Goal: Task Accomplishment & Management: Use online tool/utility

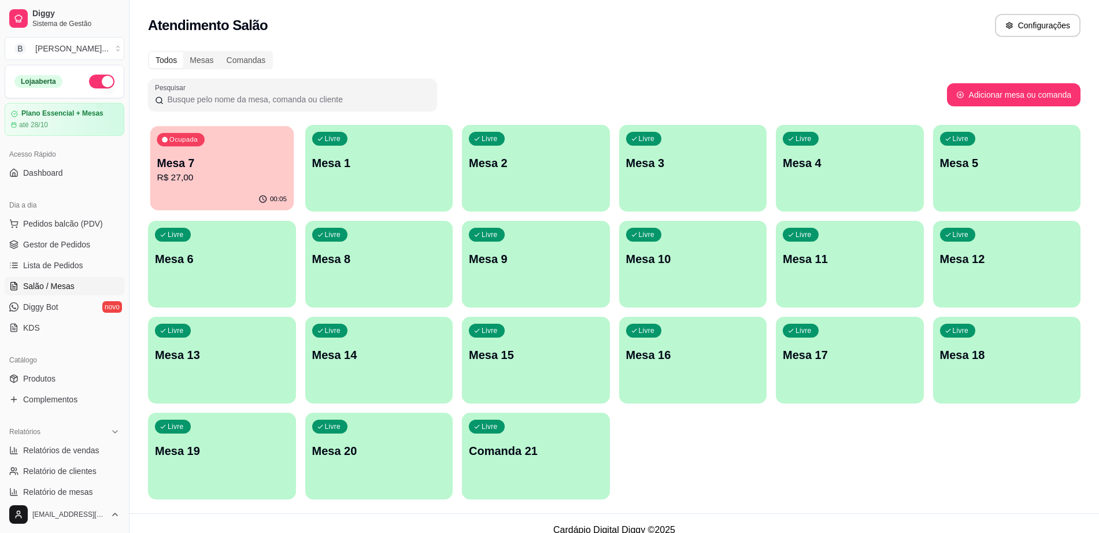
click at [240, 167] on p "Mesa 7" at bounding box center [222, 164] width 130 height 16
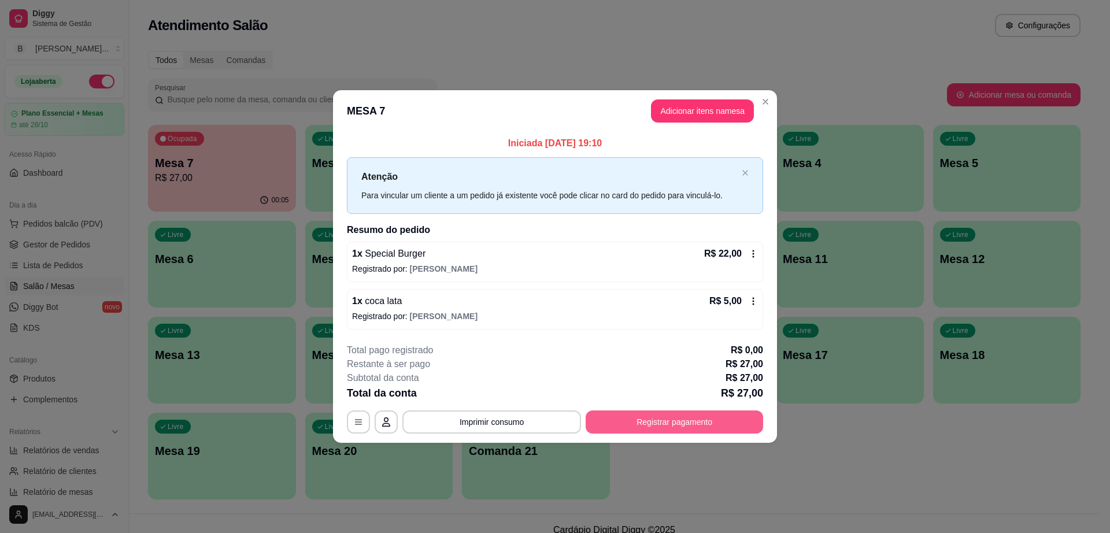
click at [671, 431] on button "Registrar pagamento" at bounding box center [675, 422] width 178 height 23
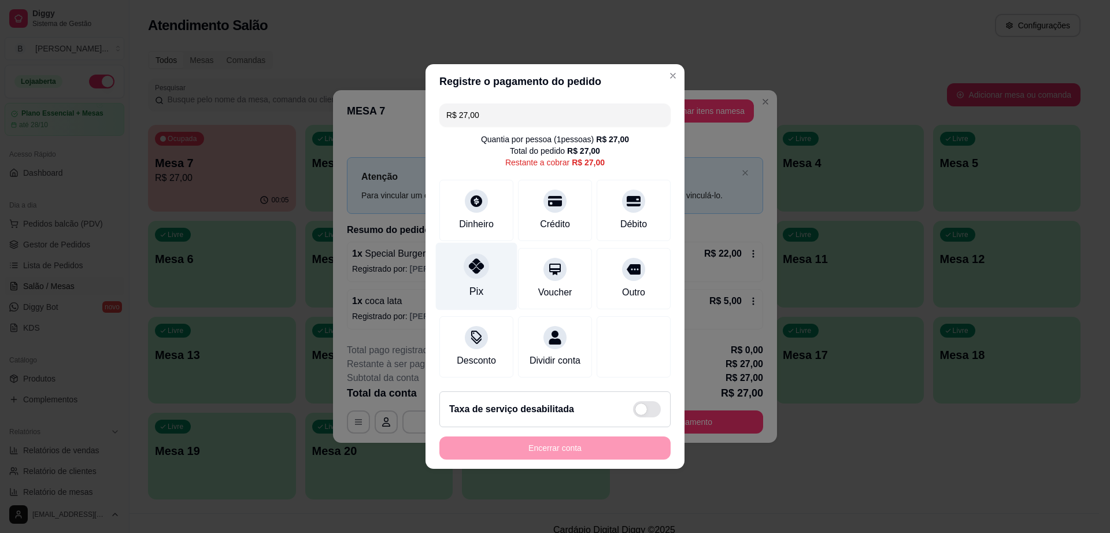
click at [489, 259] on div "Pix" at bounding box center [477, 277] width 82 height 68
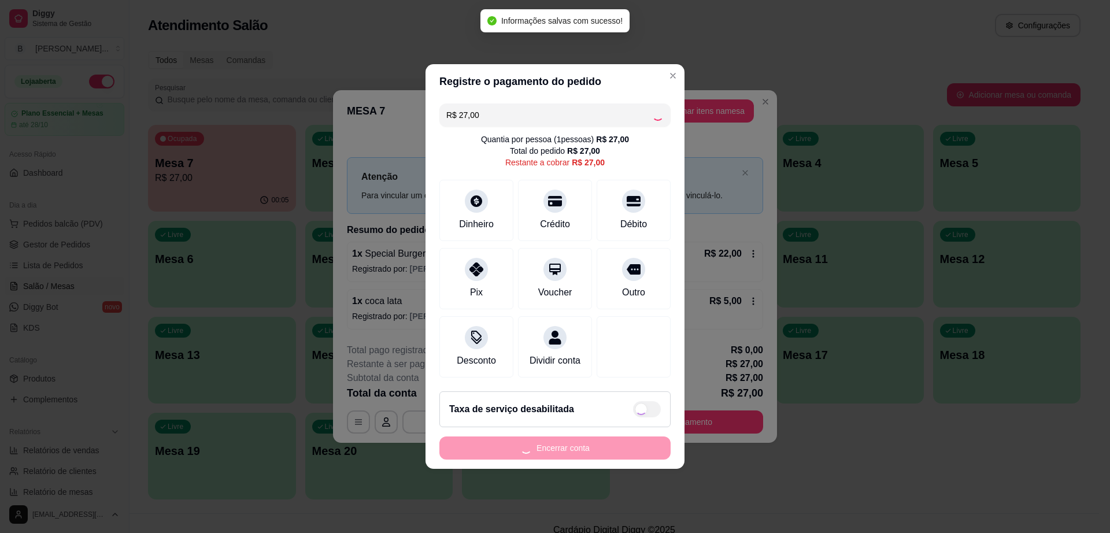
type input "R$ 0,00"
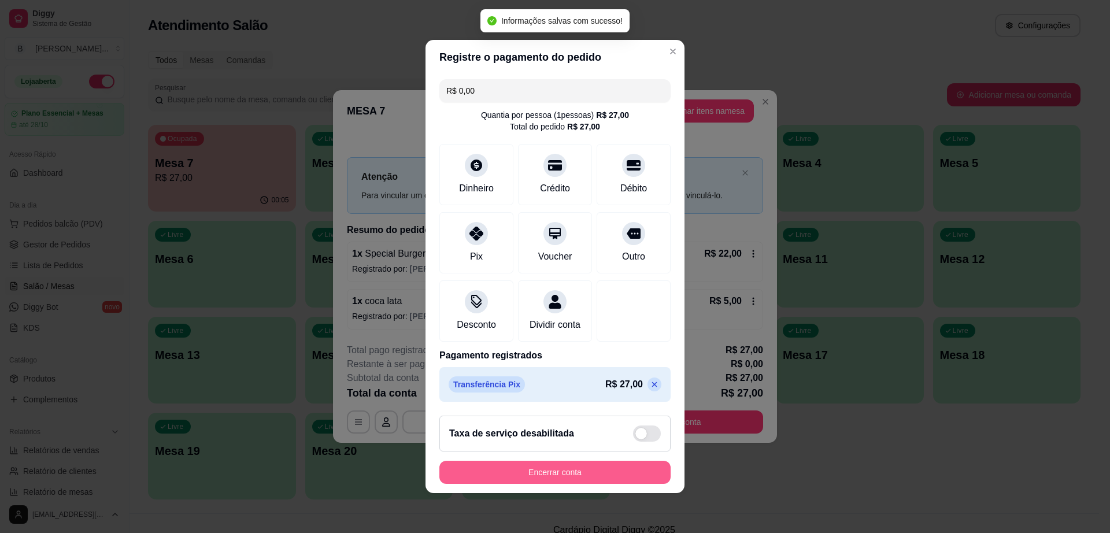
click at [550, 481] on button "Encerrar conta" at bounding box center [555, 472] width 231 height 23
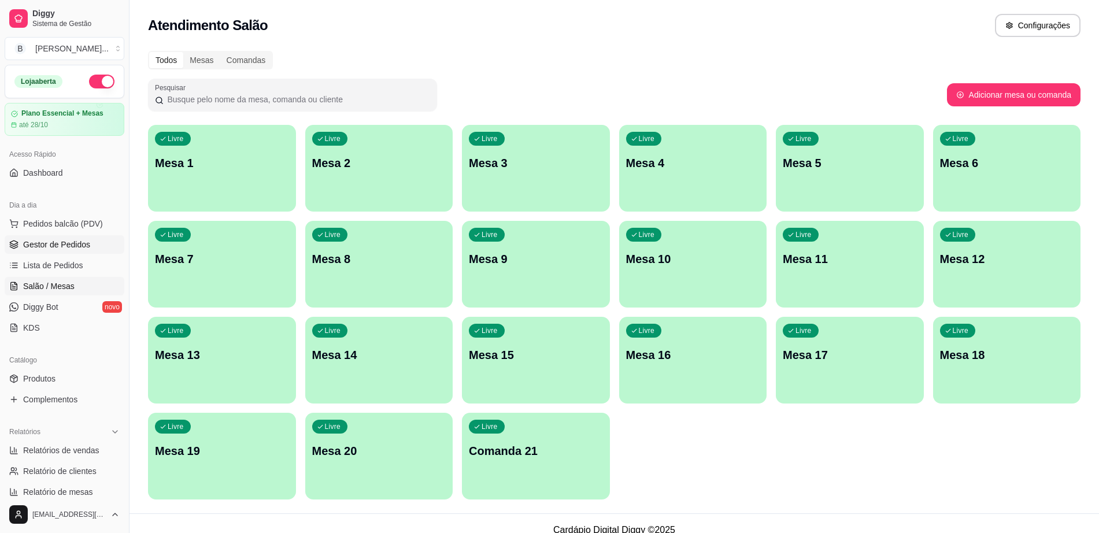
click at [46, 243] on span "Gestor de Pedidos" at bounding box center [56, 245] width 67 height 12
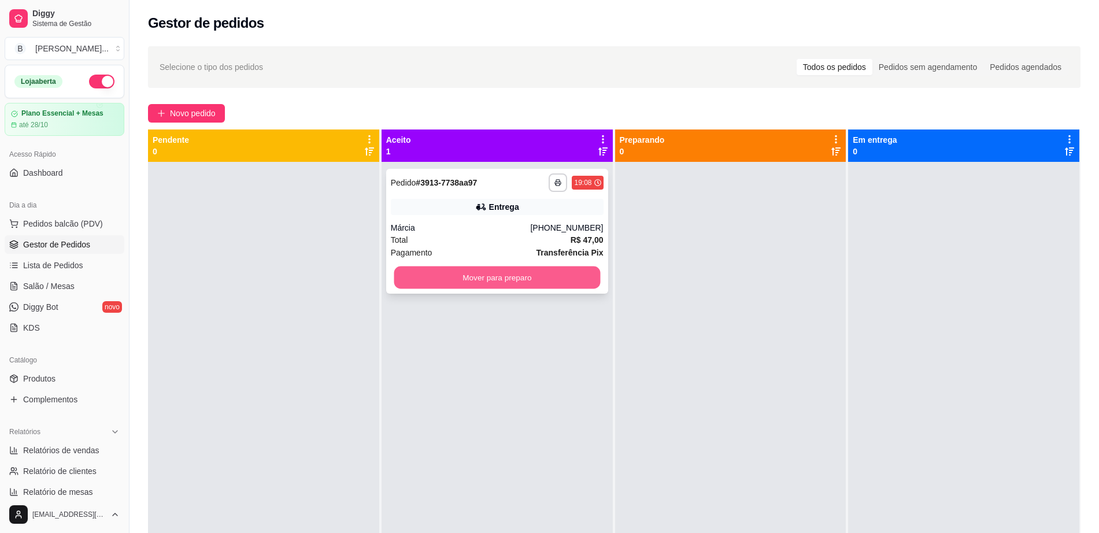
click at [514, 273] on button "Mover para preparo" at bounding box center [497, 278] width 206 height 23
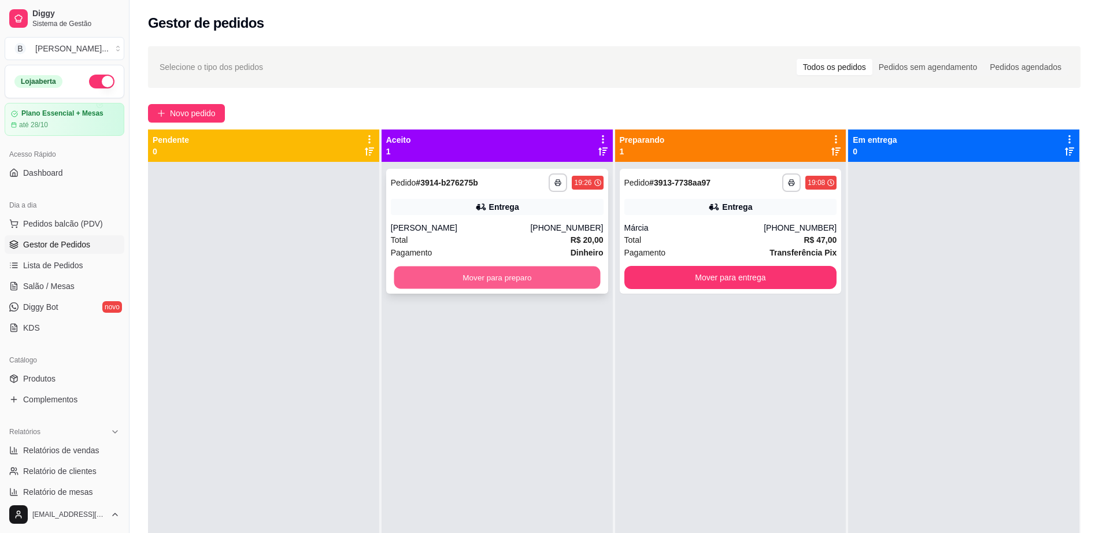
click at [448, 280] on button "Mover para preparo" at bounding box center [497, 278] width 206 height 23
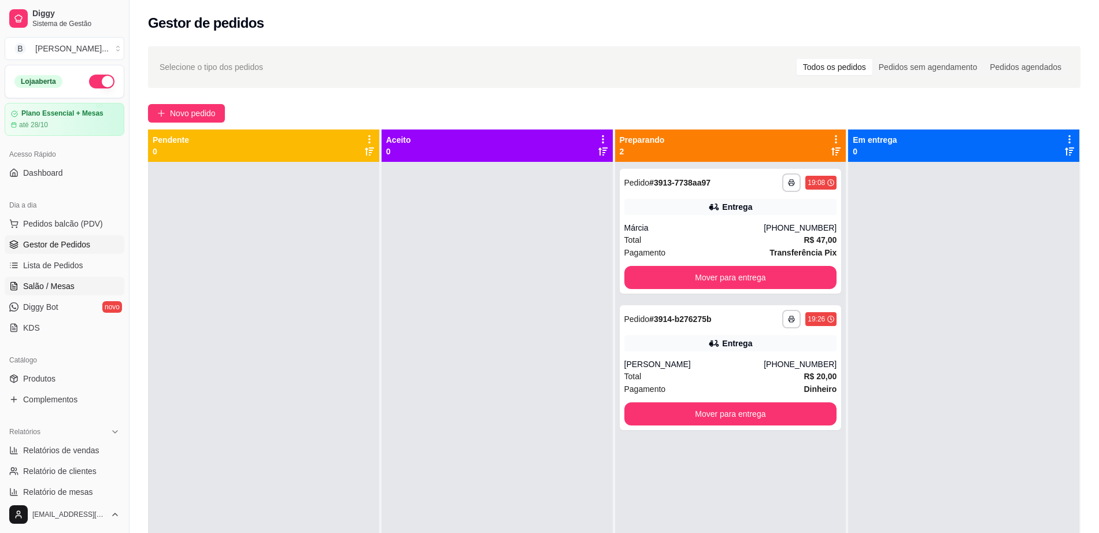
click at [68, 280] on span "Salão / Mesas" at bounding box center [48, 286] width 51 height 12
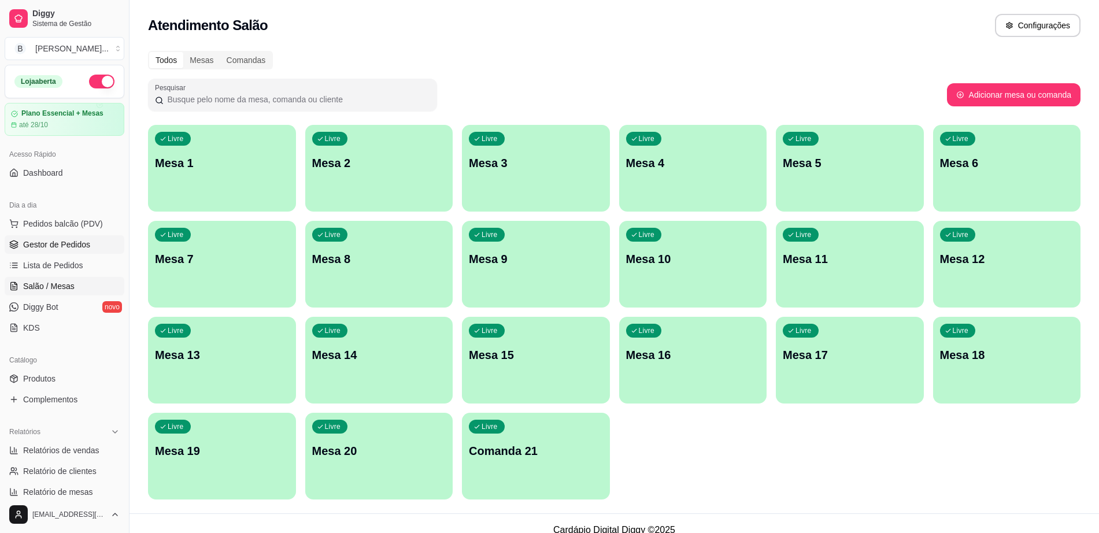
click at [76, 239] on span "Gestor de Pedidos" at bounding box center [56, 245] width 67 height 12
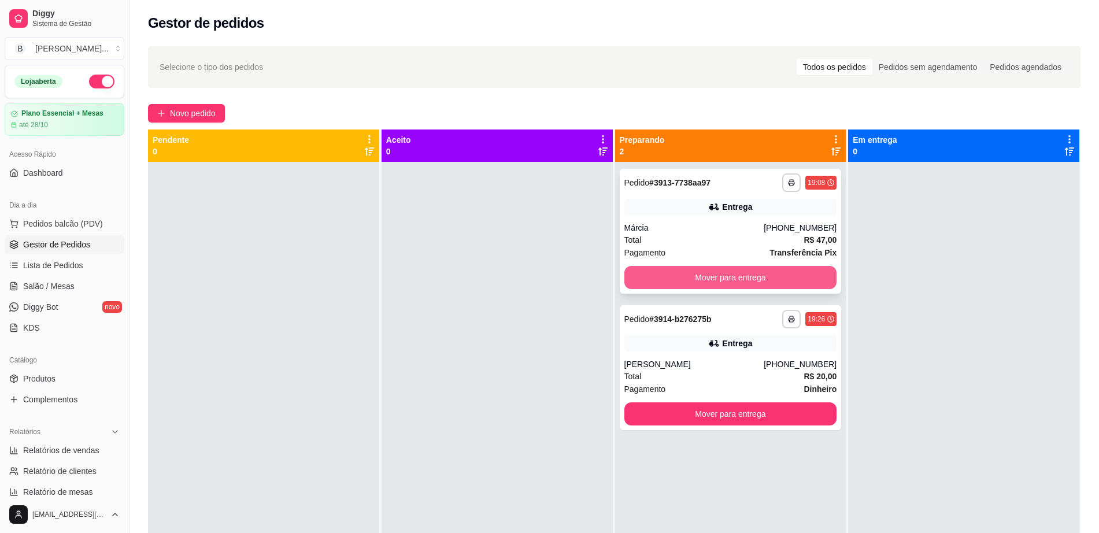
click at [713, 273] on button "Mover para entrega" at bounding box center [731, 277] width 213 height 23
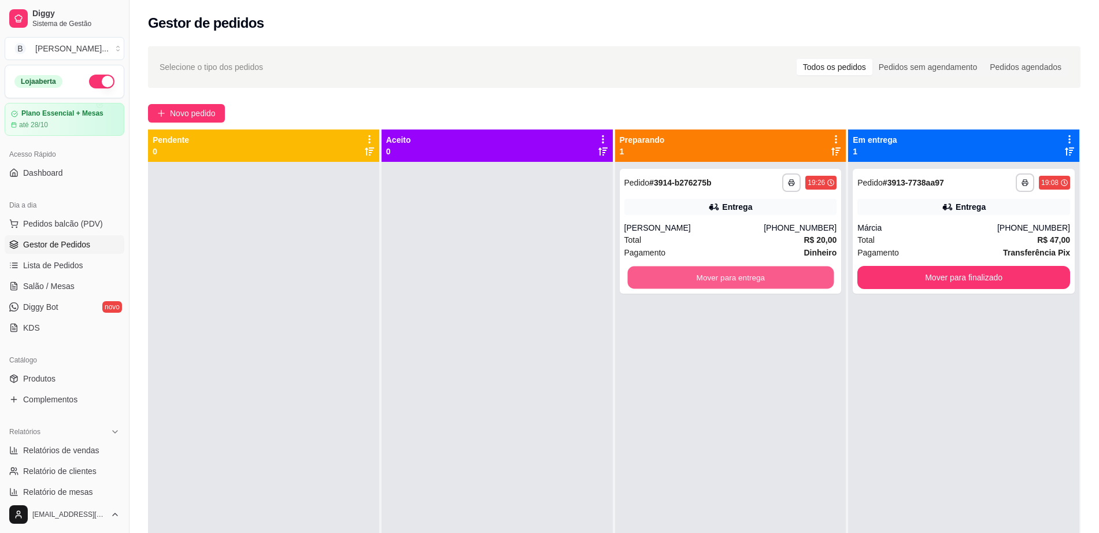
click at [713, 273] on button "Mover para entrega" at bounding box center [730, 278] width 206 height 23
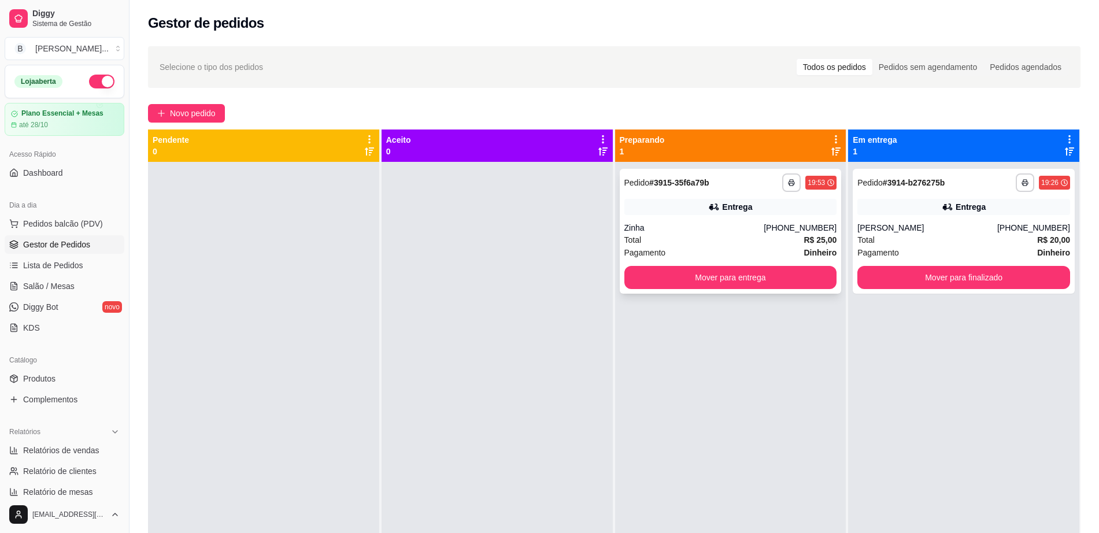
click at [732, 203] on div "Entrega" at bounding box center [737, 207] width 30 height 12
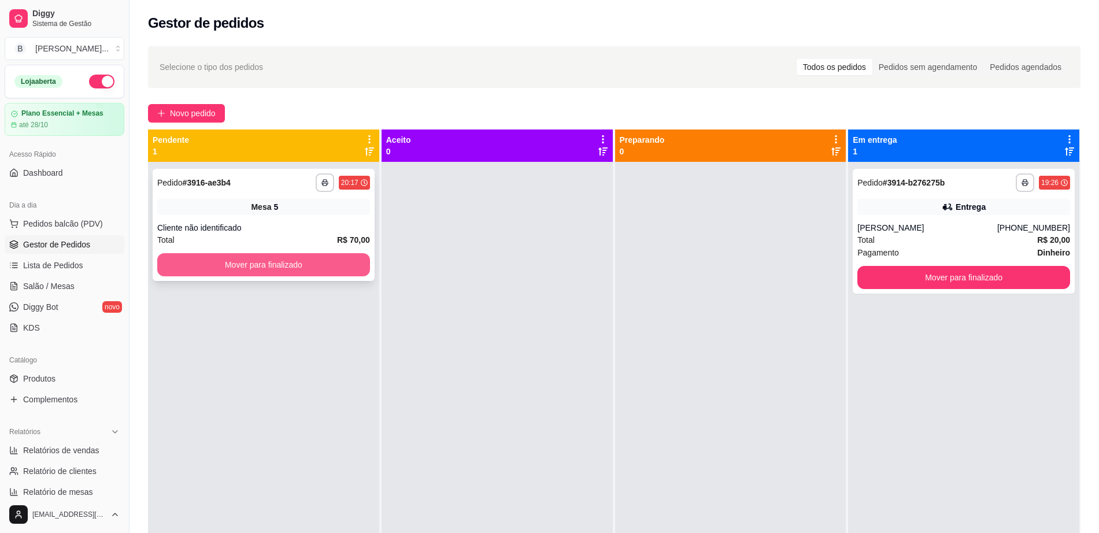
click at [289, 263] on button "Mover para finalizado" at bounding box center [263, 264] width 213 height 23
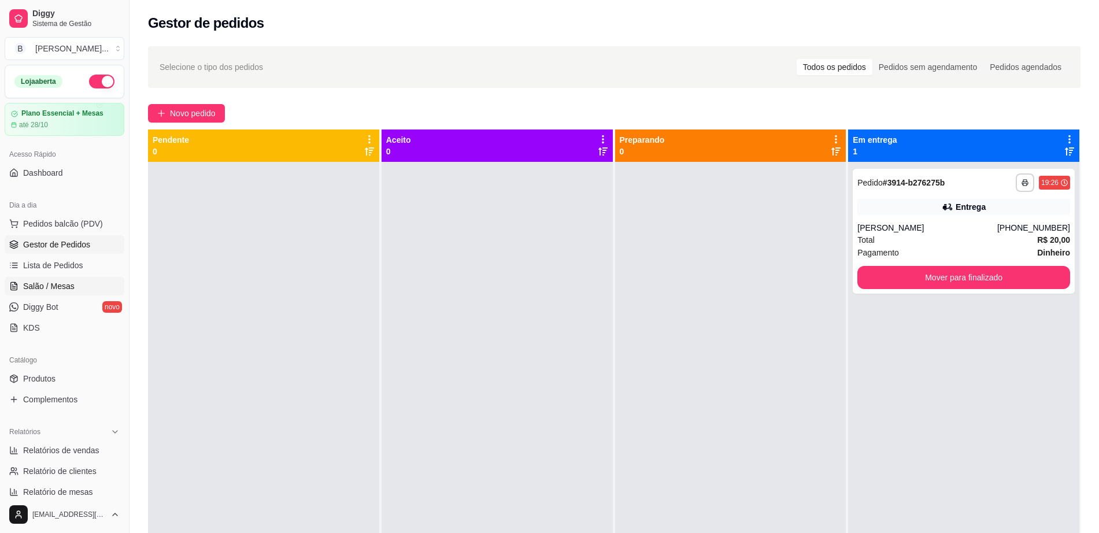
click at [76, 283] on link "Salão / Mesas" at bounding box center [65, 286] width 120 height 19
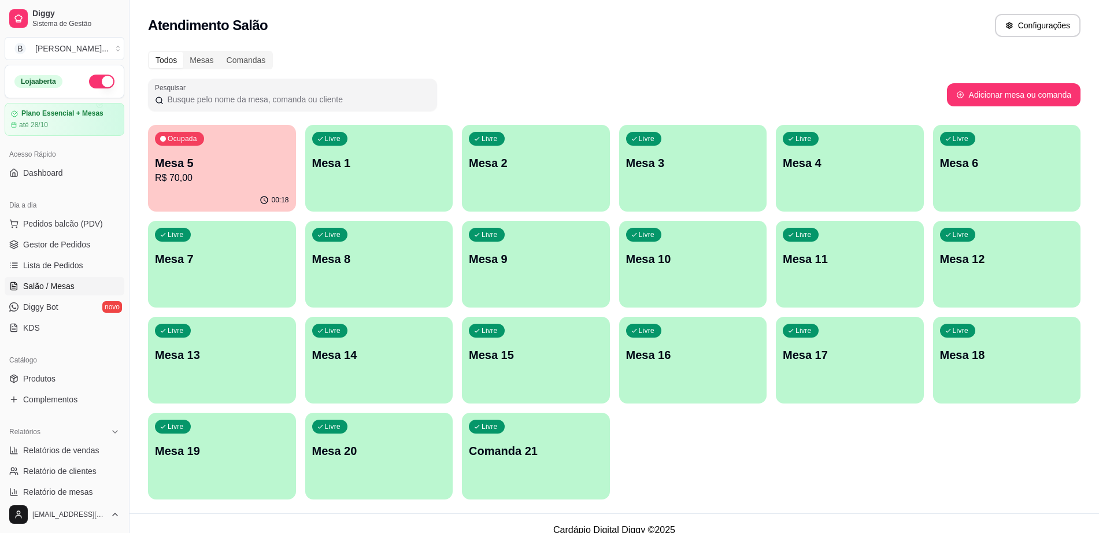
click at [235, 197] on div "00:18" at bounding box center [222, 200] width 148 height 23
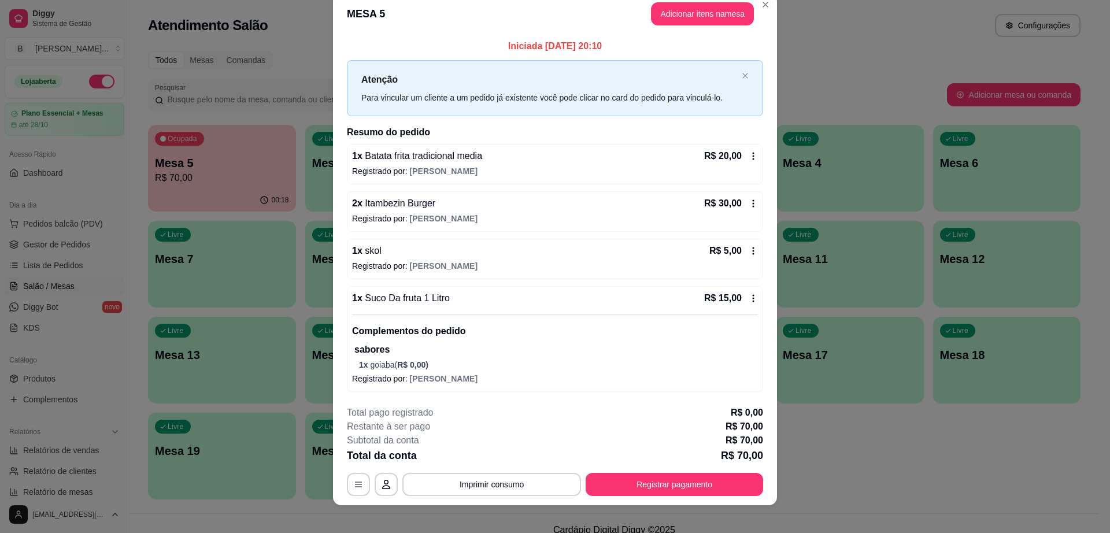
scroll to position [27, 0]
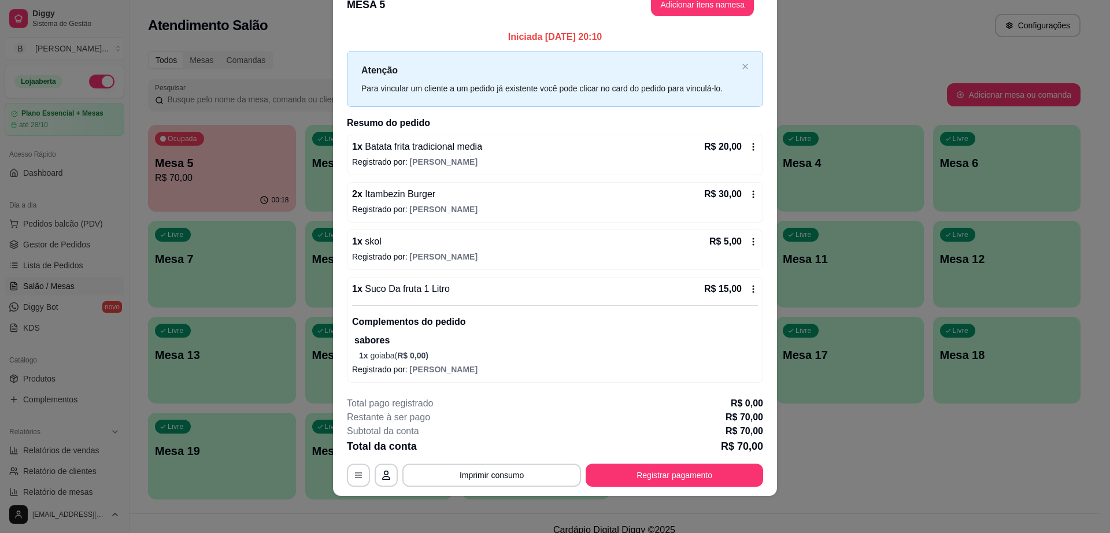
click at [673, 12] on button "Adicionar itens na mesa" at bounding box center [702, 4] width 103 height 23
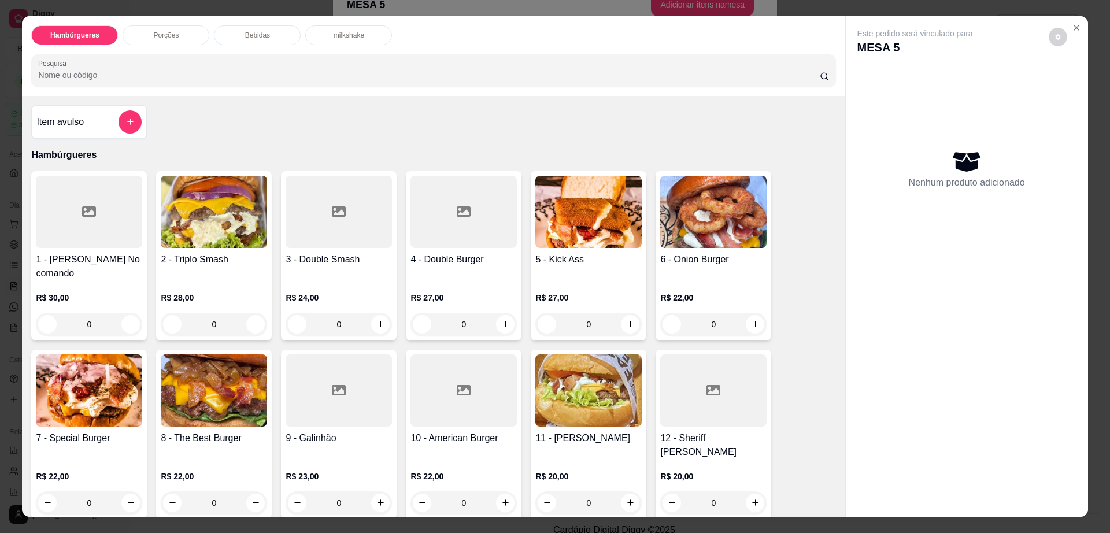
click at [254, 28] on div "Bebidas" at bounding box center [257, 35] width 87 height 20
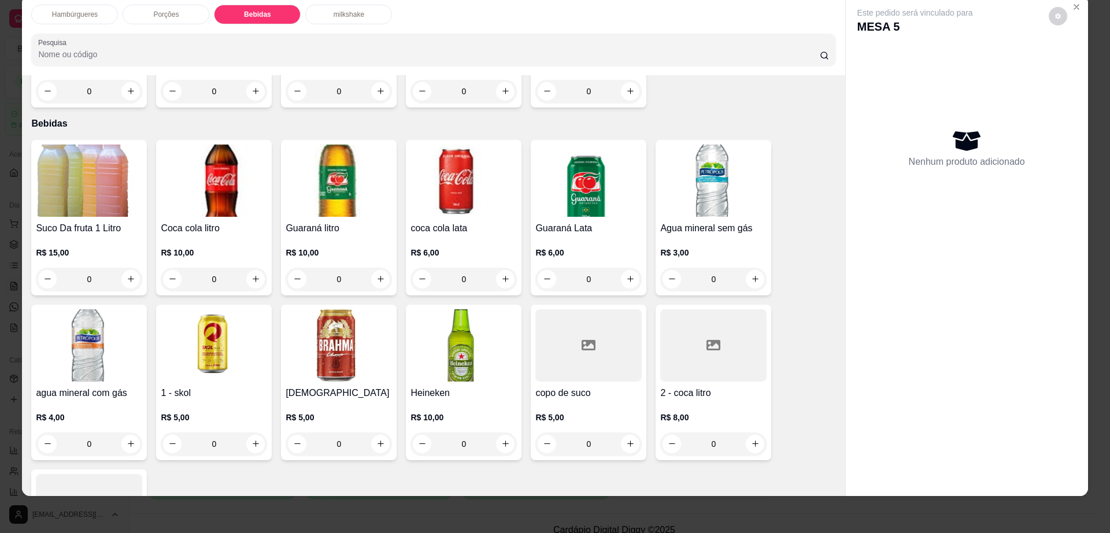
click at [270, 321] on div "Suco Da fruta 1 Litro R$ 15,00 0 Coca cola litro R$ 10,00 0 Guaraná litro R$ 10…" at bounding box center [433, 382] width 804 height 485
click at [239, 319] on img at bounding box center [214, 345] width 106 height 72
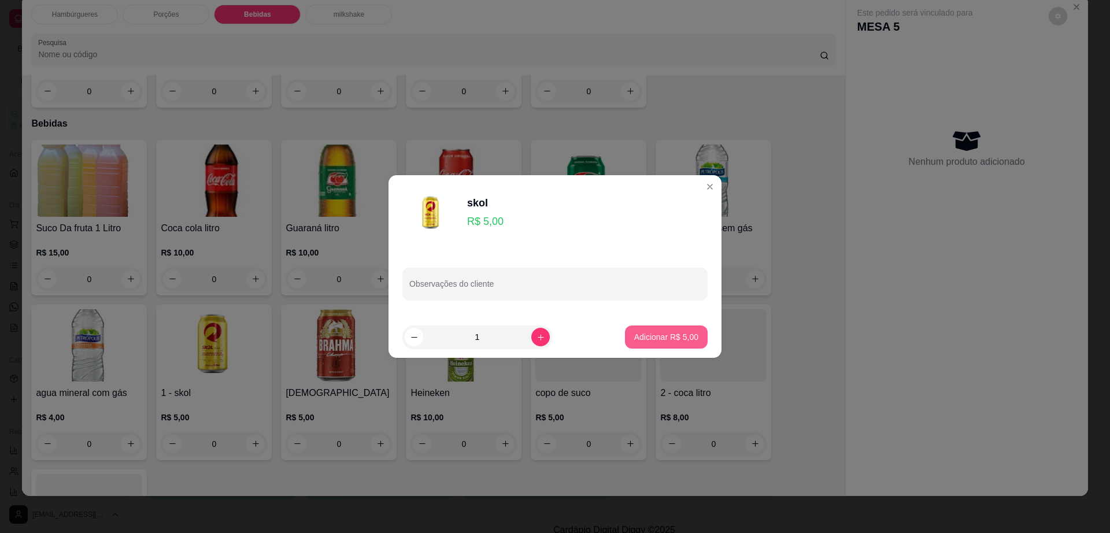
click at [679, 337] on p "Adicionar R$ 5,00" at bounding box center [666, 337] width 64 height 12
type input "1"
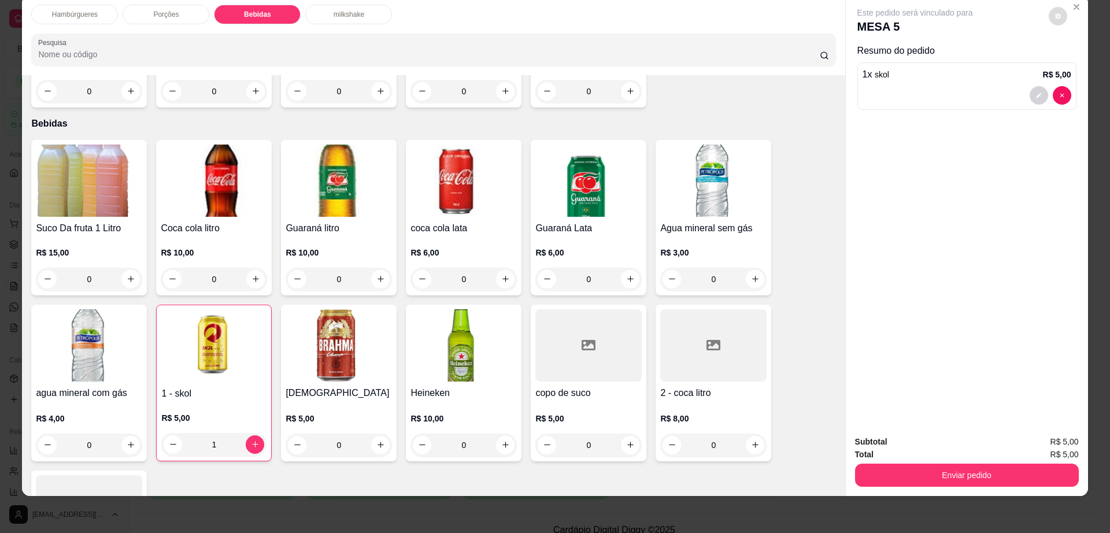
click at [1056, 10] on button "decrease-product-quantity" at bounding box center [1058, 16] width 19 height 19
click at [935, 469] on button "Enviar pedido" at bounding box center [967, 475] width 224 height 23
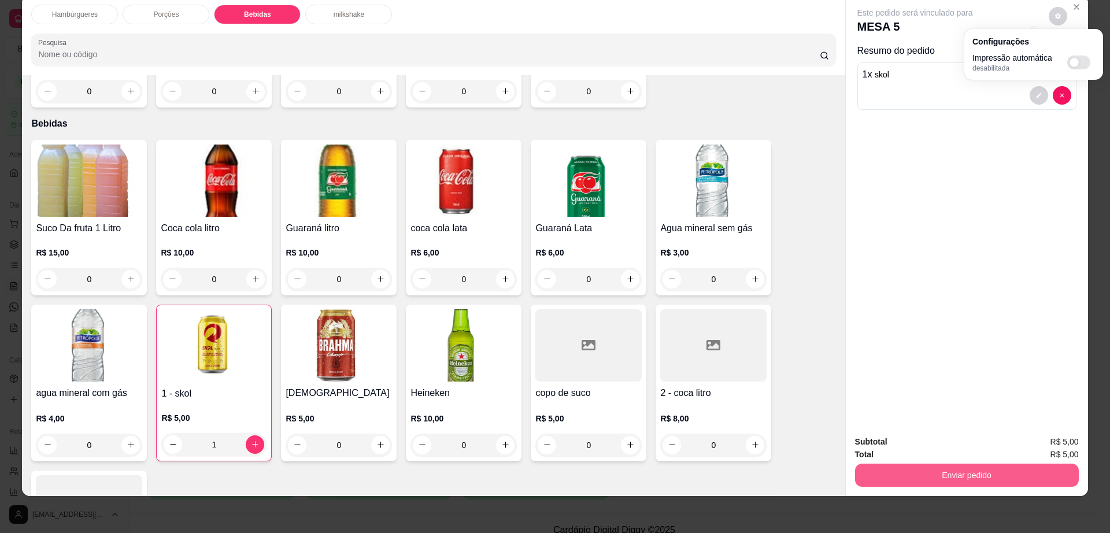
click at [935, 469] on button "Enviar pedido" at bounding box center [967, 475] width 224 height 23
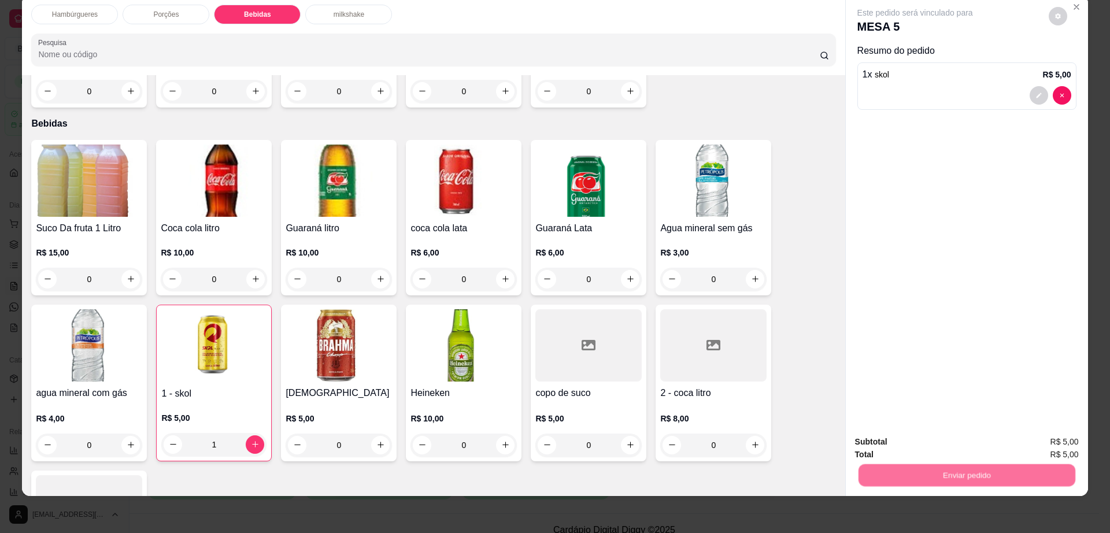
click at [1065, 438] on button "Enviar pedido" at bounding box center [1047, 447] width 65 height 22
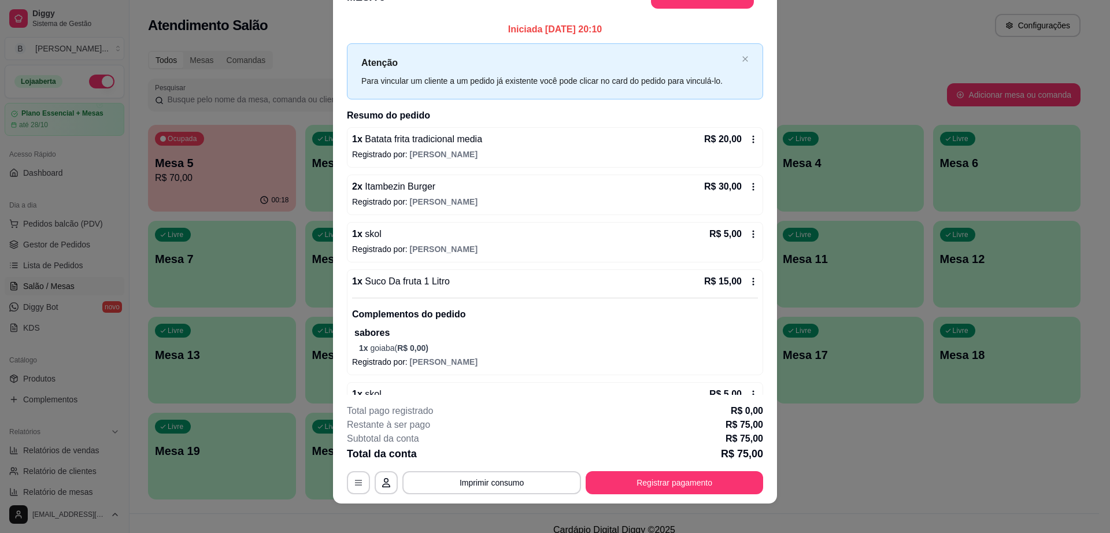
scroll to position [19, 0]
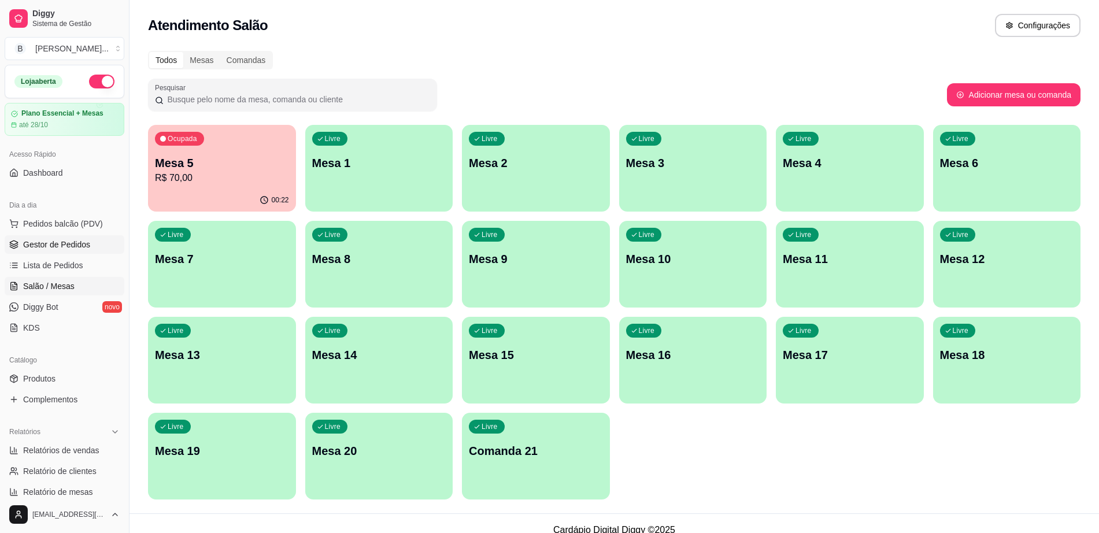
click at [58, 247] on span "Gestor de Pedidos" at bounding box center [56, 245] width 67 height 12
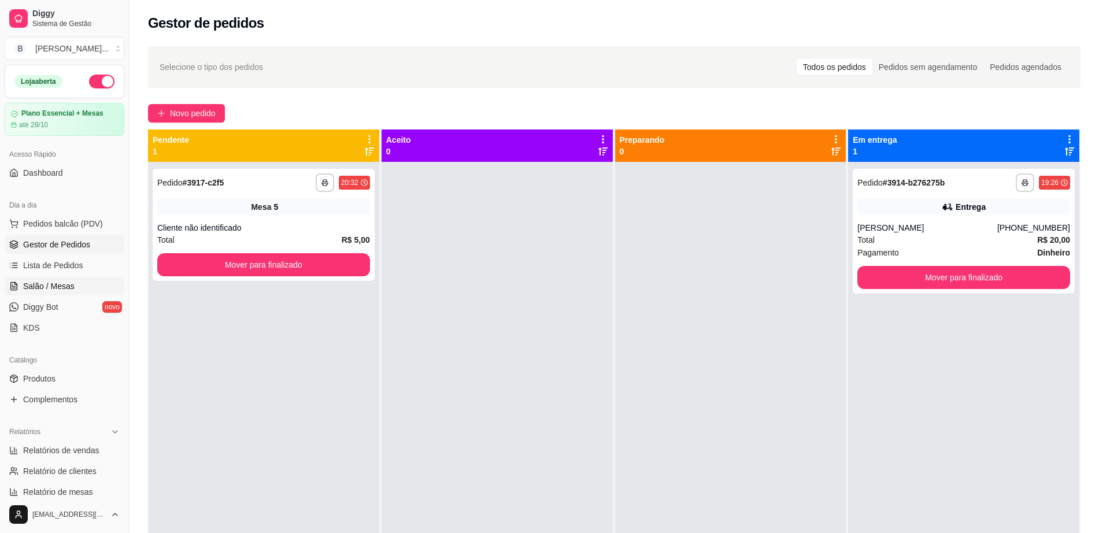
click at [41, 278] on link "Salão / Mesas" at bounding box center [65, 286] width 120 height 19
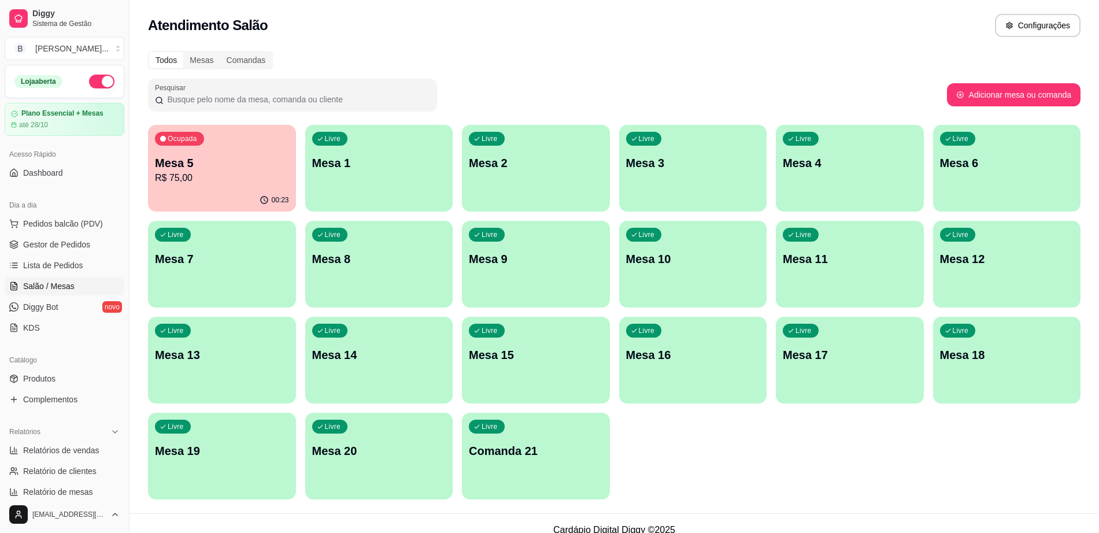
click at [266, 176] on p "R$ 75,00" at bounding box center [222, 178] width 134 height 14
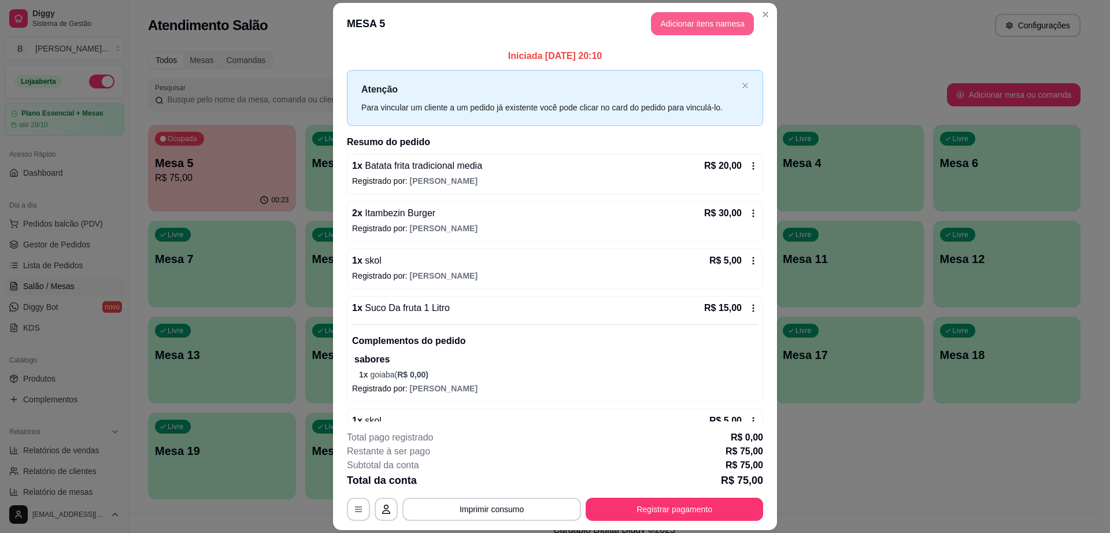
click at [709, 23] on button "Adicionar itens na mesa" at bounding box center [702, 23] width 103 height 23
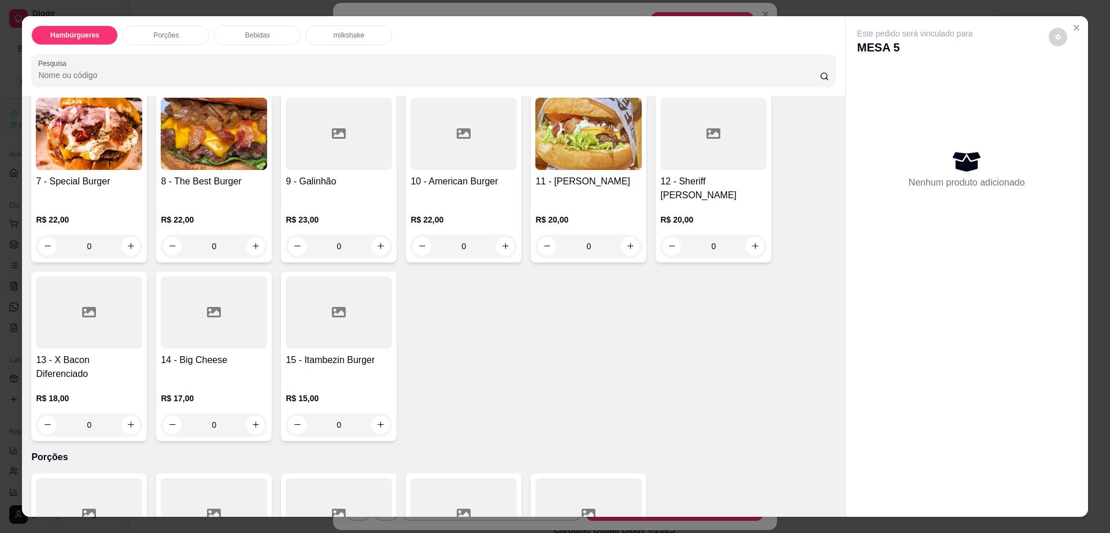
scroll to position [289, 0]
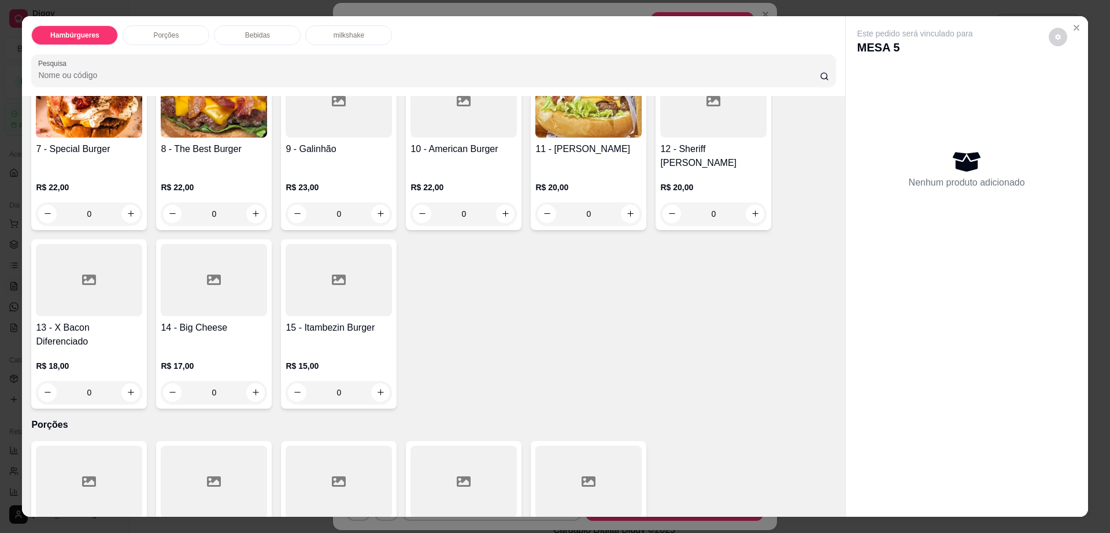
click at [364, 266] on div at bounding box center [339, 280] width 106 height 72
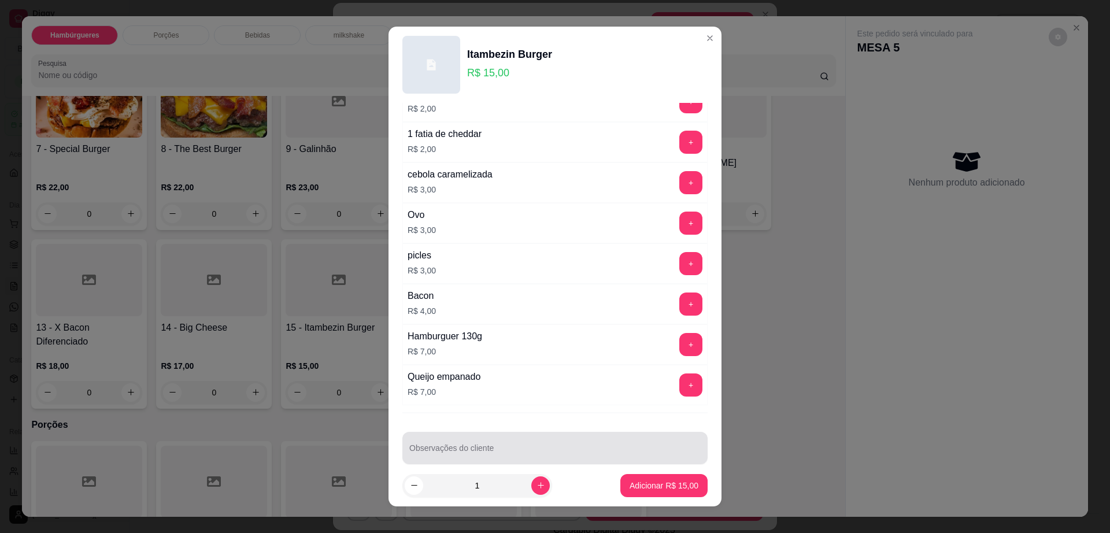
scroll to position [108, 0]
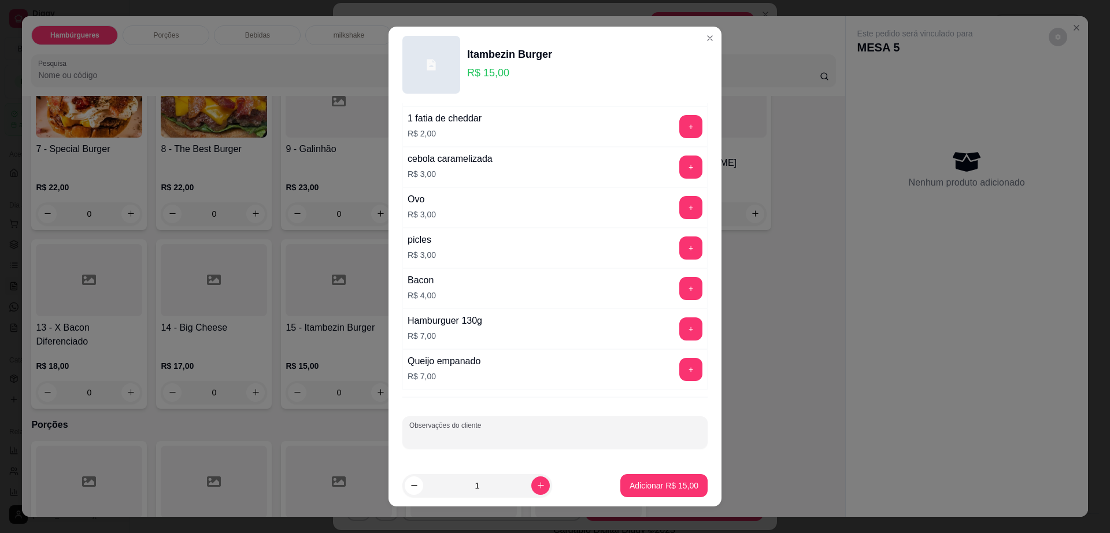
click at [503, 437] on input "Observações do cliente" at bounding box center [554, 437] width 291 height 12
type input "sem salada"
click at [638, 477] on button "Adicionar R$ 15,00" at bounding box center [664, 485] width 87 height 23
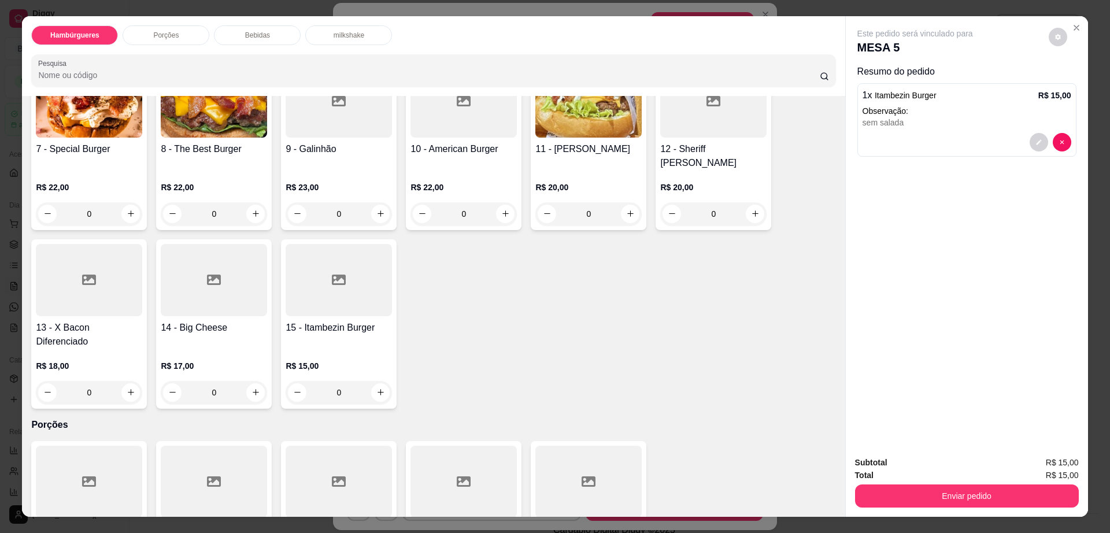
click at [1049, 29] on button "decrease-product-quantity" at bounding box center [1058, 37] width 19 height 19
click at [1087, 76] on label "Automatic updates" at bounding box center [1082, 83] width 28 height 14
click at [1075, 83] on input "Automatic updates" at bounding box center [1071, 87] width 8 height 8
checkbox input "true"
click at [921, 496] on button "Enviar pedido" at bounding box center [967, 496] width 224 height 23
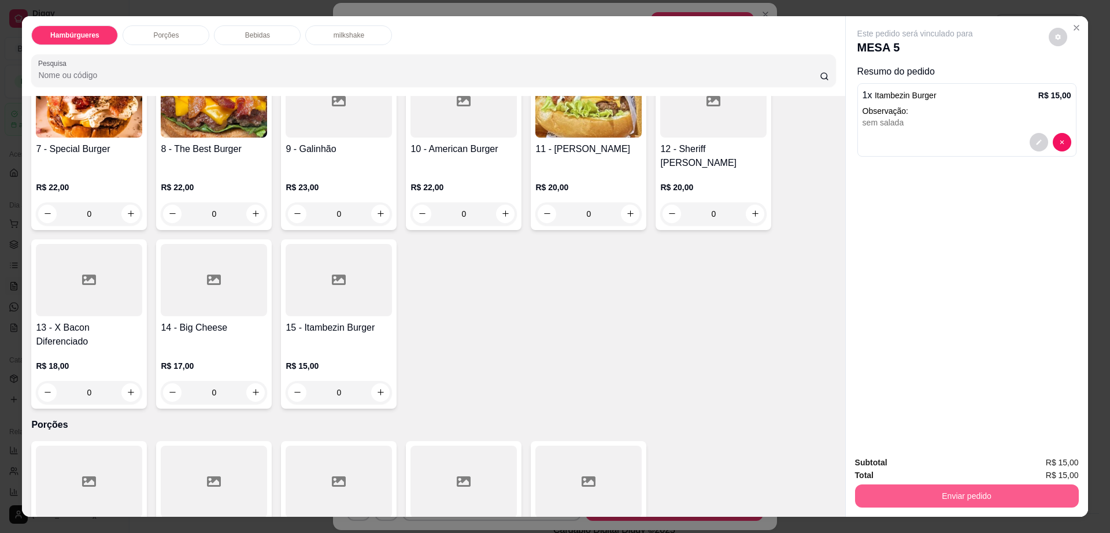
click at [921, 496] on button "Enviar pedido" at bounding box center [967, 496] width 224 height 23
click at [1025, 466] on button "Enviar pedido" at bounding box center [1048, 467] width 64 height 21
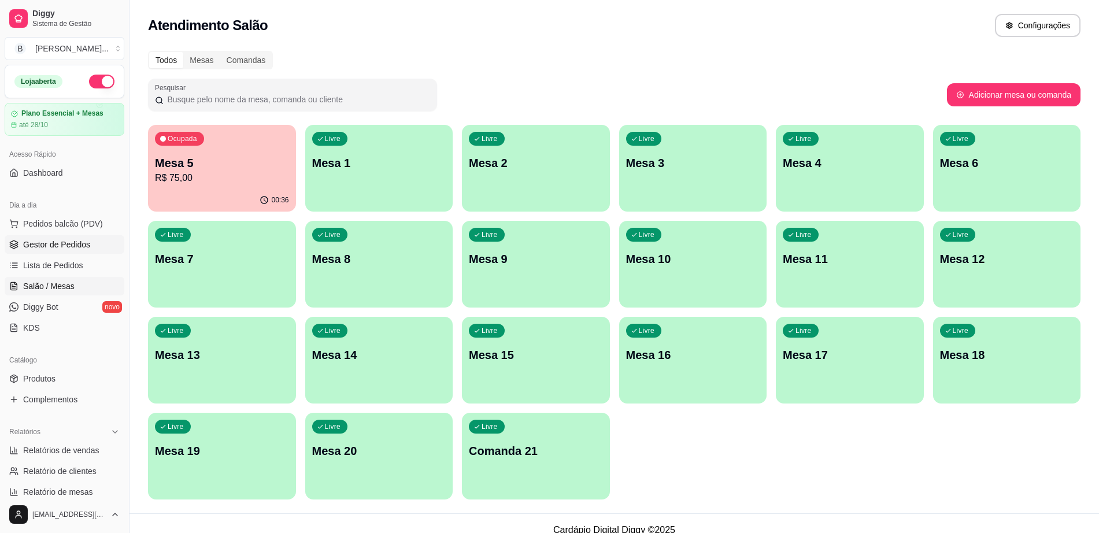
click at [65, 245] on span "Gestor de Pedidos" at bounding box center [56, 245] width 67 height 12
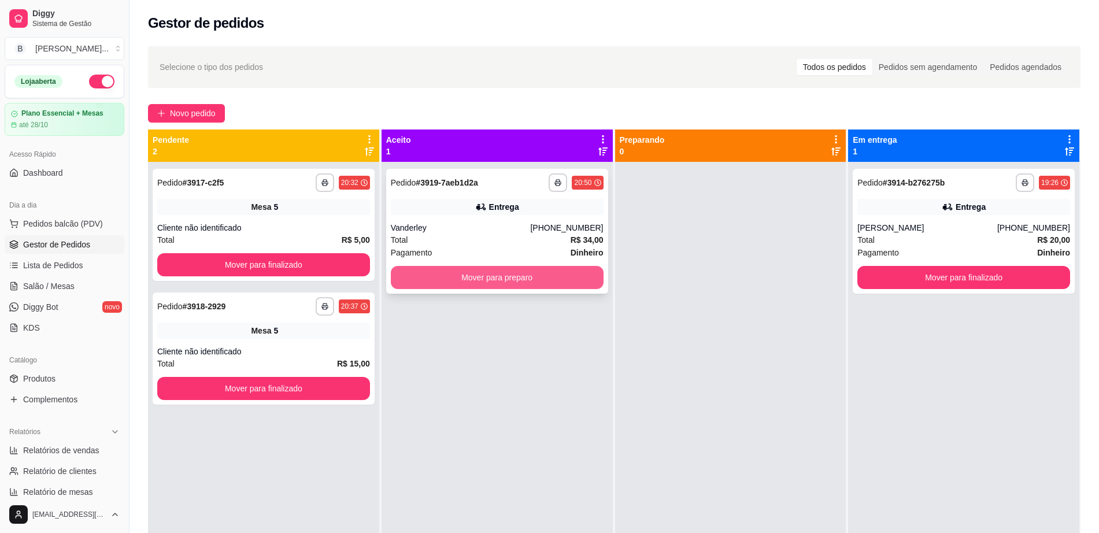
click at [478, 283] on button "Mover para preparo" at bounding box center [497, 277] width 213 height 23
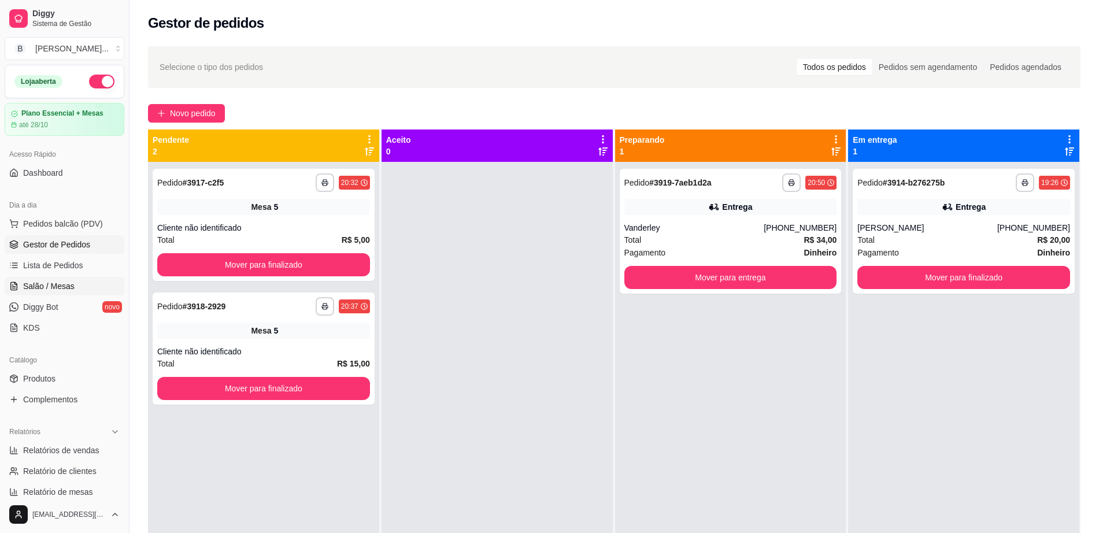
click at [57, 280] on span "Salão / Mesas" at bounding box center [48, 286] width 51 height 12
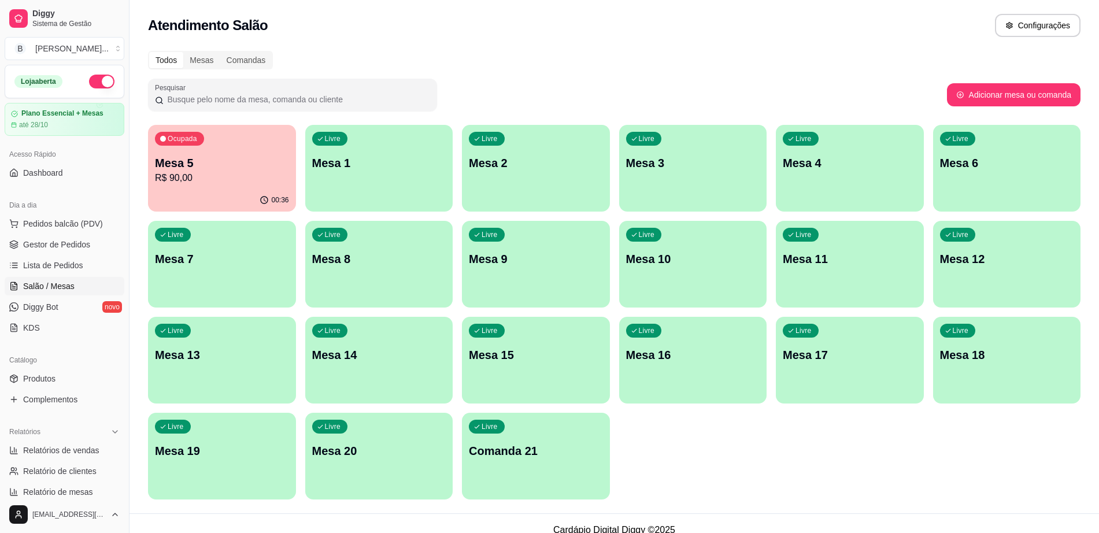
click at [217, 176] on p "R$ 90,00" at bounding box center [222, 178] width 134 height 14
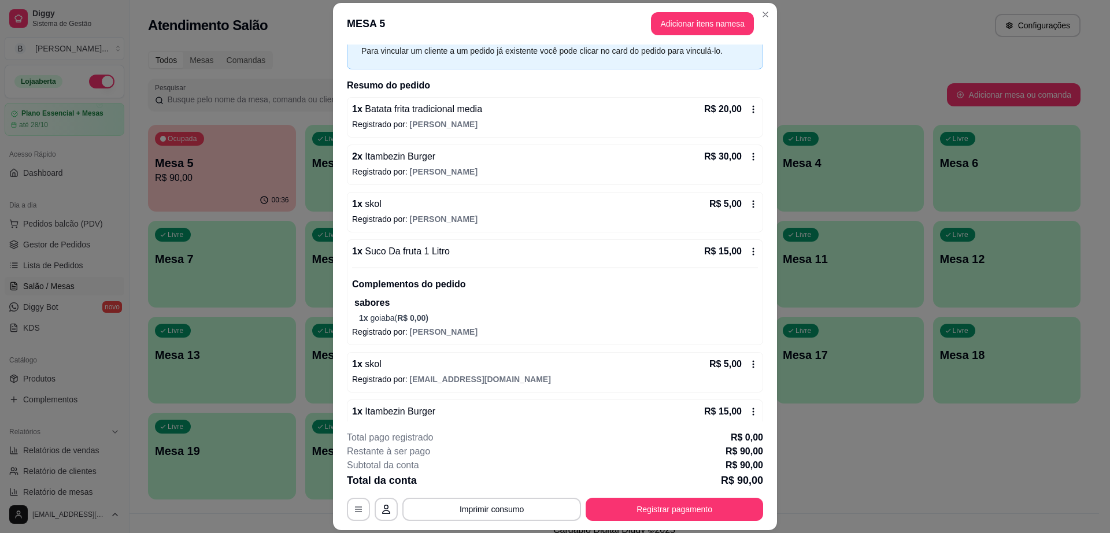
scroll to position [107, 0]
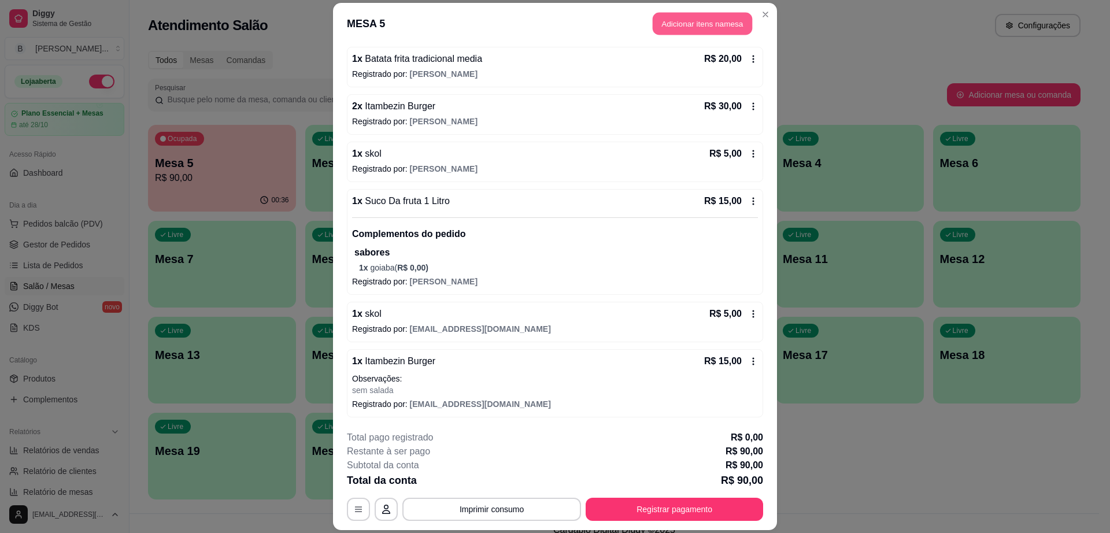
click at [679, 16] on button "Adicionar itens na mesa" at bounding box center [702, 23] width 99 height 23
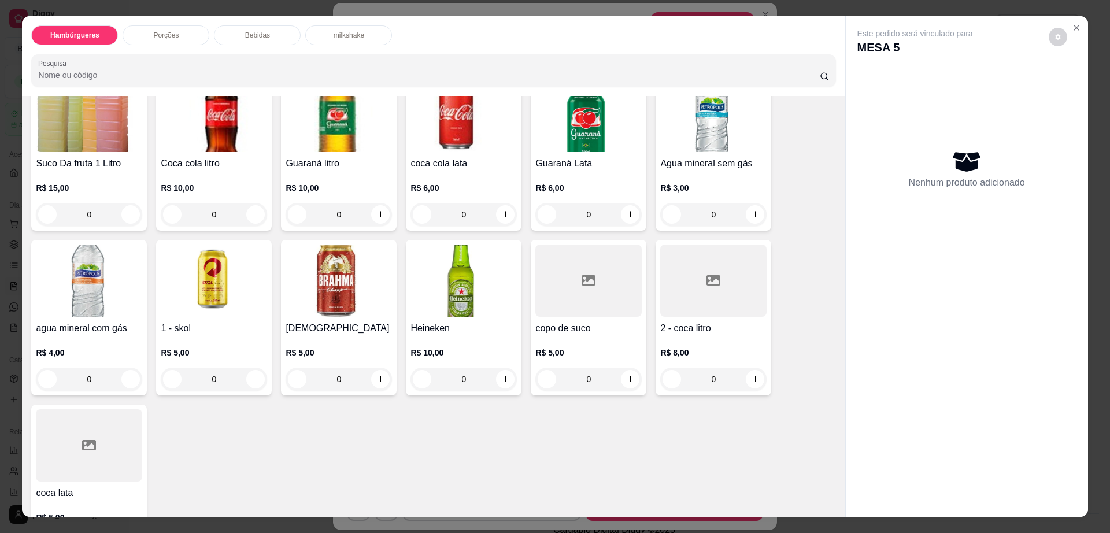
scroll to position [940, 0]
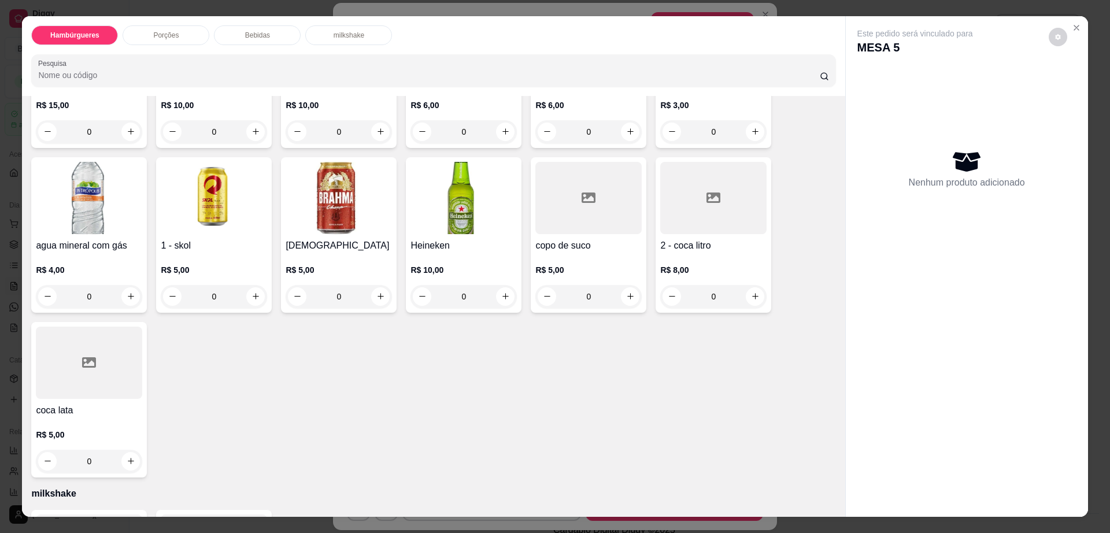
click at [193, 173] on img at bounding box center [214, 198] width 106 height 72
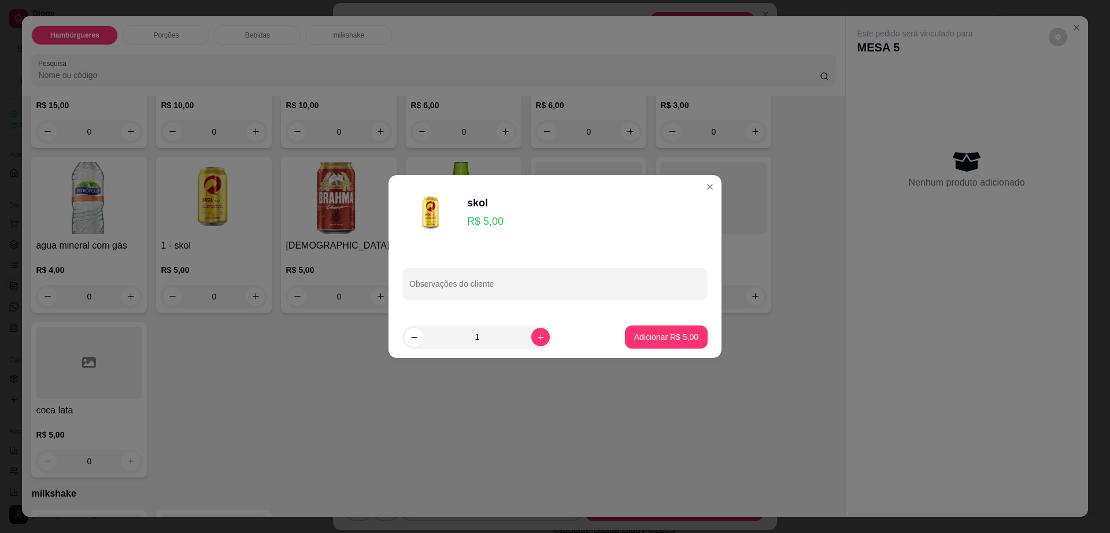
click at [666, 344] on button "Adicionar R$ 5,00" at bounding box center [666, 337] width 83 height 23
type input "1"
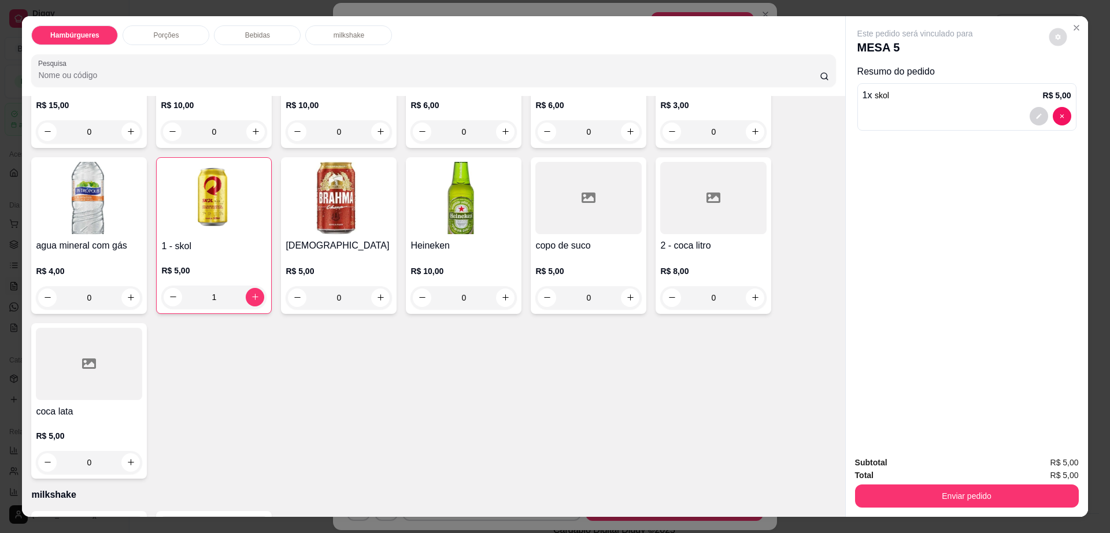
click at [1056, 34] on button "decrease-product-quantity" at bounding box center [1058, 37] width 18 height 18
click at [1083, 88] on span "Automatic updates" at bounding box center [1079, 83] width 23 height 14
click at [1075, 88] on input "Automatic updates" at bounding box center [1071, 87] width 8 height 8
checkbox input "false"
click at [973, 504] on button "Enviar pedido" at bounding box center [967, 496] width 224 height 23
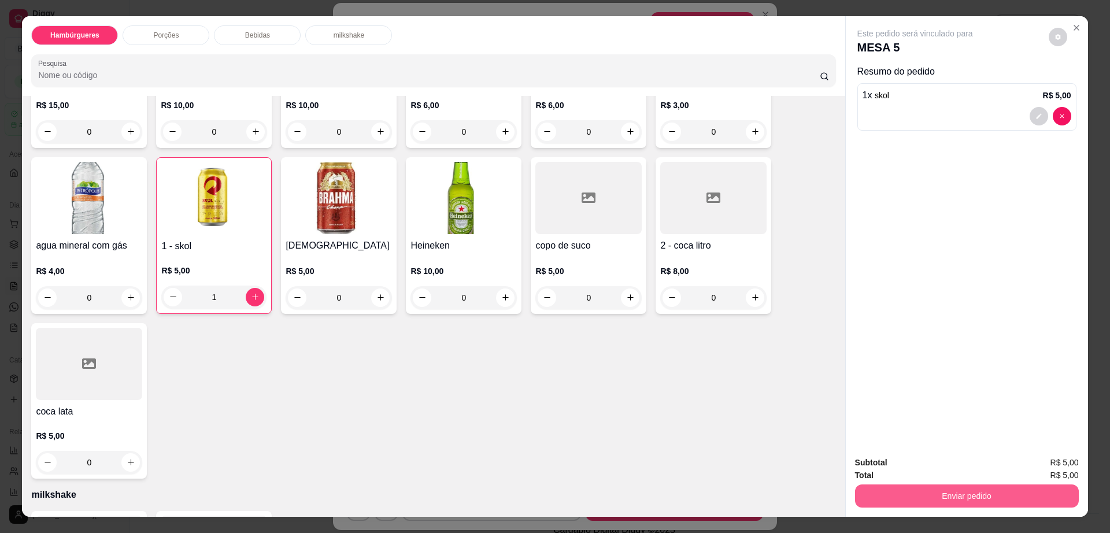
click at [973, 504] on button "Enviar pedido" at bounding box center [967, 496] width 224 height 23
click at [1033, 457] on button "Enviar pedido" at bounding box center [1047, 468] width 65 height 22
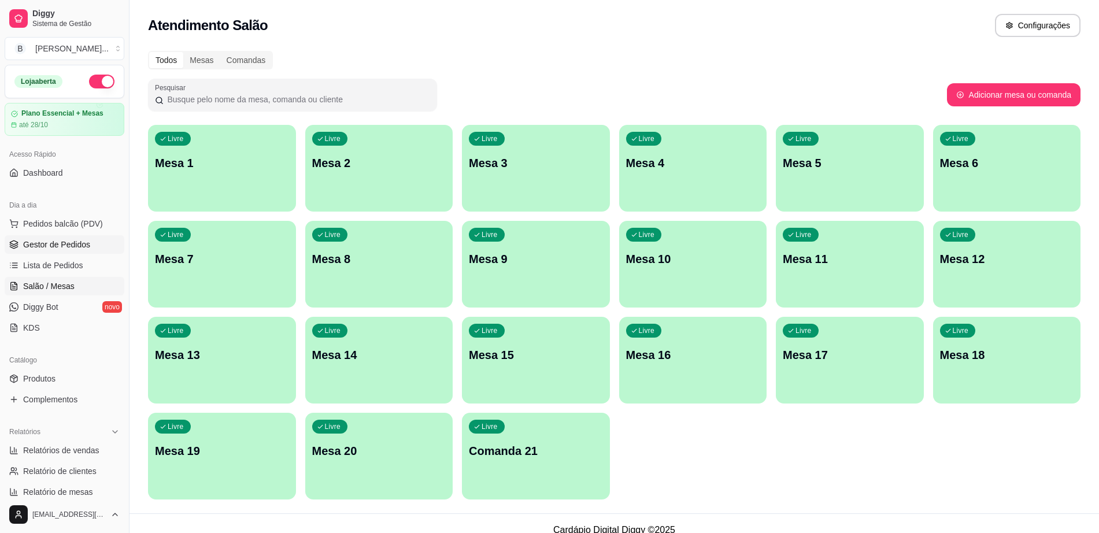
click at [76, 248] on span "Gestor de Pedidos" at bounding box center [56, 245] width 67 height 12
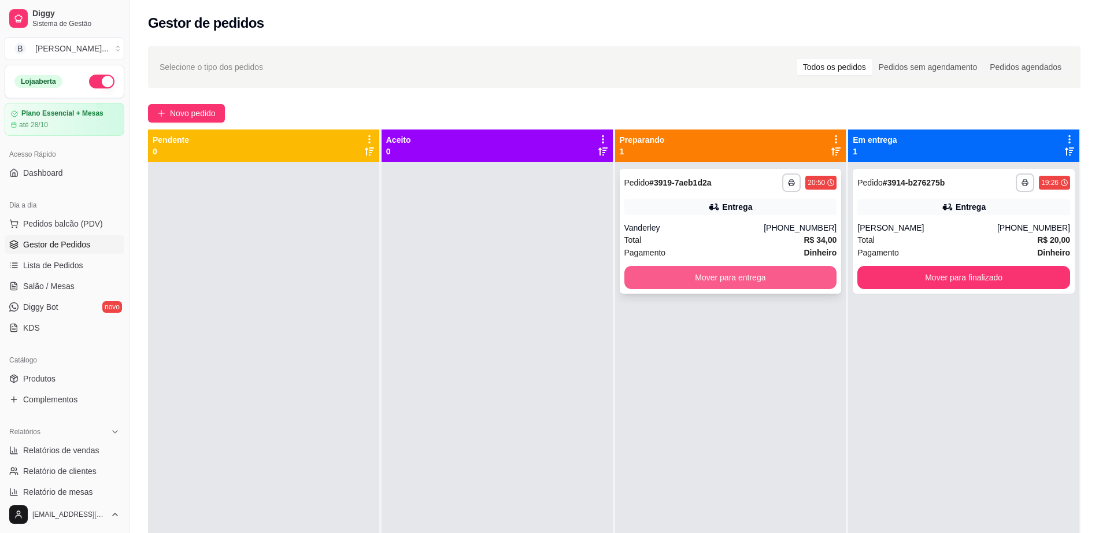
click at [681, 271] on button "Mover para entrega" at bounding box center [731, 277] width 213 height 23
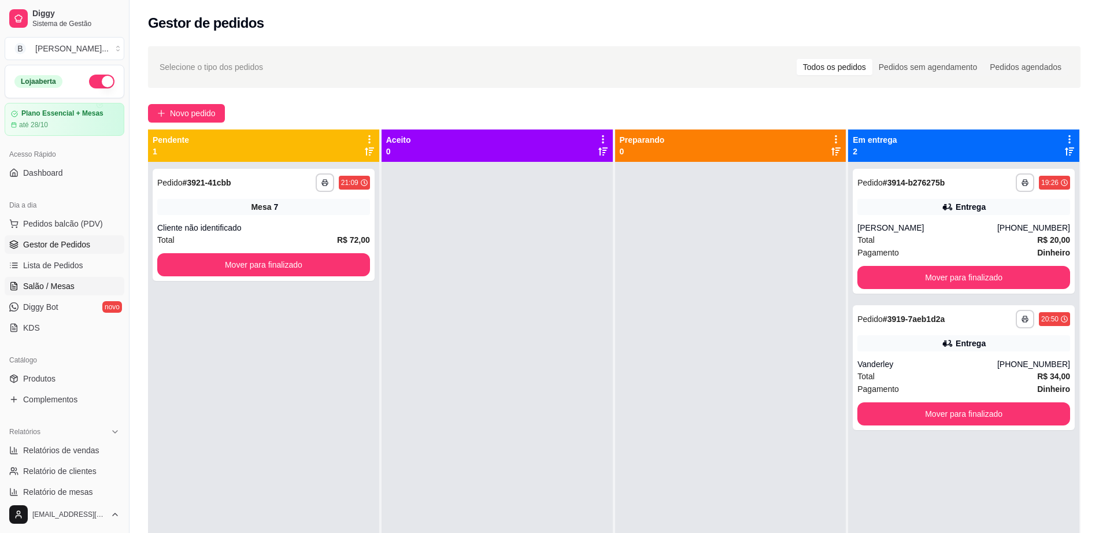
click at [63, 280] on span "Salão / Mesas" at bounding box center [48, 286] width 51 height 12
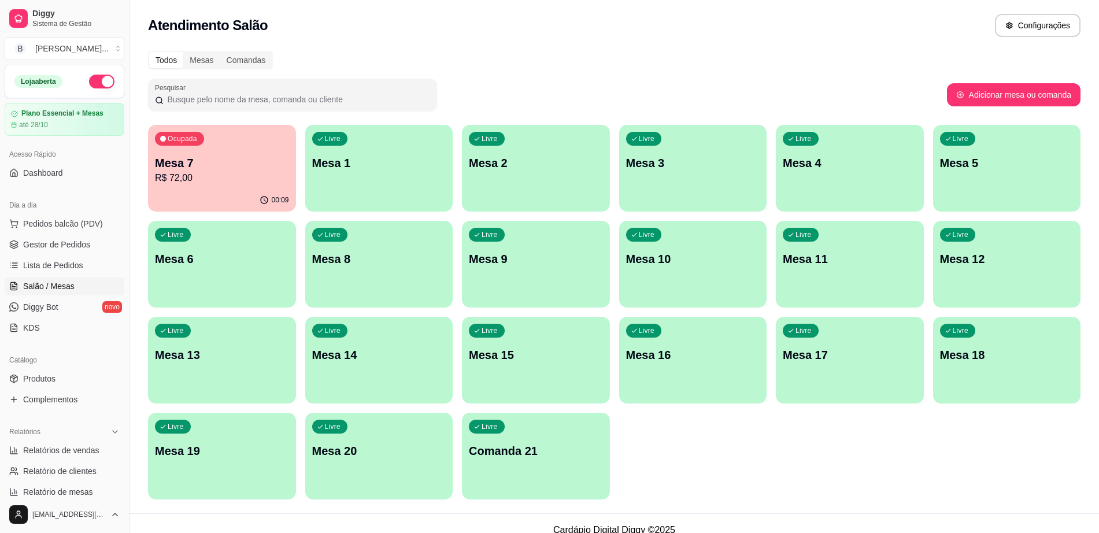
click at [589, 267] on div "Livre Mesa 9" at bounding box center [536, 257] width 148 height 73
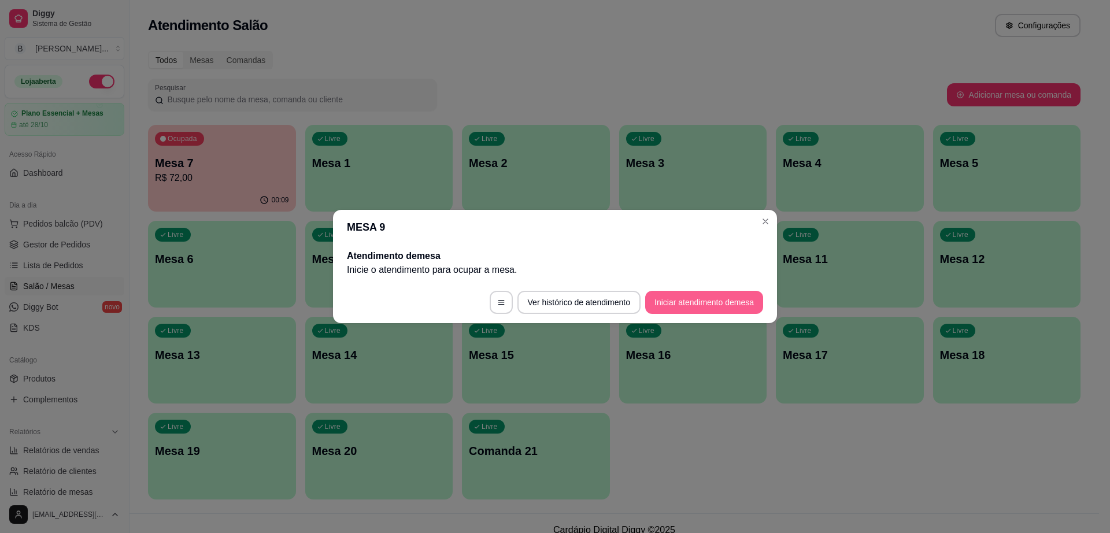
click at [699, 297] on button "Iniciar atendimento de mesa" at bounding box center [704, 302] width 118 height 23
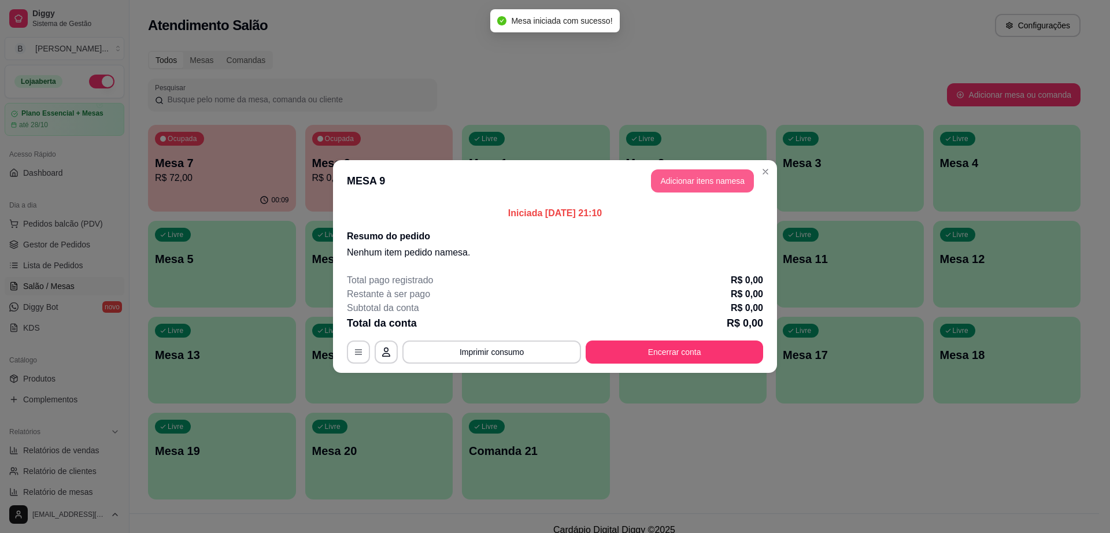
click at [692, 178] on button "Adicionar itens na mesa" at bounding box center [702, 180] width 103 height 23
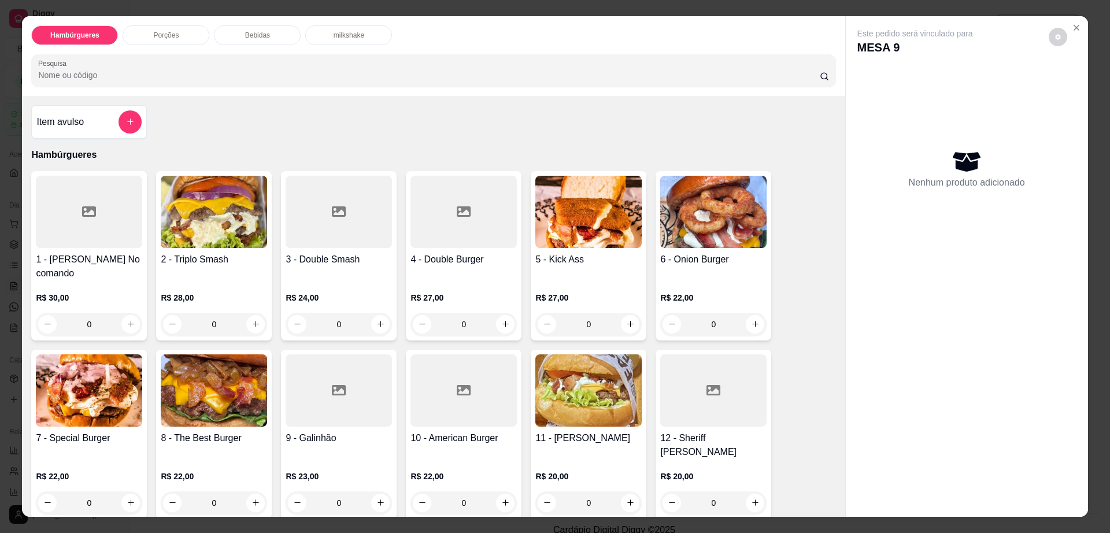
click at [729, 216] on img at bounding box center [713, 212] width 106 height 72
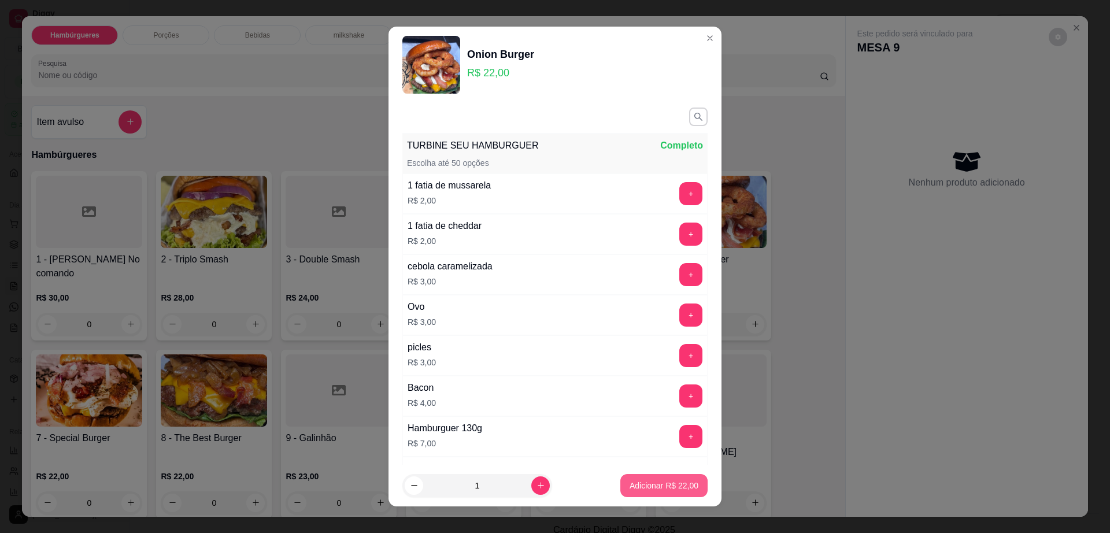
click at [640, 484] on p "Adicionar R$ 22,00" at bounding box center [664, 486] width 69 height 12
type input "1"
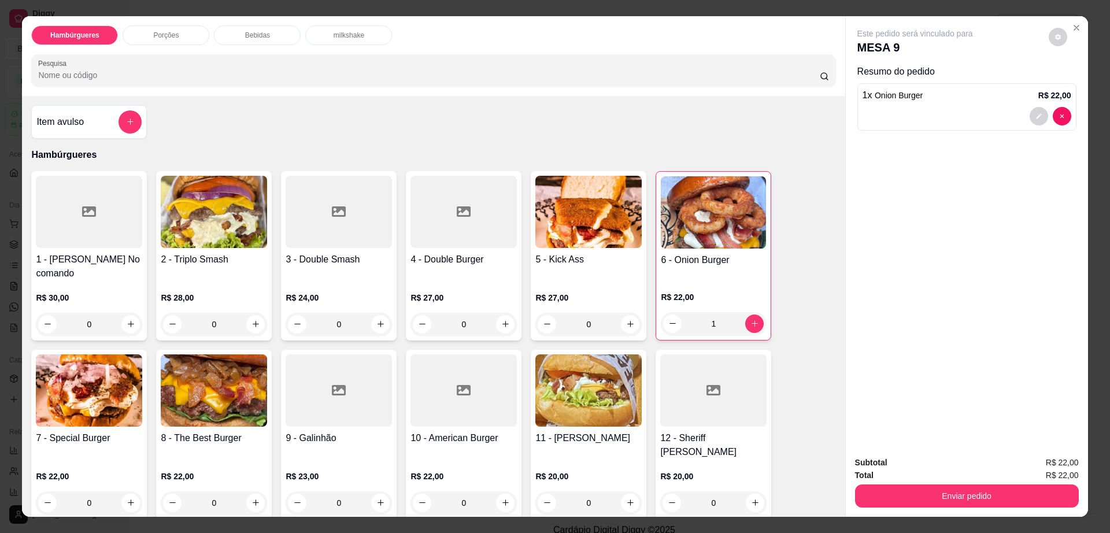
click at [356, 231] on div at bounding box center [339, 212] width 106 height 72
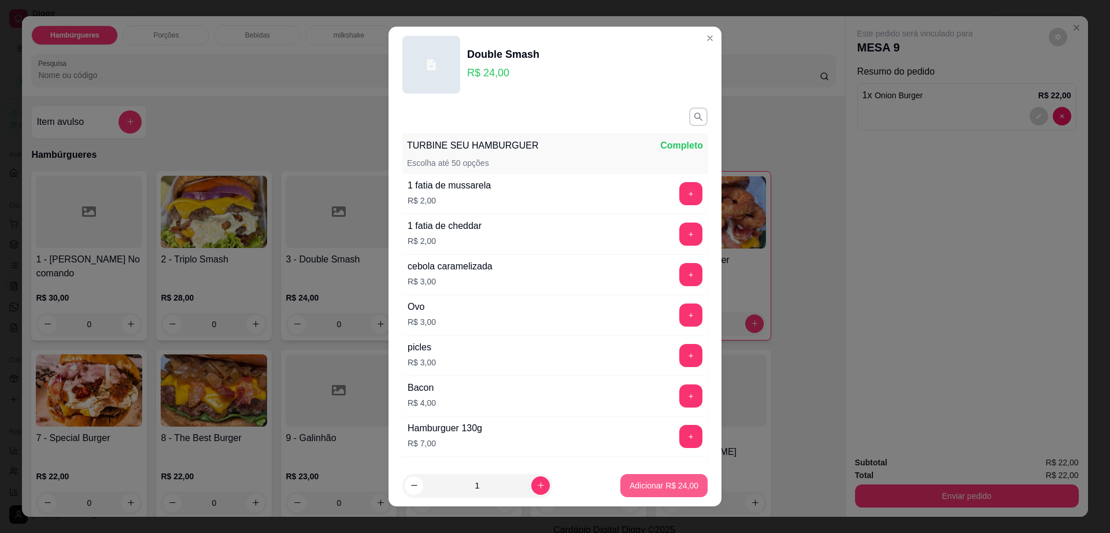
click at [630, 484] on p "Adicionar R$ 24,00" at bounding box center [664, 486] width 69 height 12
type input "1"
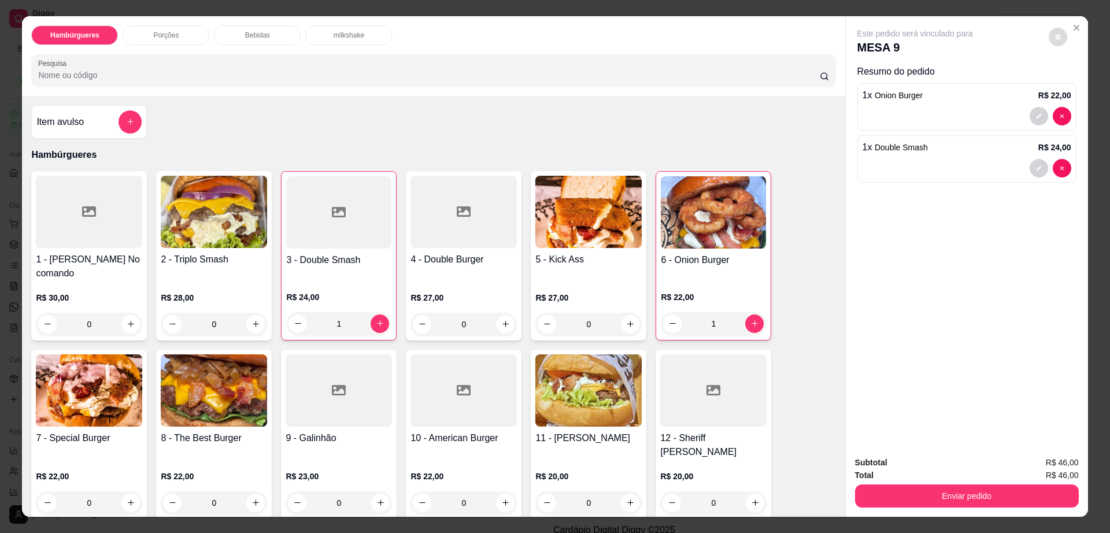
click at [1055, 42] on button "decrease-product-quantity" at bounding box center [1058, 37] width 19 height 19
click at [1086, 83] on span "Automatic updates" at bounding box center [1079, 83] width 23 height 14
click at [1075, 83] on input "Automatic updates" at bounding box center [1071, 87] width 8 height 8
checkbox input "true"
click at [963, 500] on button "Enviar pedido" at bounding box center [967, 496] width 224 height 23
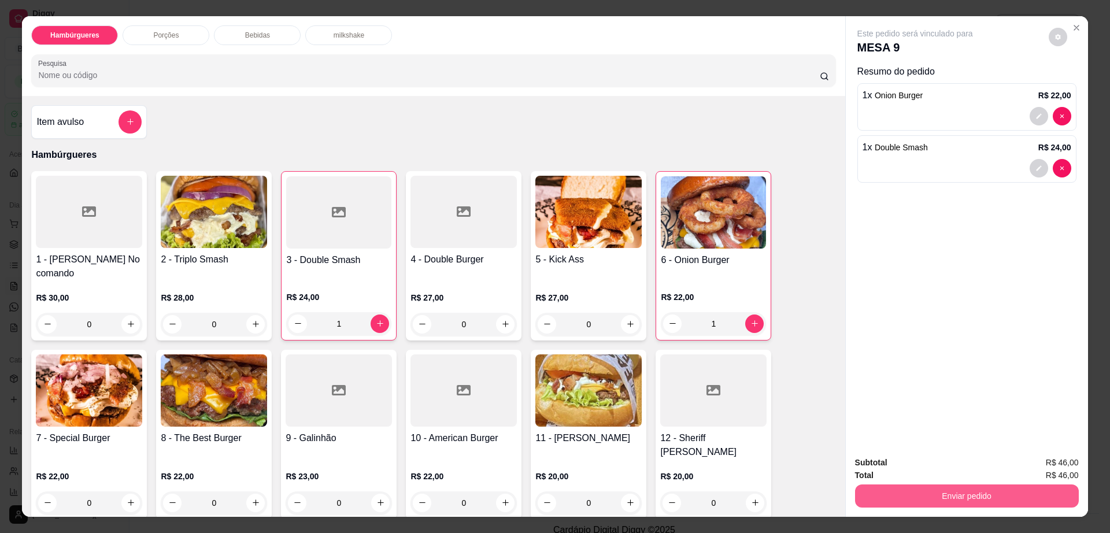
click at [963, 500] on button "Enviar pedido" at bounding box center [967, 496] width 224 height 23
click at [1043, 467] on button "Enviar pedido" at bounding box center [1047, 468] width 65 height 22
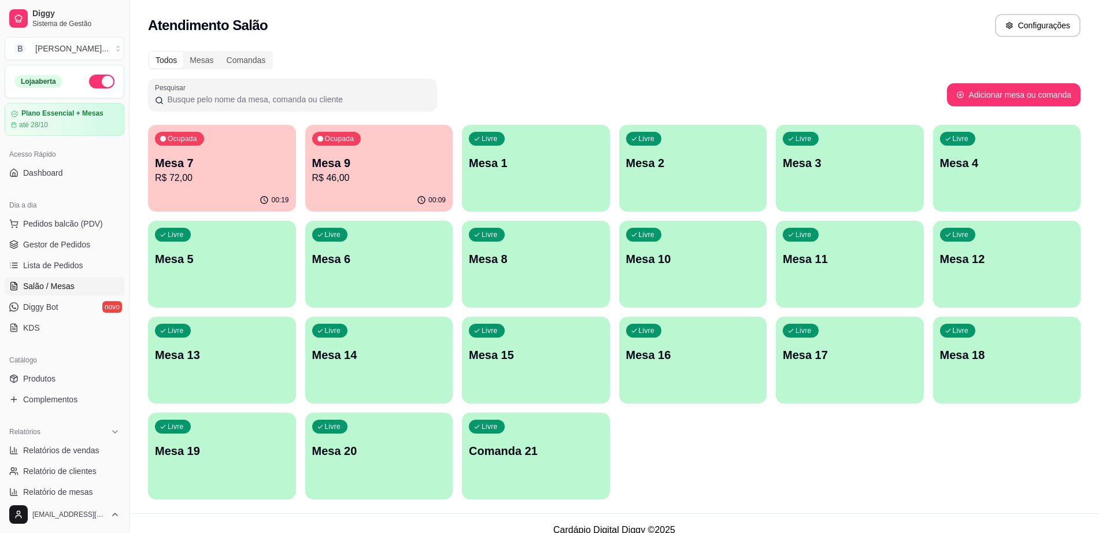
click at [85, 234] on ul "Pedidos balcão (PDV) Gestor de Pedidos Lista de Pedidos Salão / Mesas Diggy Bot…" at bounding box center [65, 276] width 120 height 123
click at [84, 243] on span "Gestor de Pedidos" at bounding box center [56, 245] width 67 height 12
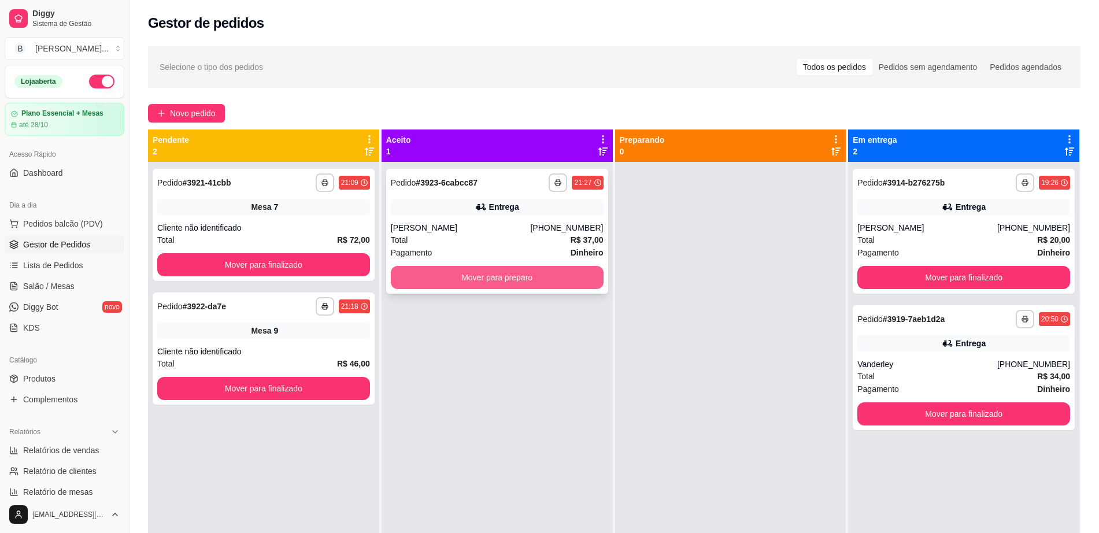
click at [495, 268] on button "Mover para preparo" at bounding box center [497, 277] width 213 height 23
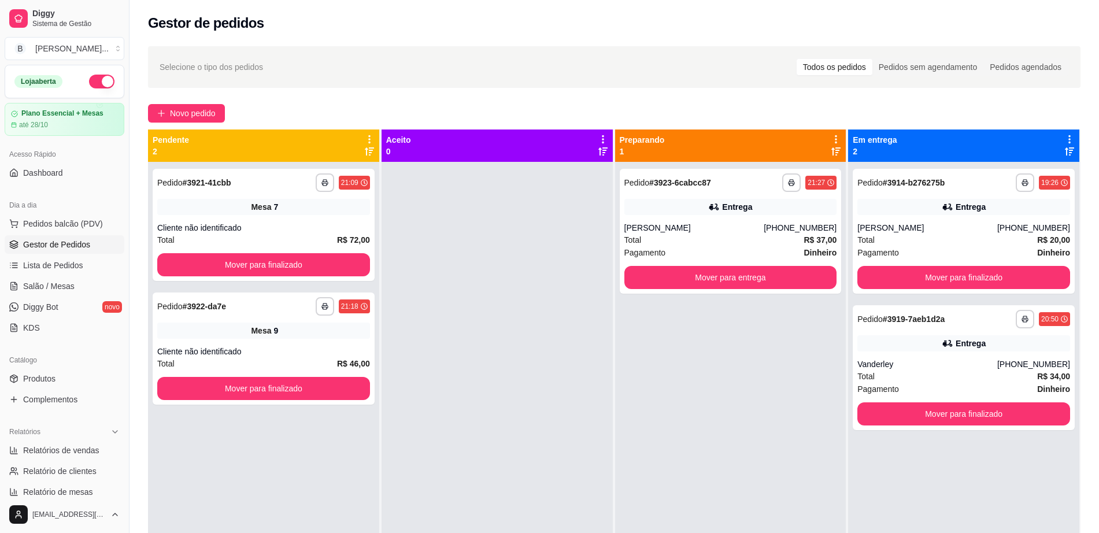
drag, startPoint x: 495, startPoint y: 268, endPoint x: 597, endPoint y: 231, distance: 108.5
click at [59, 286] on span "Salão / Mesas" at bounding box center [48, 286] width 51 height 12
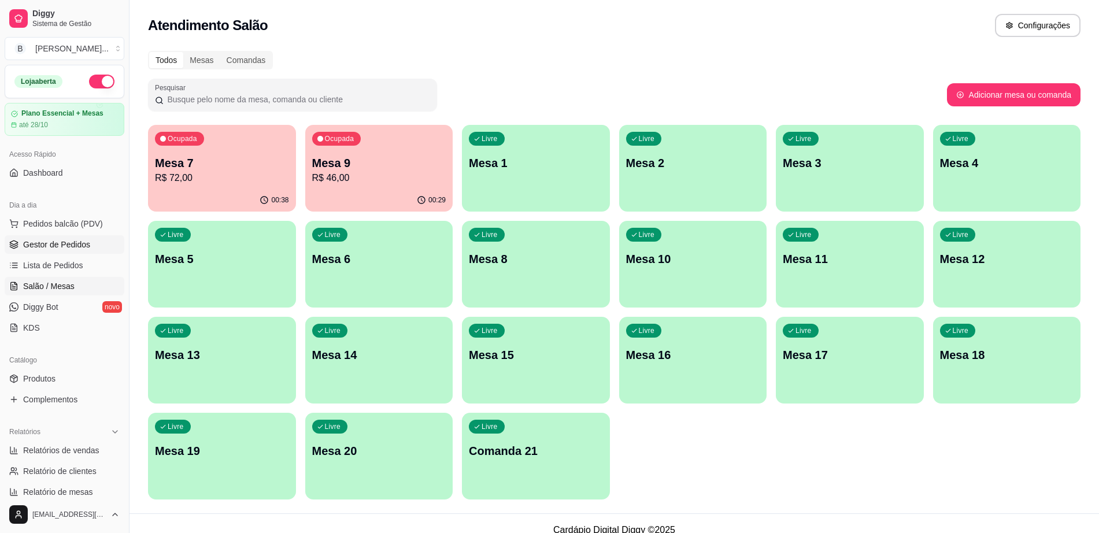
click at [71, 241] on span "Gestor de Pedidos" at bounding box center [56, 245] width 67 height 12
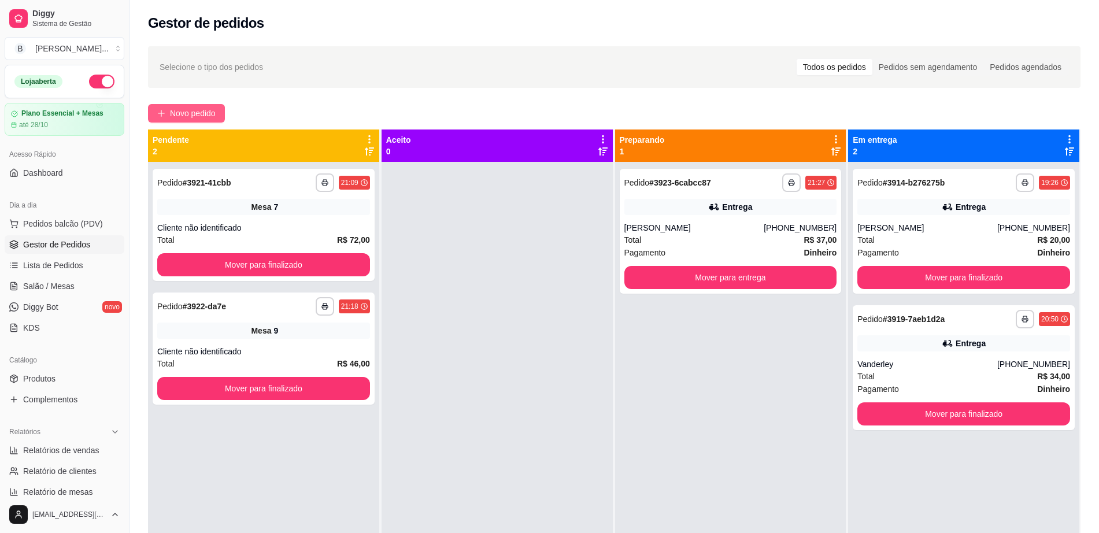
click at [208, 109] on span "Novo pedido" at bounding box center [193, 113] width 46 height 13
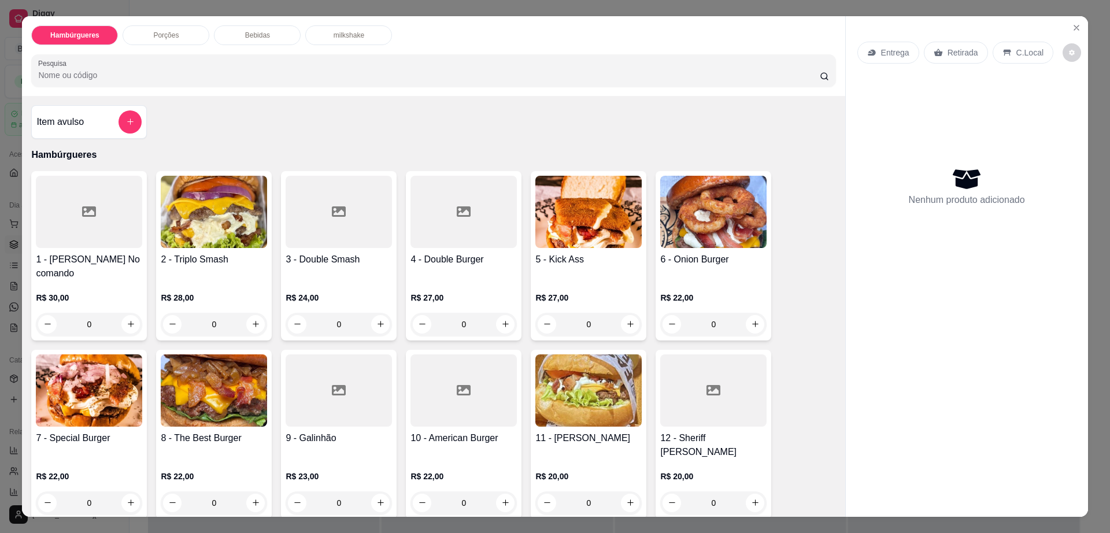
scroll to position [145, 0]
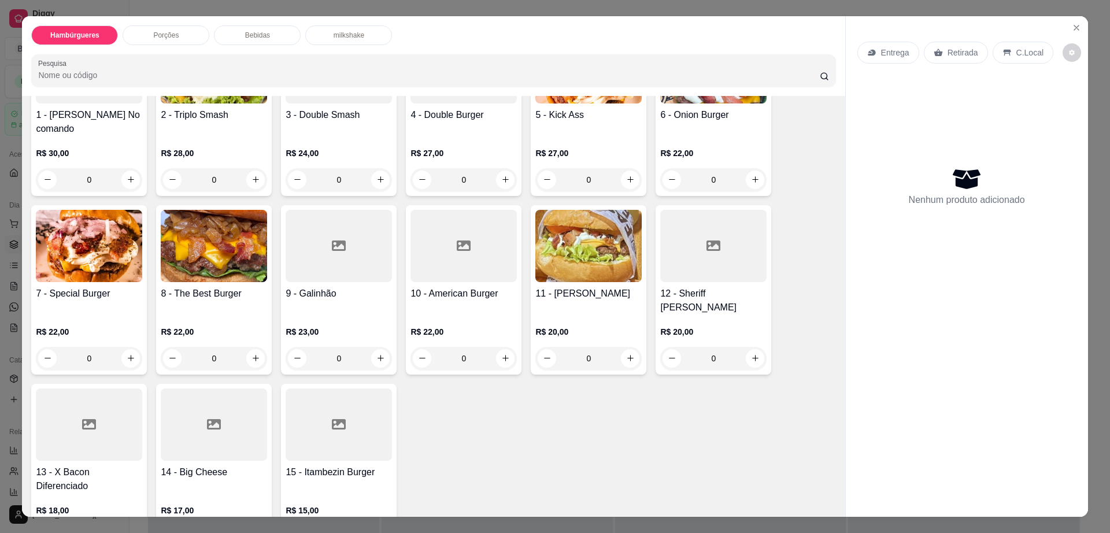
click at [173, 229] on img at bounding box center [214, 246] width 106 height 72
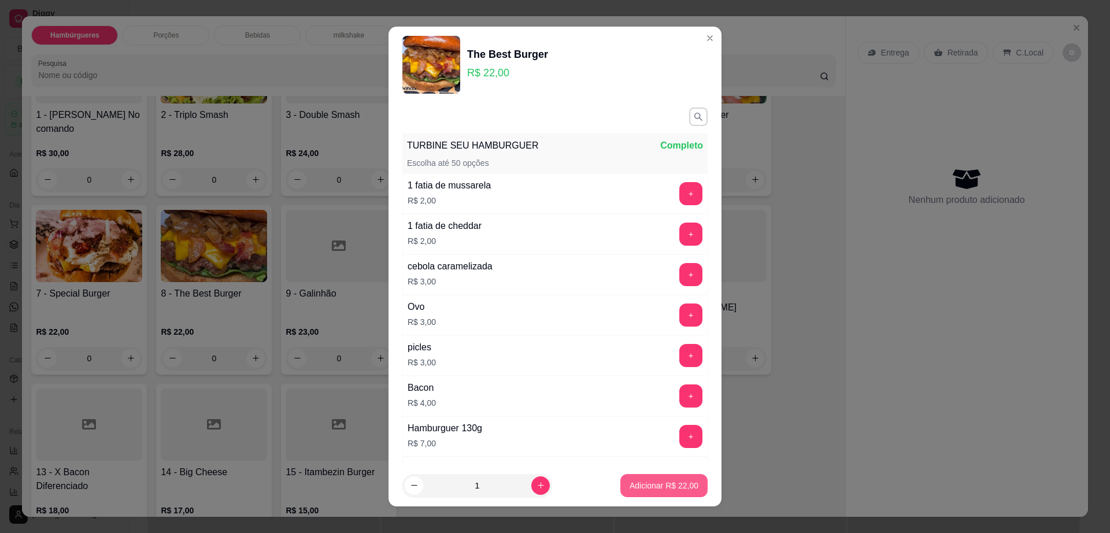
click at [644, 481] on p "Adicionar R$ 22,00" at bounding box center [664, 486] width 69 height 12
type input "1"
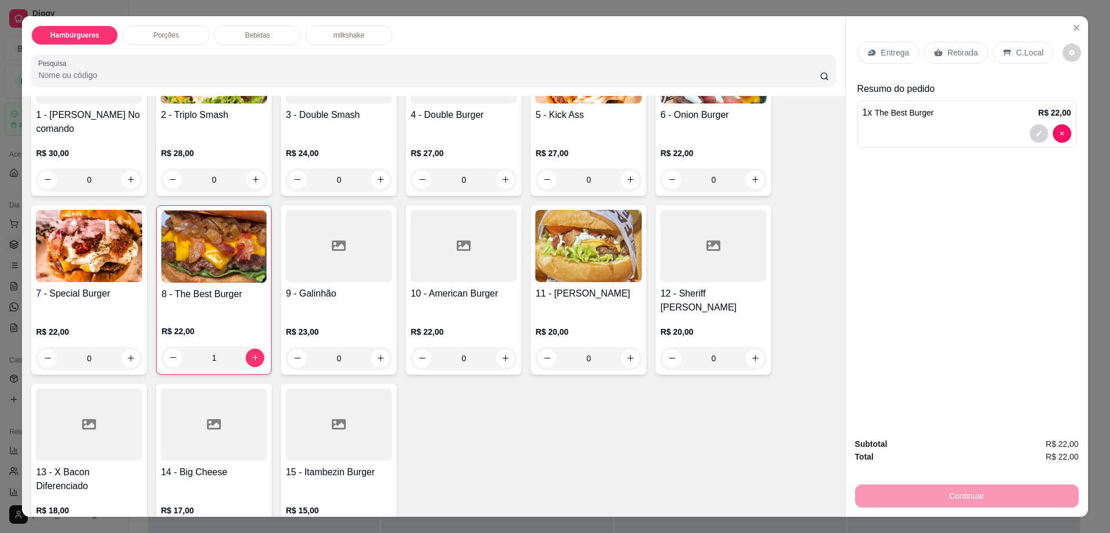
click at [934, 47] on div "Retirada" at bounding box center [956, 53] width 64 height 22
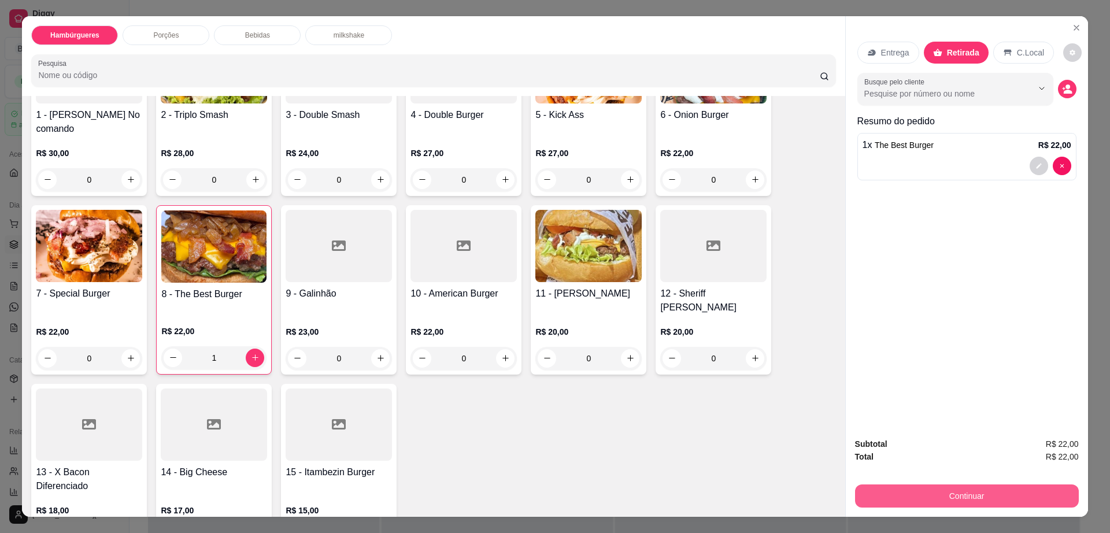
click at [970, 503] on button "Continuar" at bounding box center [967, 496] width 224 height 23
click at [894, 511] on div "Subtotal R$ 22,00 Total R$ 22,00 Continuar" at bounding box center [967, 473] width 242 height 88
click at [894, 506] on button "Continuar" at bounding box center [967, 496] width 224 height 23
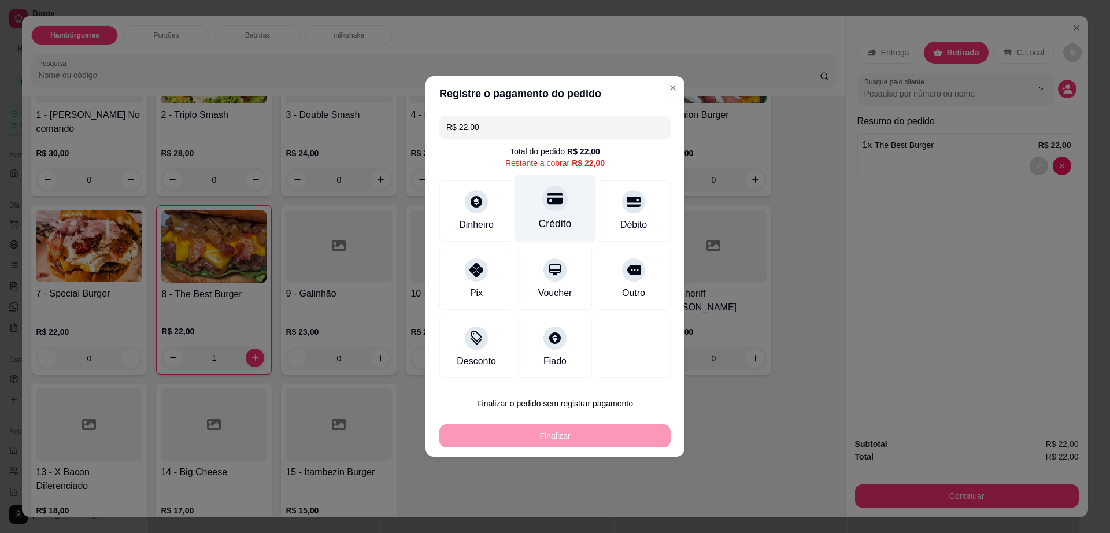
click at [573, 201] on div "Crédito" at bounding box center [556, 209] width 82 height 68
type input "R$ 0,00"
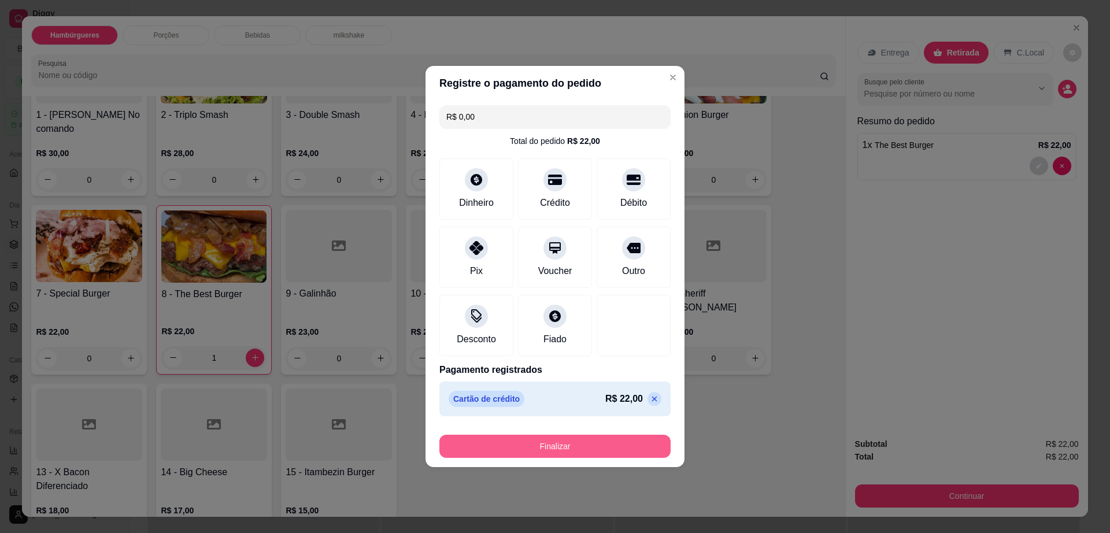
click at [564, 454] on button "Finalizar" at bounding box center [555, 446] width 231 height 23
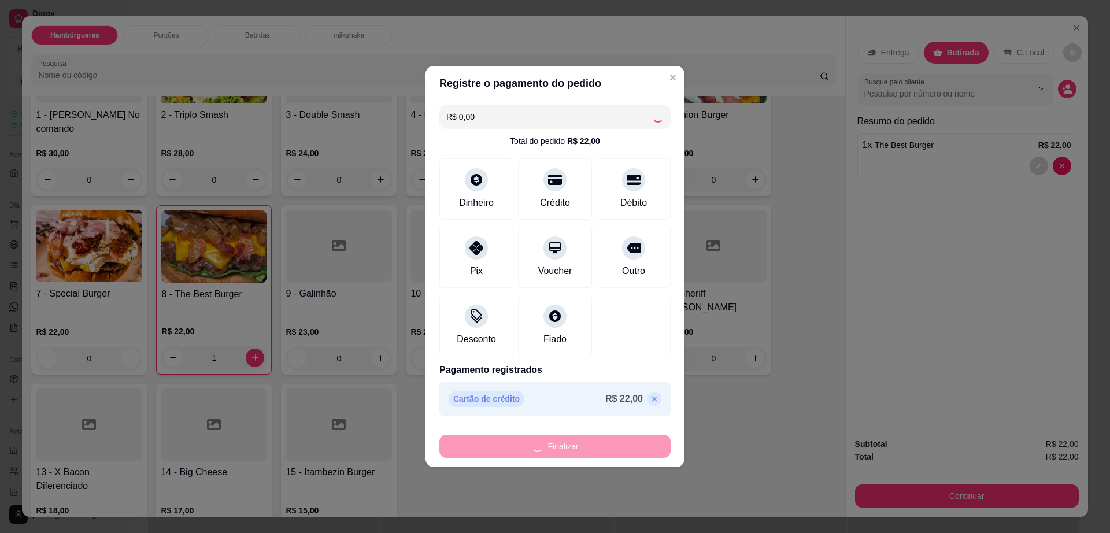
type input "0"
type input "-R$ 22,00"
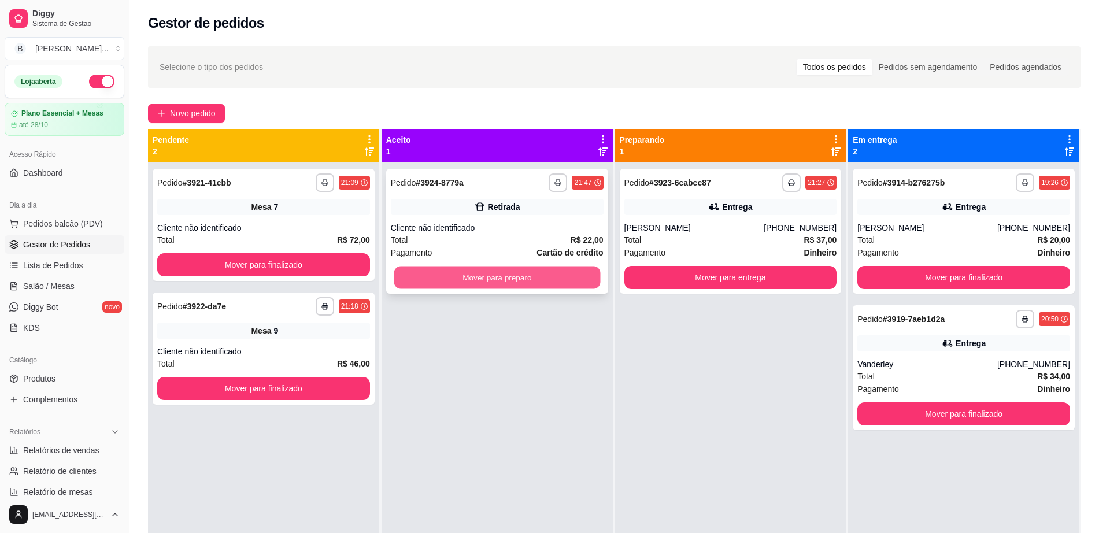
click at [539, 278] on button "Mover para preparo" at bounding box center [497, 278] width 206 height 23
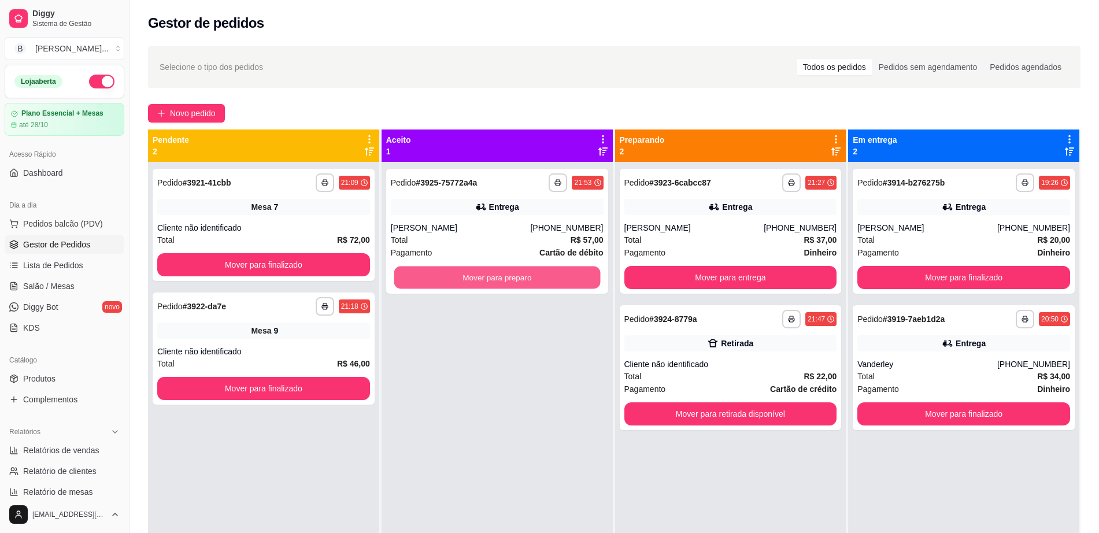
click at [538, 278] on button "Mover para preparo" at bounding box center [497, 278] width 206 height 23
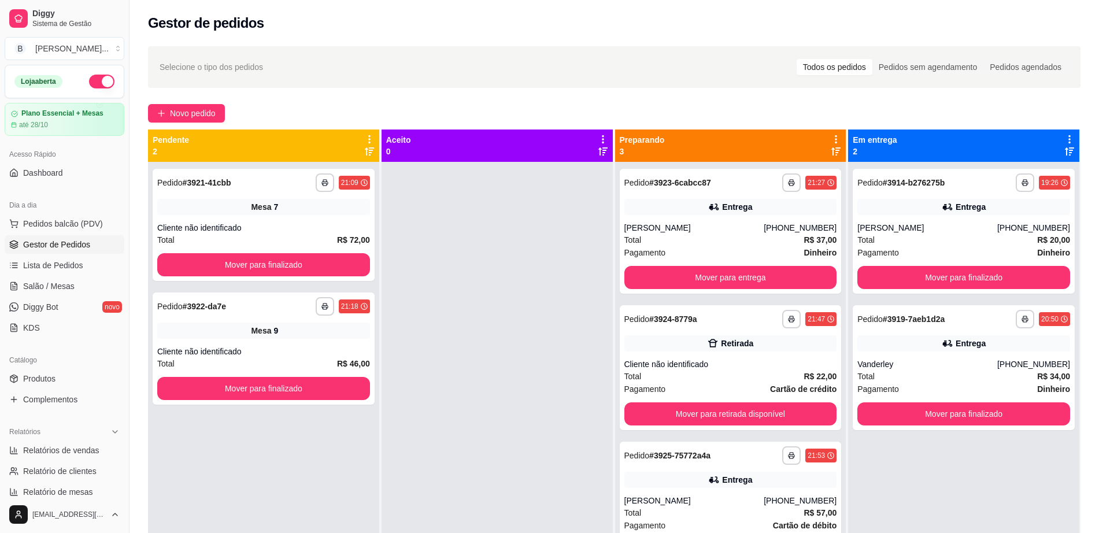
click at [538, 278] on div at bounding box center [497, 428] width 231 height 533
drag, startPoint x: 538, startPoint y: 278, endPoint x: 420, endPoint y: 438, distance: 198.8
click at [503, 385] on div at bounding box center [497, 428] width 231 height 533
click at [52, 291] on span "Salão / Mesas" at bounding box center [48, 286] width 51 height 12
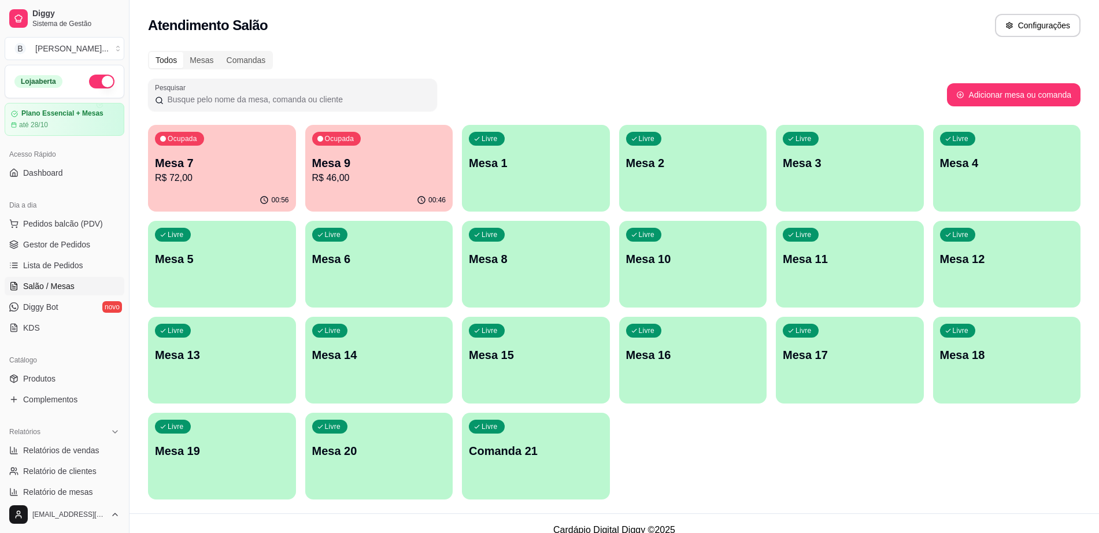
click at [357, 164] on p "Mesa 9" at bounding box center [379, 163] width 134 height 16
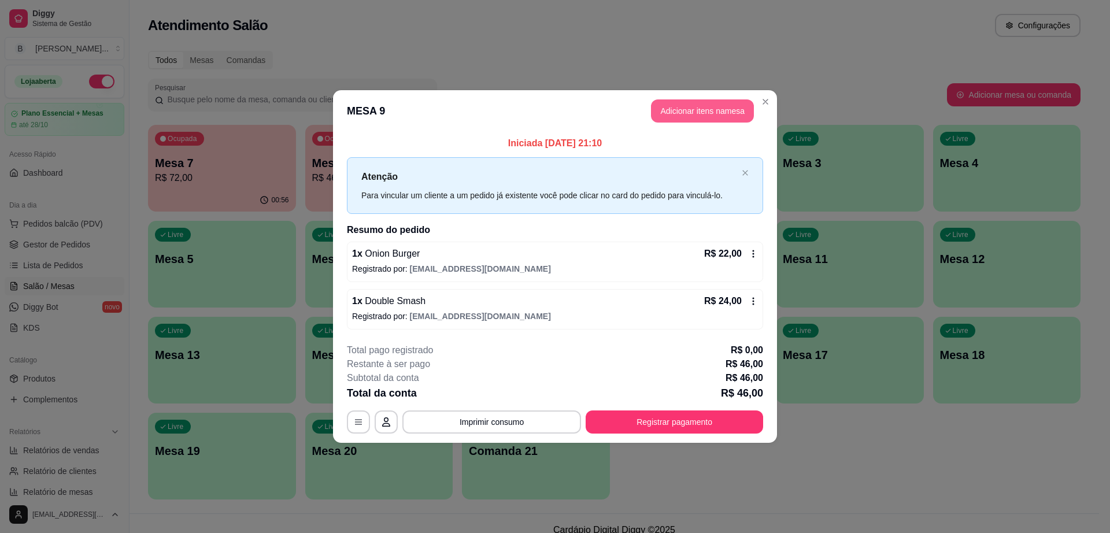
click at [691, 102] on button "Adicionar itens na mesa" at bounding box center [702, 110] width 103 height 23
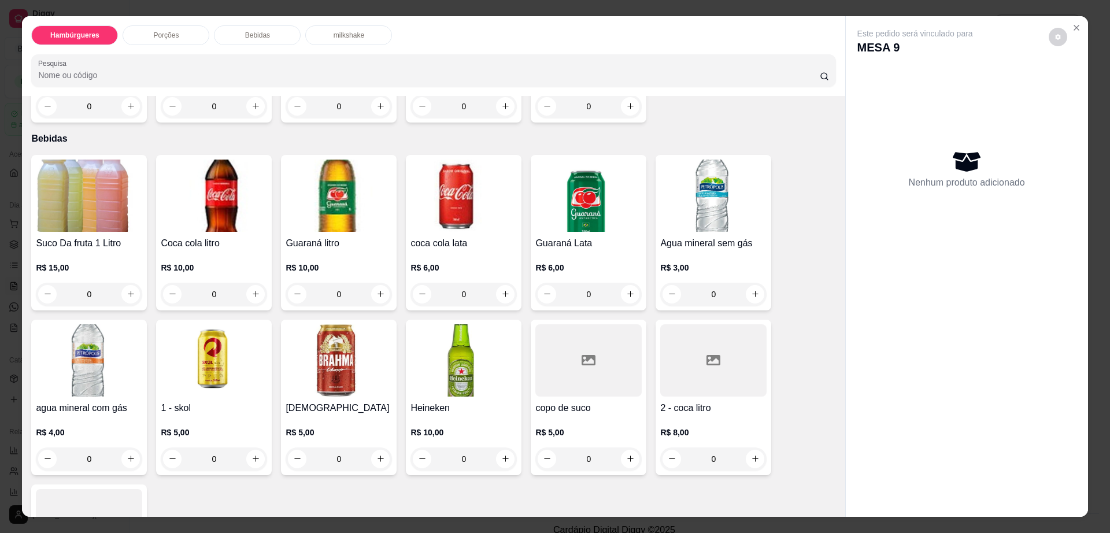
scroll to position [867, 0]
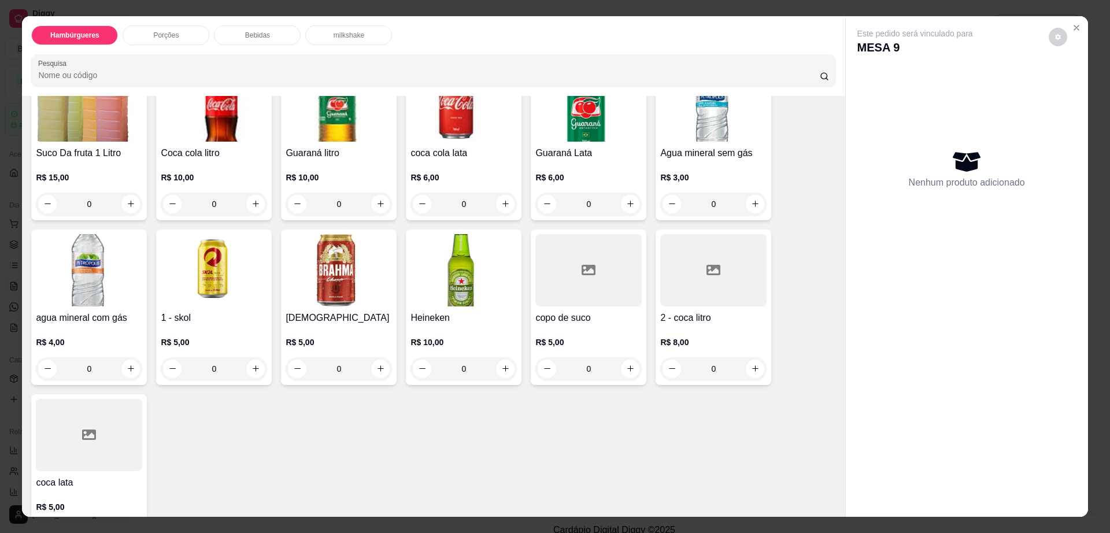
click at [662, 250] on div at bounding box center [713, 270] width 106 height 72
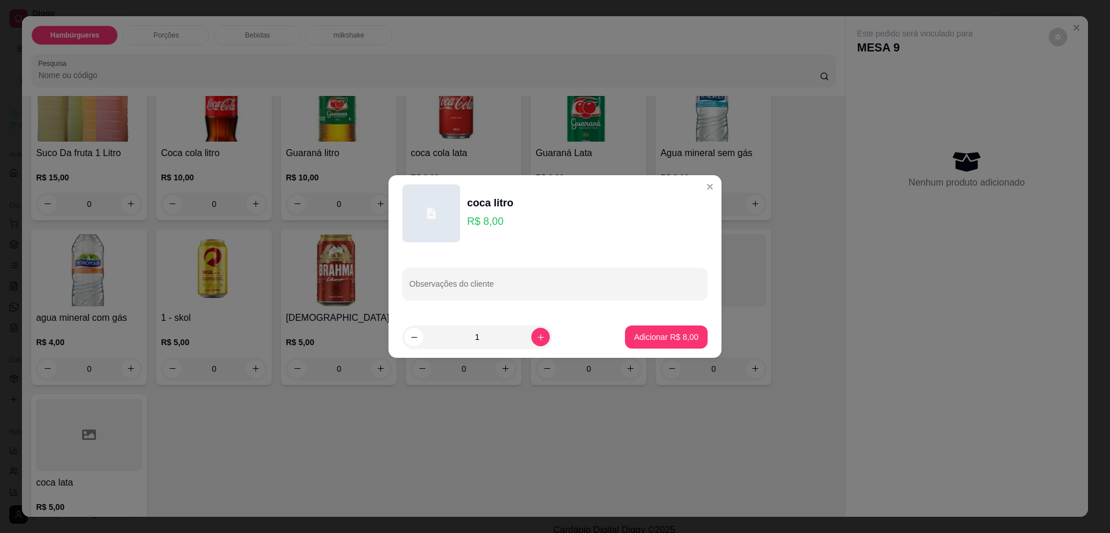
click at [646, 342] on p "Adicionar R$ 8,00" at bounding box center [666, 337] width 64 height 12
type input "1"
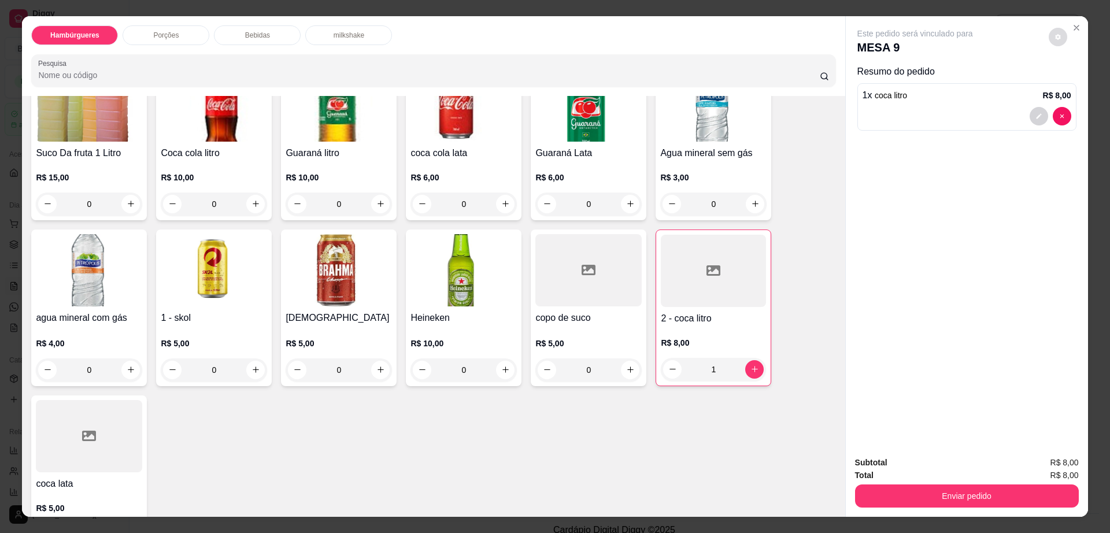
click at [1055, 38] on icon "decrease-product-quantity" at bounding box center [1058, 37] width 7 height 7
click at [1074, 83] on span "Automatic updates" at bounding box center [1079, 83] width 23 height 14
click at [1074, 83] on input "Automatic updates" at bounding box center [1071, 87] width 8 height 8
checkbox input "false"
click at [886, 484] on div "Enviar pedido" at bounding box center [967, 495] width 224 height 26
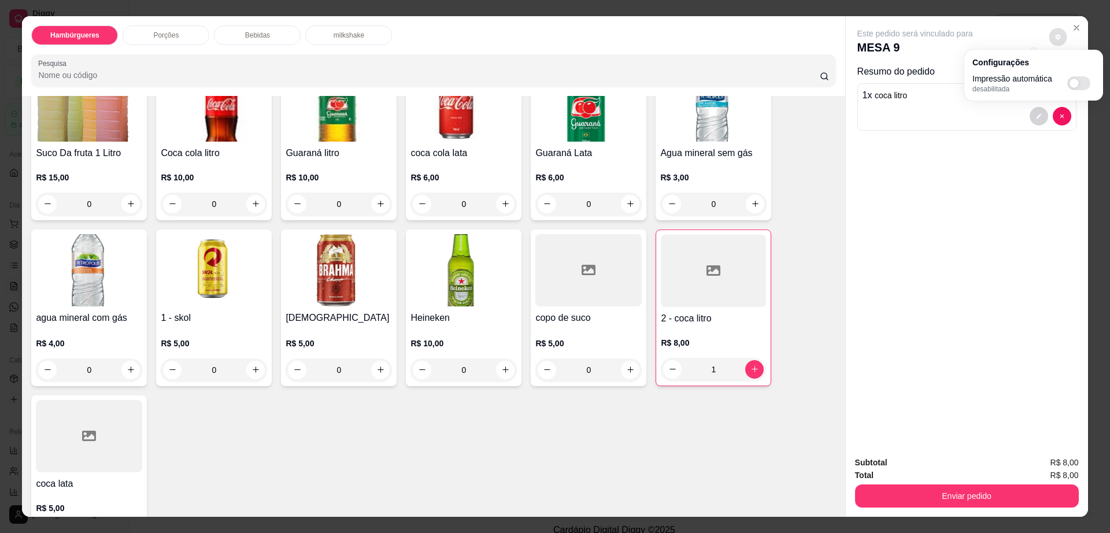
click at [887, 485] on div "Enviar pedido" at bounding box center [967, 495] width 224 height 26
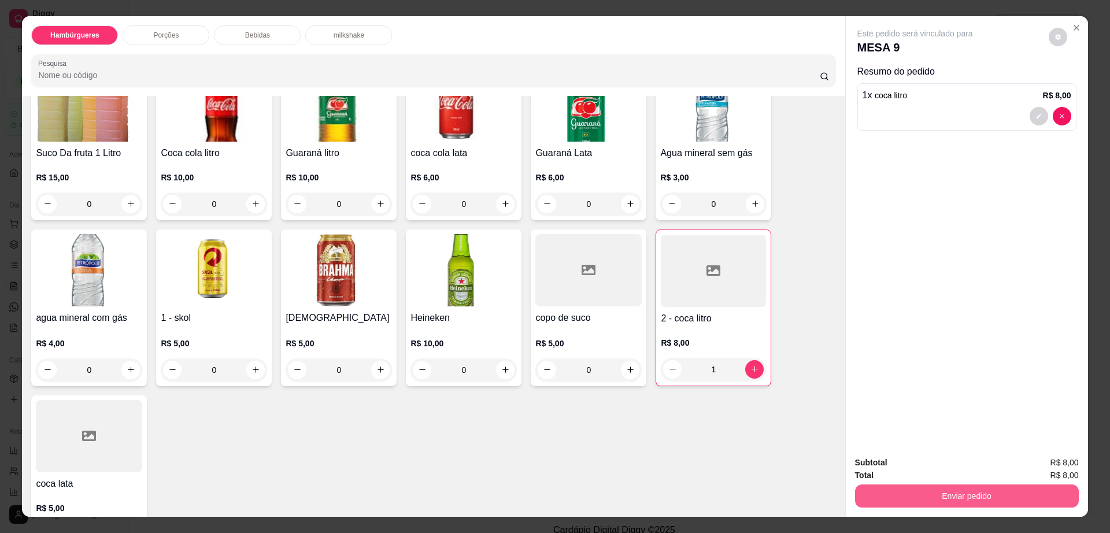
click at [977, 493] on button "Enviar pedido" at bounding box center [967, 496] width 224 height 23
click at [977, 493] on button "Enviar pedido" at bounding box center [966, 496] width 217 height 23
click at [1002, 493] on button "Enviar pedido" at bounding box center [966, 496] width 217 height 23
click at [1043, 467] on button "Enviar pedido" at bounding box center [1048, 467] width 64 height 21
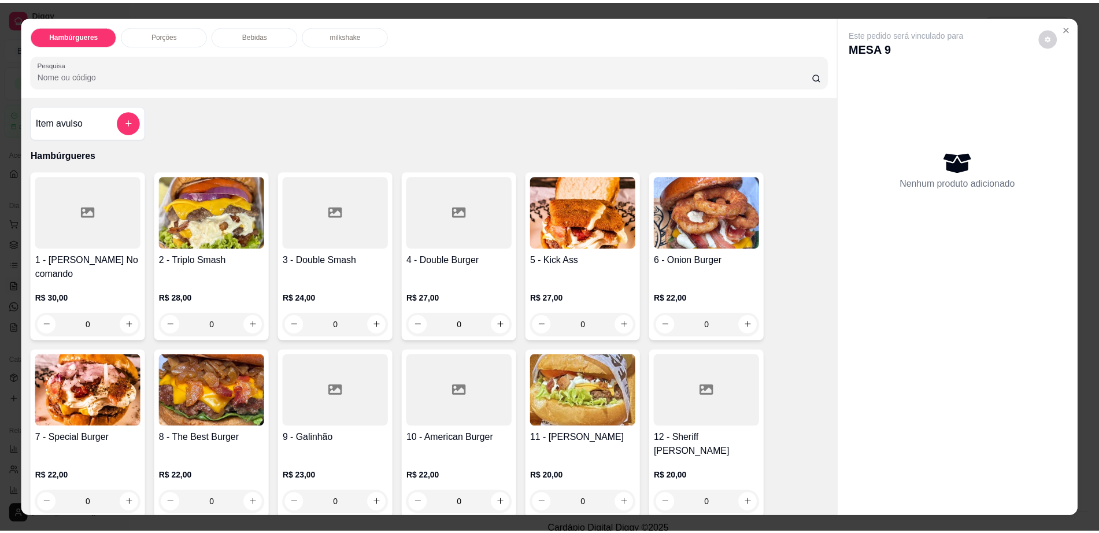
scroll to position [21, 0]
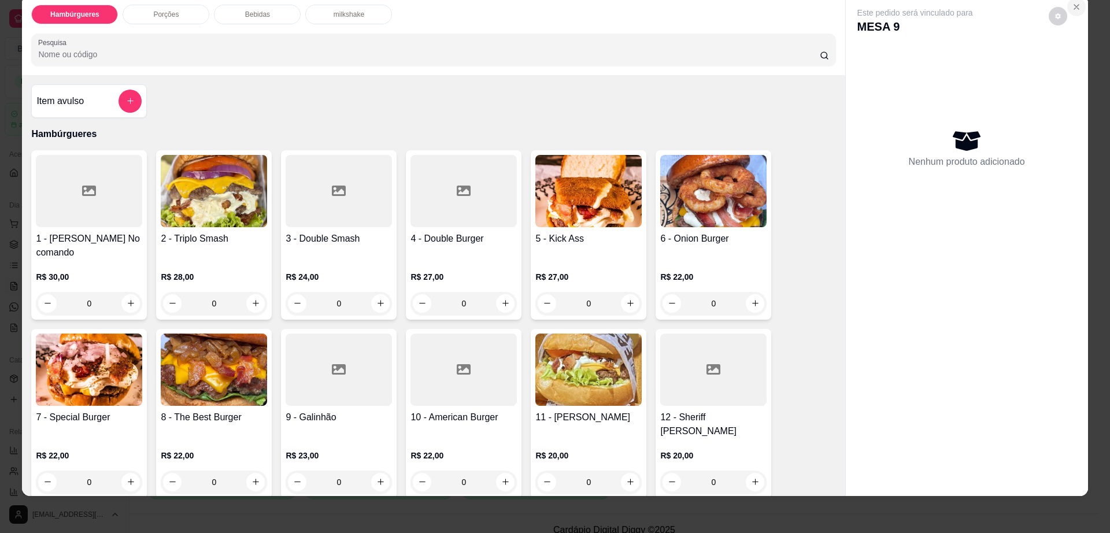
click at [1075, 8] on icon "Close" at bounding box center [1077, 7] width 5 height 5
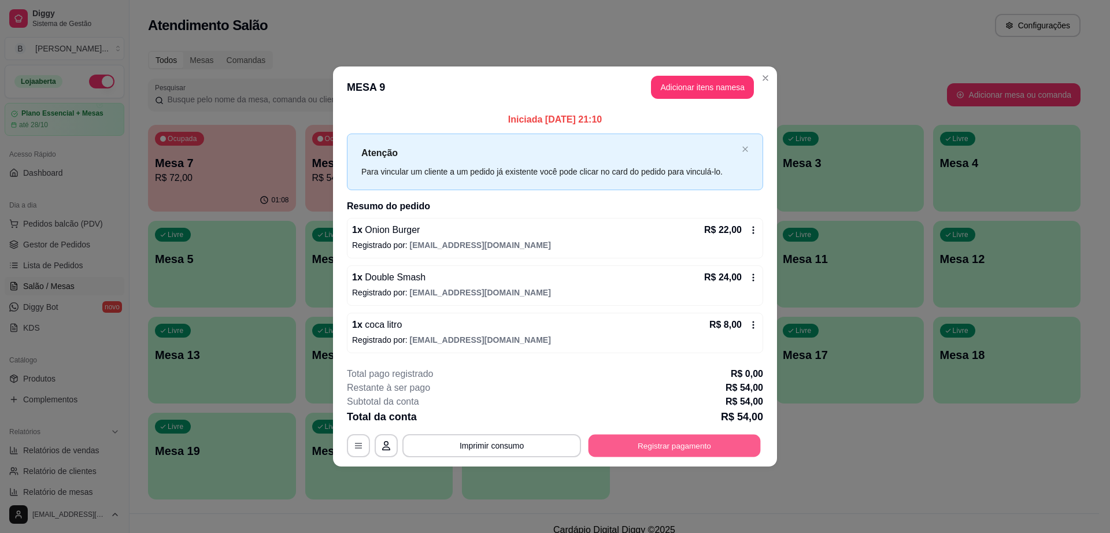
click at [668, 446] on button "Registrar pagamento" at bounding box center [675, 445] width 172 height 23
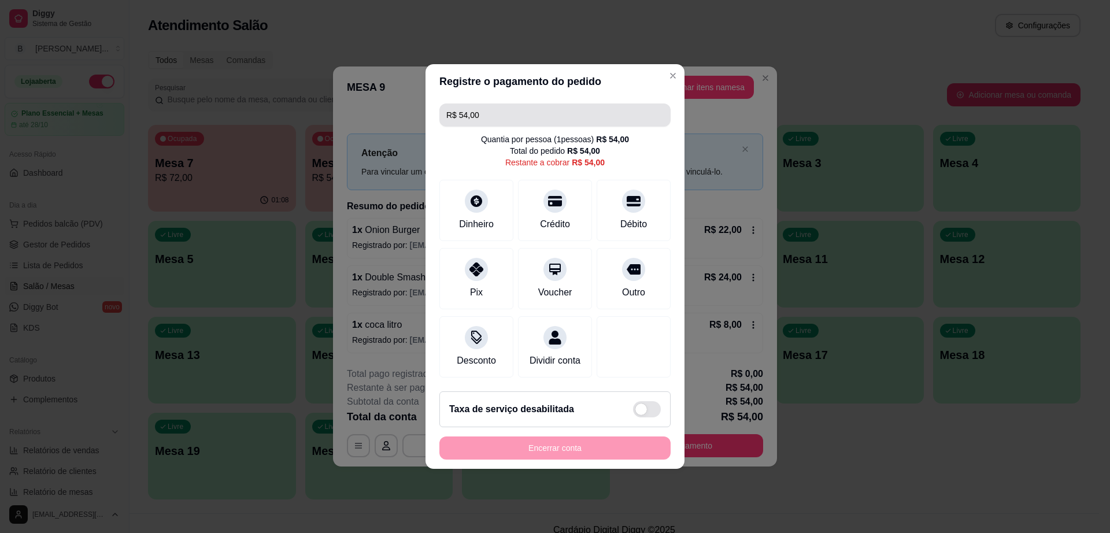
click at [503, 108] on input "R$ 54,00" at bounding box center [554, 115] width 217 height 23
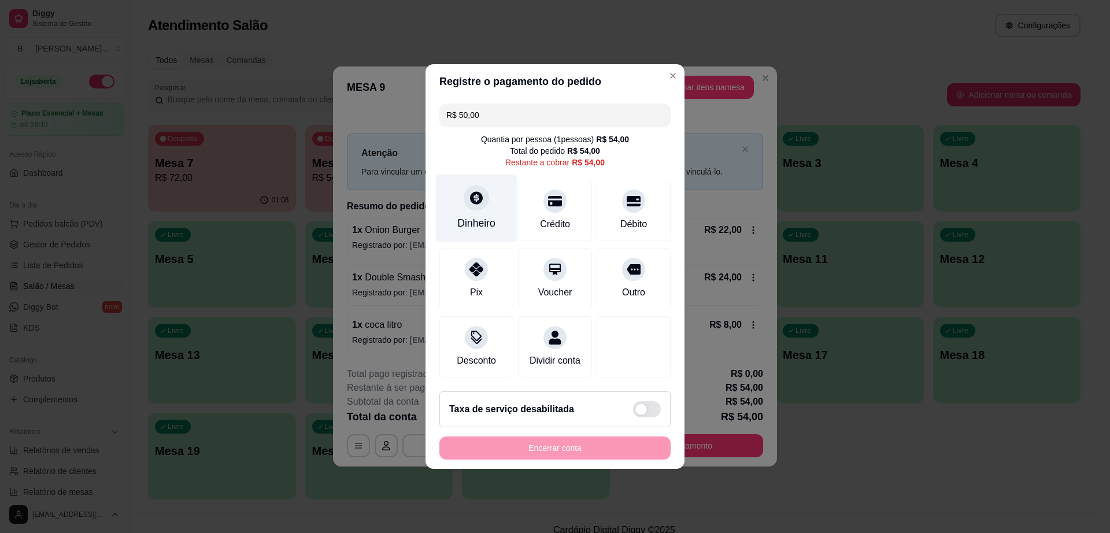
click at [469, 195] on icon at bounding box center [476, 197] width 15 height 15
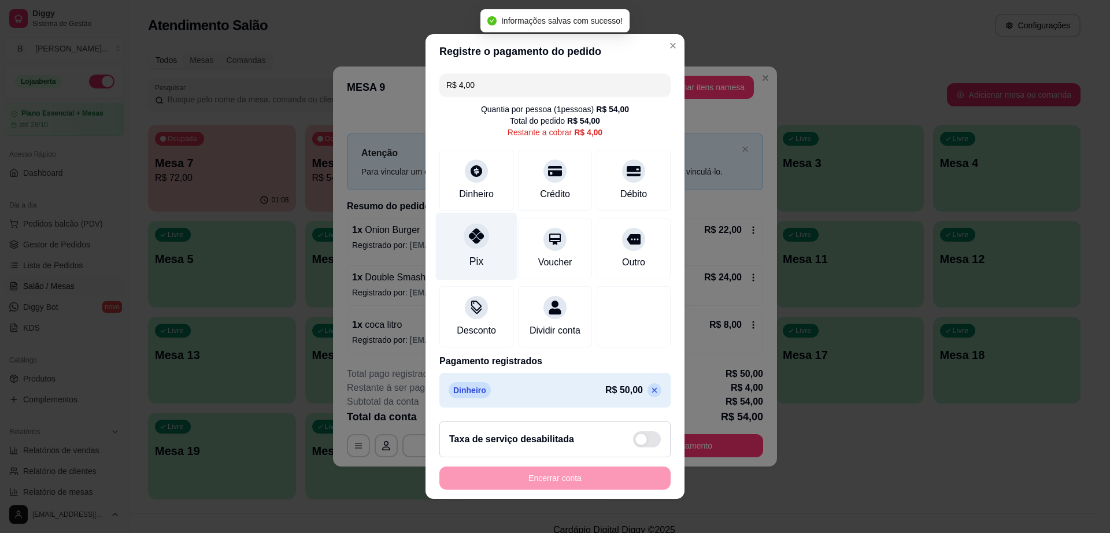
click at [464, 237] on div at bounding box center [476, 235] width 25 height 25
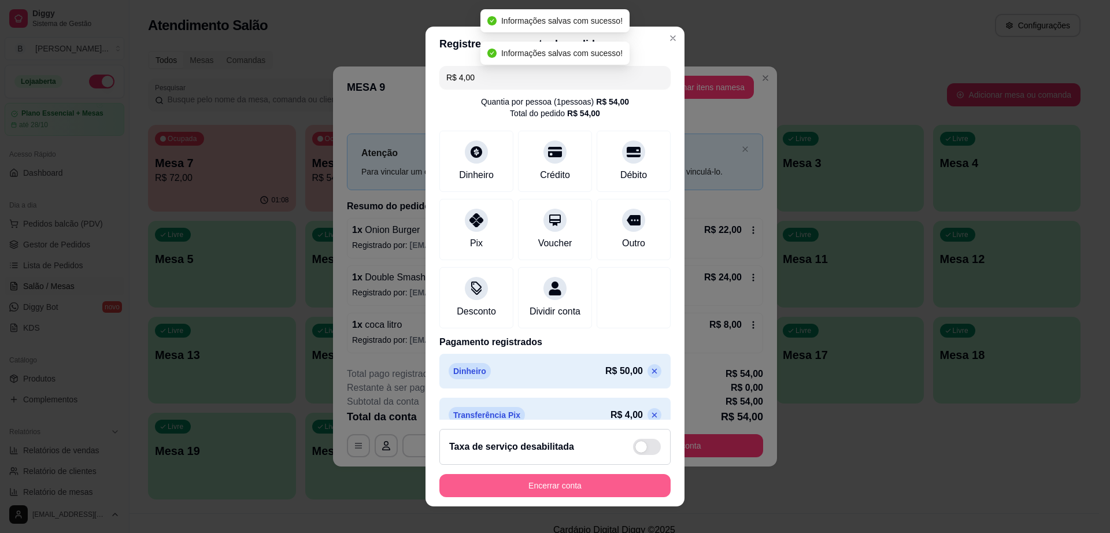
type input "R$ 0,00"
click at [603, 491] on button "Encerrar conta" at bounding box center [555, 486] width 224 height 23
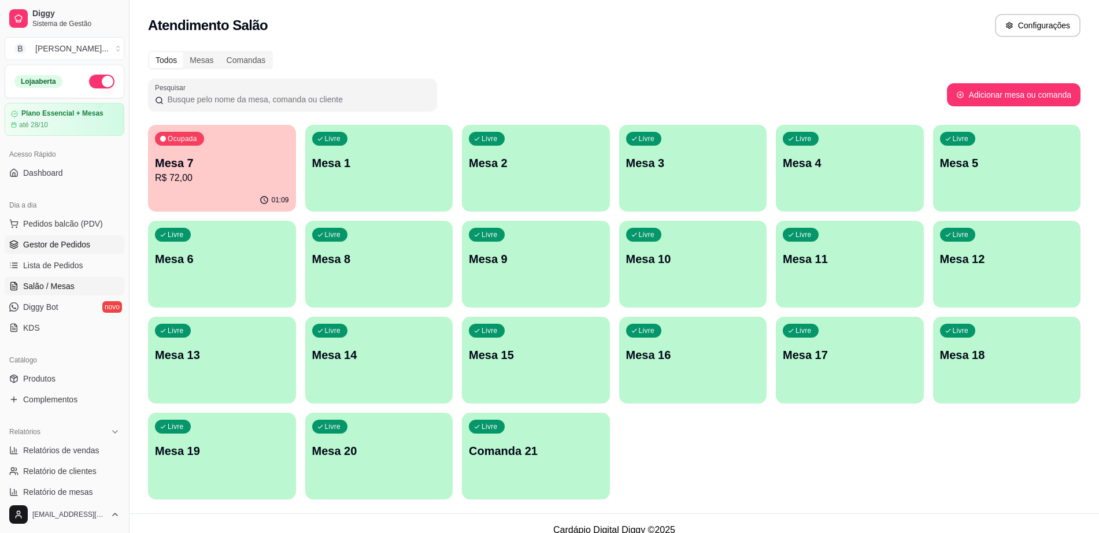
click at [77, 240] on span "Gestor de Pedidos" at bounding box center [56, 245] width 67 height 12
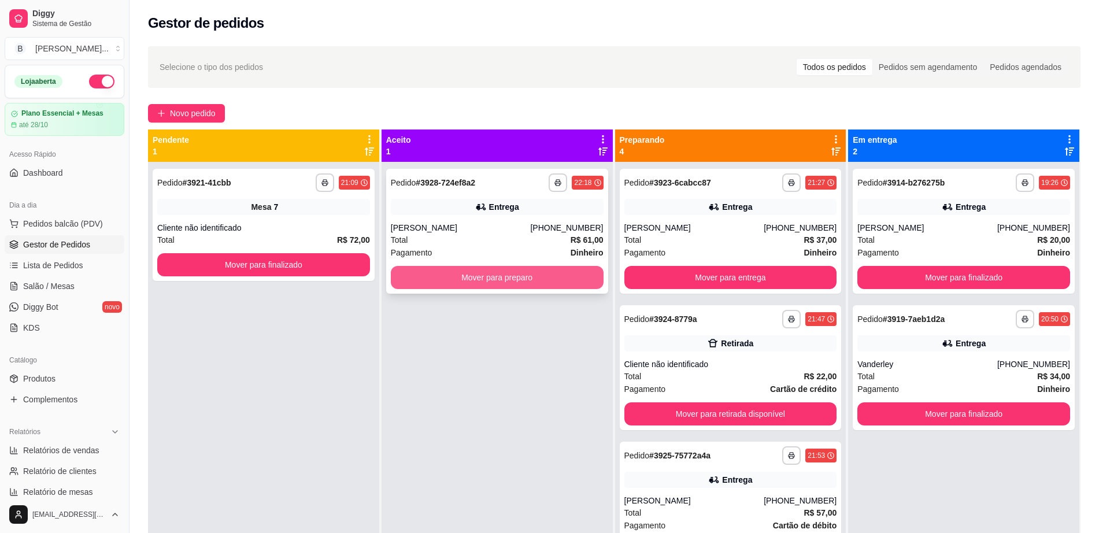
click at [533, 281] on button "Mover para preparo" at bounding box center [497, 277] width 213 height 23
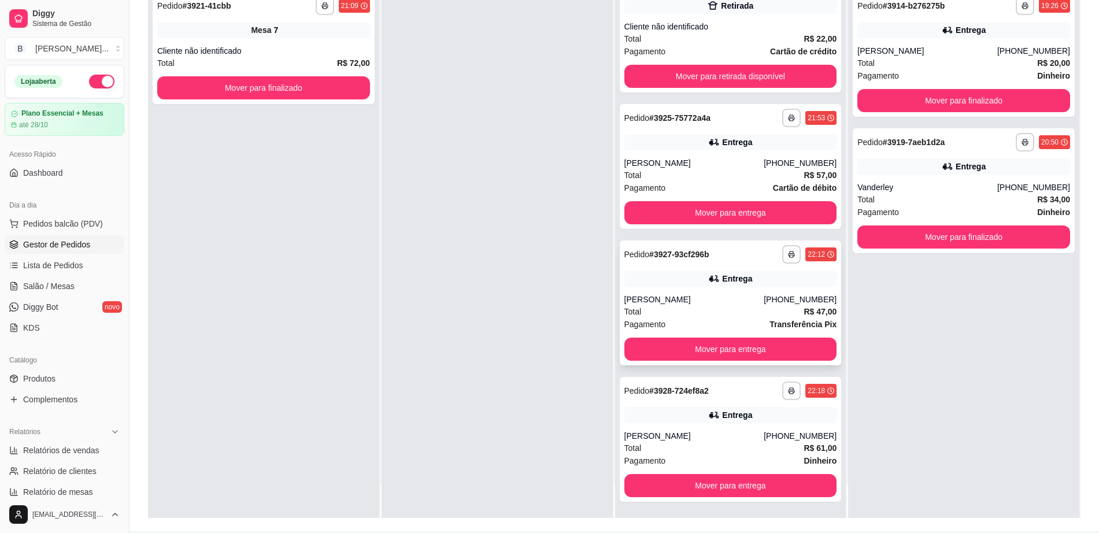
scroll to position [176, 0]
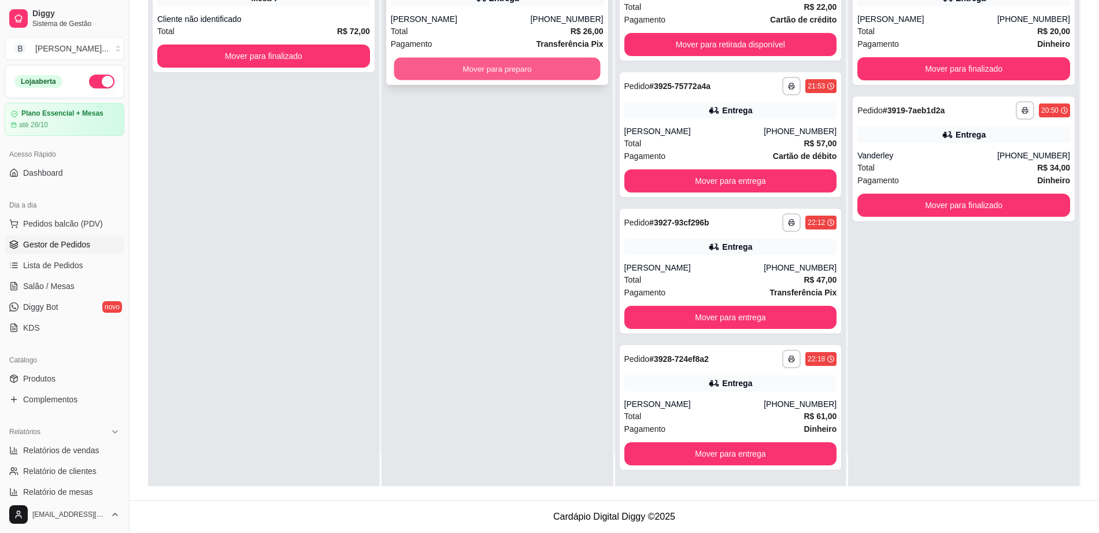
click at [506, 68] on button "Mover para preparo" at bounding box center [497, 69] width 206 height 23
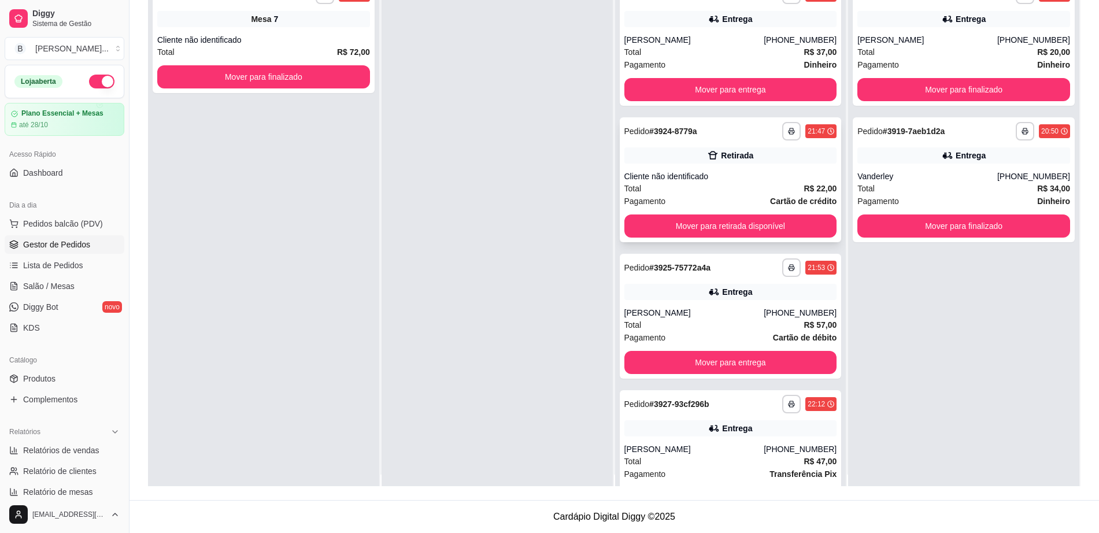
scroll to position [0, 0]
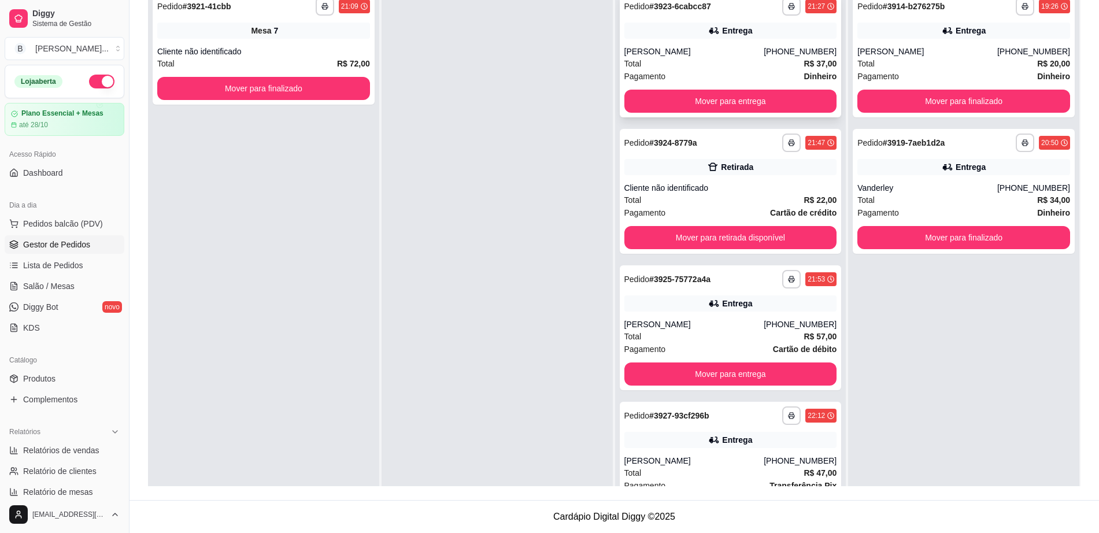
click at [714, 113] on div "**********" at bounding box center [731, 54] width 222 height 125
click at [718, 99] on button "Mover para entrega" at bounding box center [730, 101] width 206 height 23
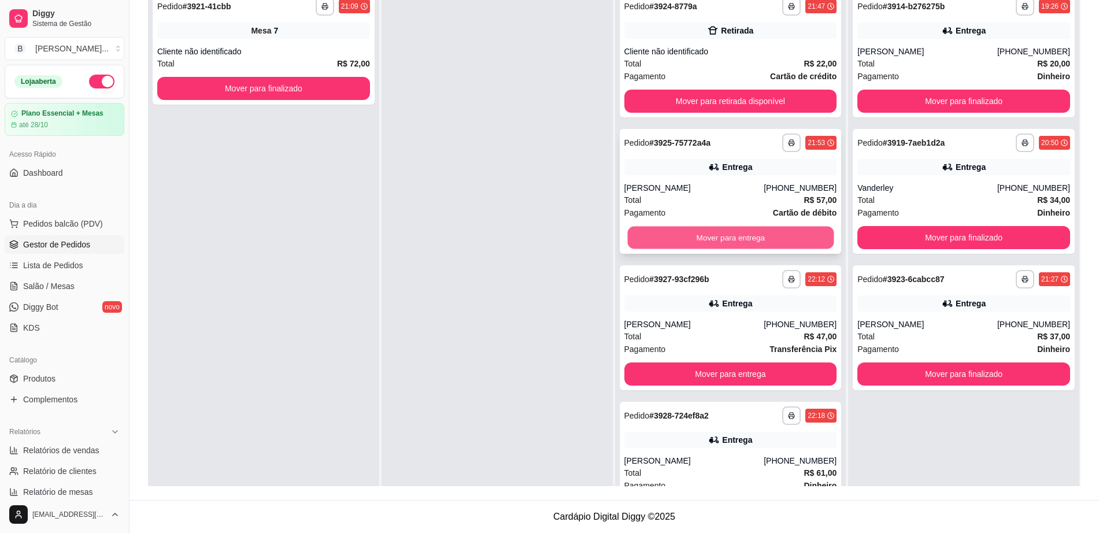
click at [686, 238] on button "Mover para entrega" at bounding box center [730, 238] width 206 height 23
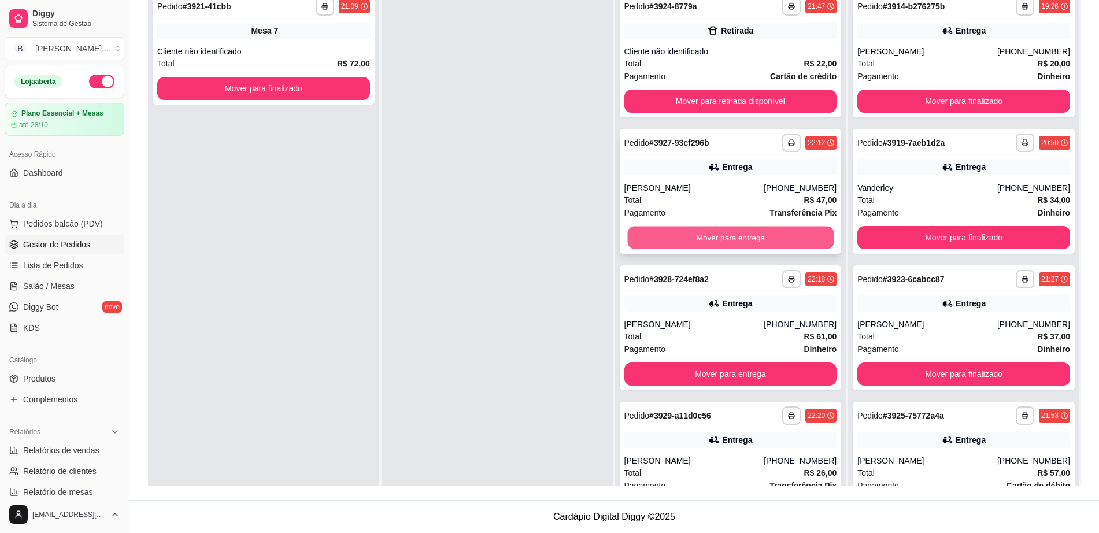
click at [697, 238] on button "Mover para entrega" at bounding box center [730, 238] width 206 height 23
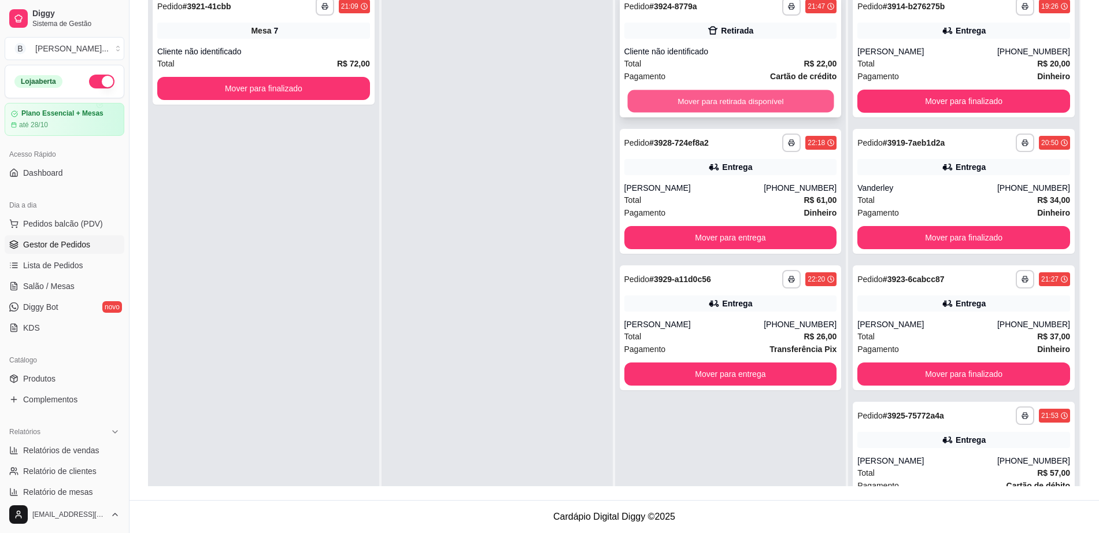
click at [697, 101] on button "Mover para retirada disponível" at bounding box center [730, 101] width 206 height 23
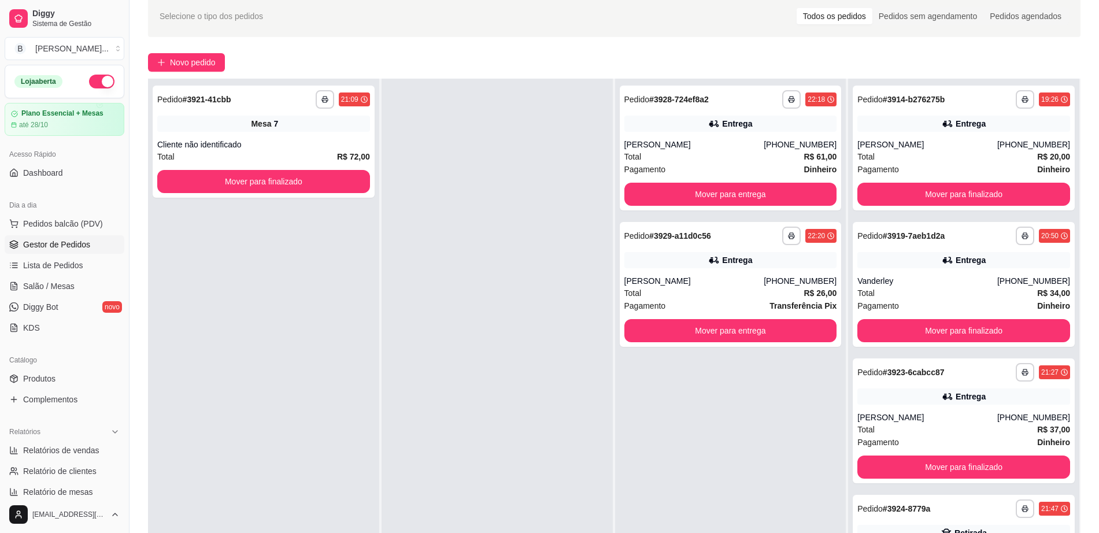
scroll to position [32, 0]
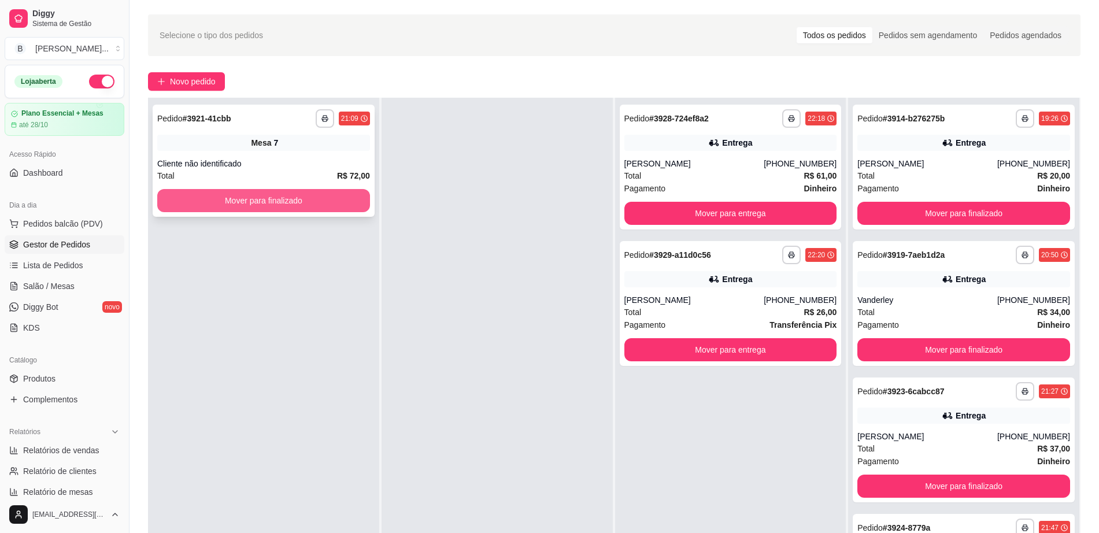
click at [302, 194] on button "Mover para finalizado" at bounding box center [263, 200] width 213 height 23
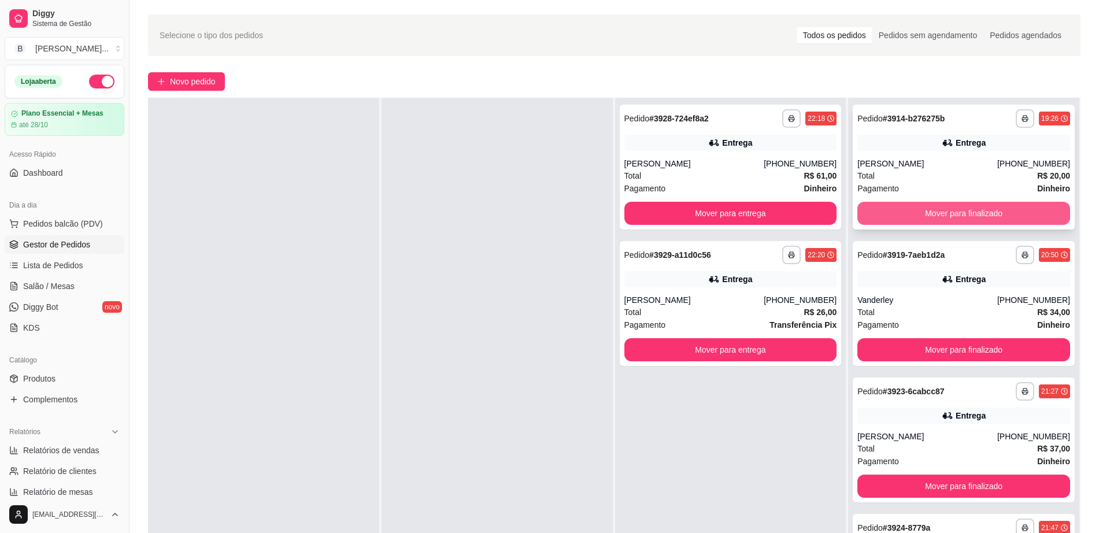
scroll to position [0, 0]
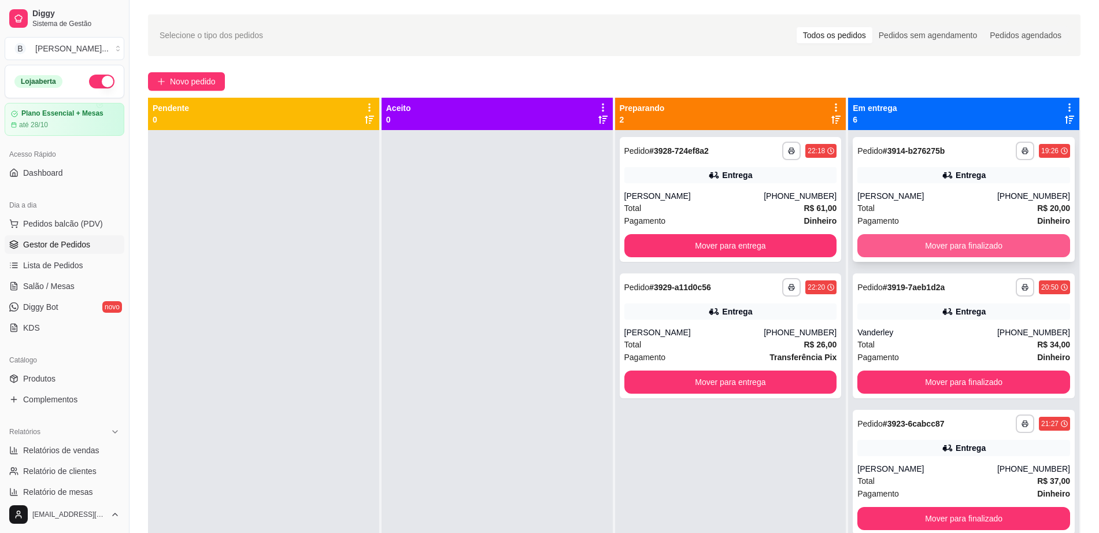
click at [963, 241] on button "Mover para finalizado" at bounding box center [964, 245] width 213 height 23
click at [963, 241] on button "Mover para finalizado" at bounding box center [964, 246] width 206 height 23
click at [963, 241] on button "Mover para finalizado" at bounding box center [964, 245] width 213 height 23
click at [963, 241] on button "Mover para finalizado" at bounding box center [964, 246] width 206 height 23
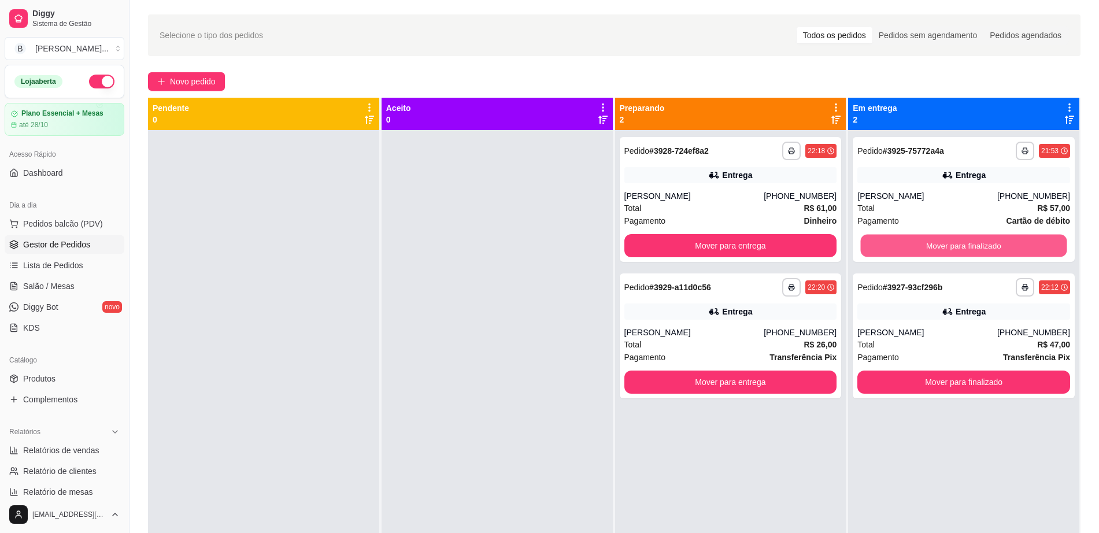
click at [963, 241] on button "Mover para finalizado" at bounding box center [964, 246] width 206 height 23
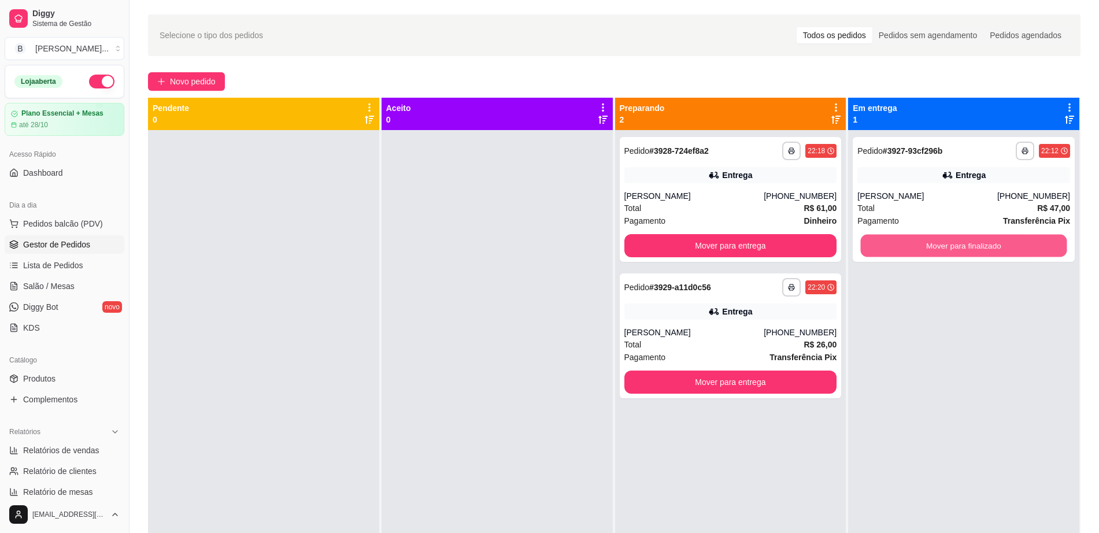
click at [963, 241] on button "Mover para finalizado" at bounding box center [964, 246] width 206 height 23
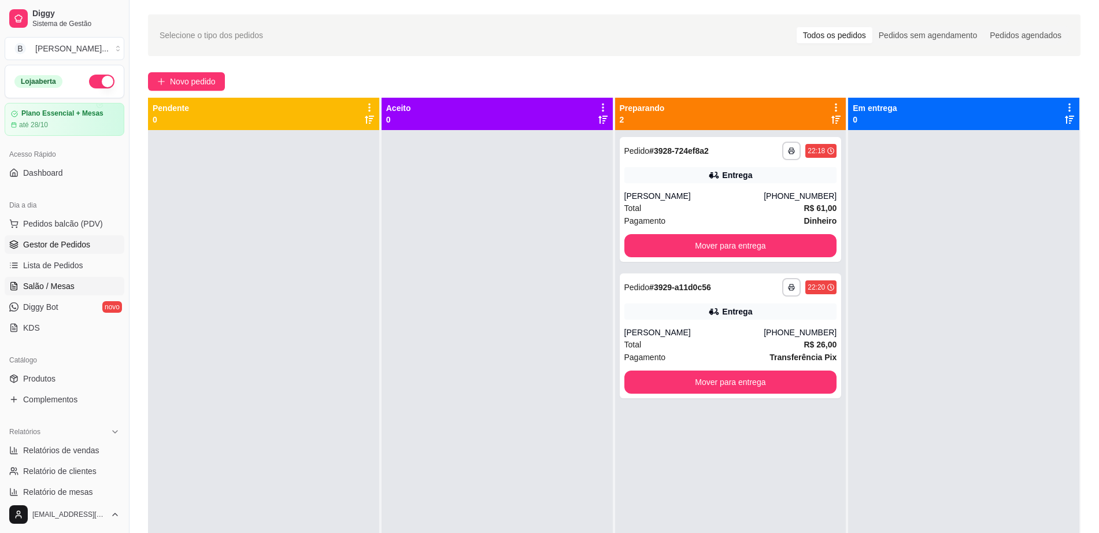
click at [36, 282] on span "Salão / Mesas" at bounding box center [48, 286] width 51 height 12
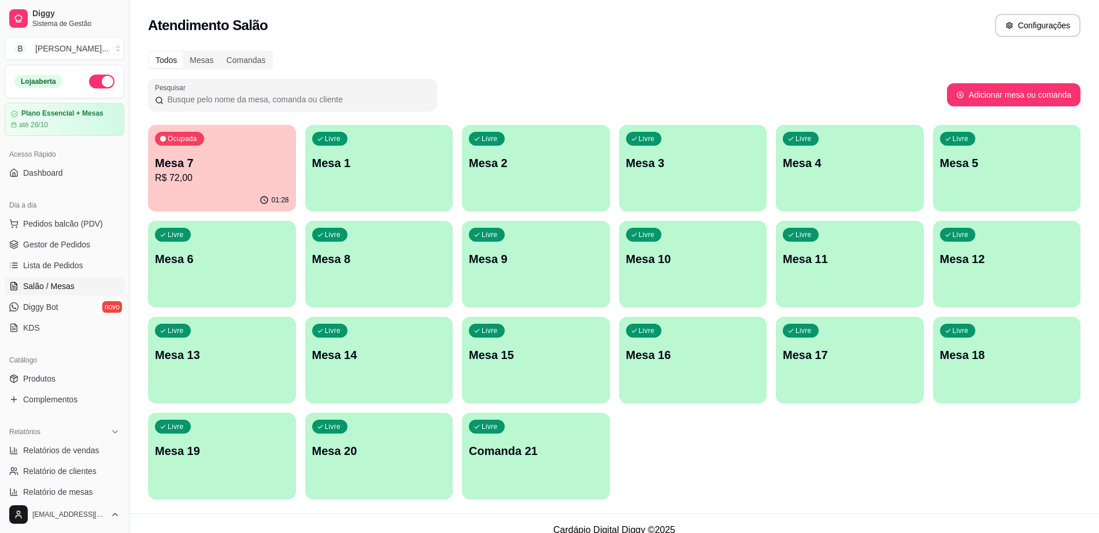
click at [200, 165] on p "Mesa 7" at bounding box center [222, 163] width 134 height 16
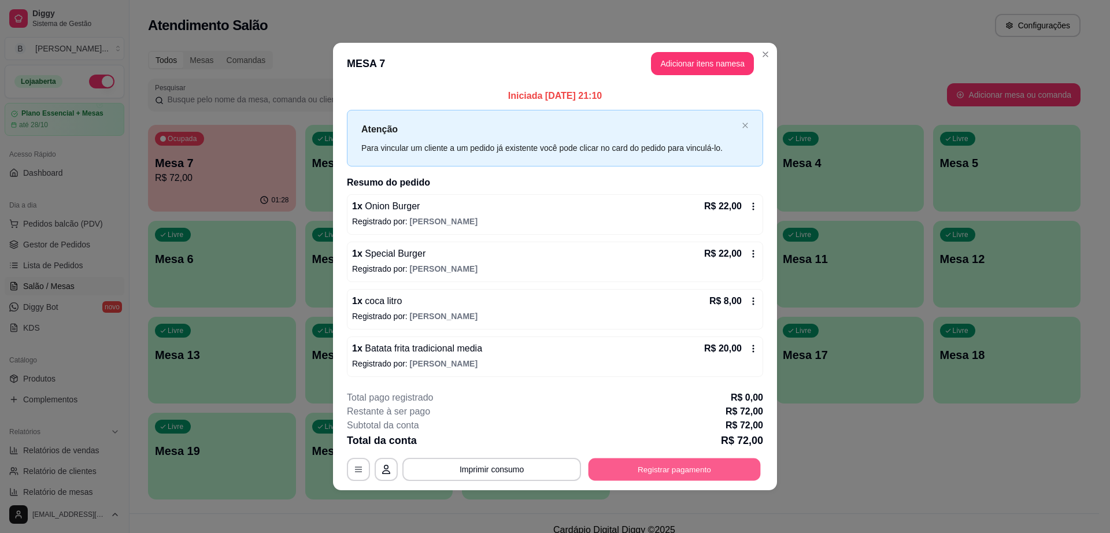
click at [715, 461] on button "Registrar pagamento" at bounding box center [675, 469] width 172 height 23
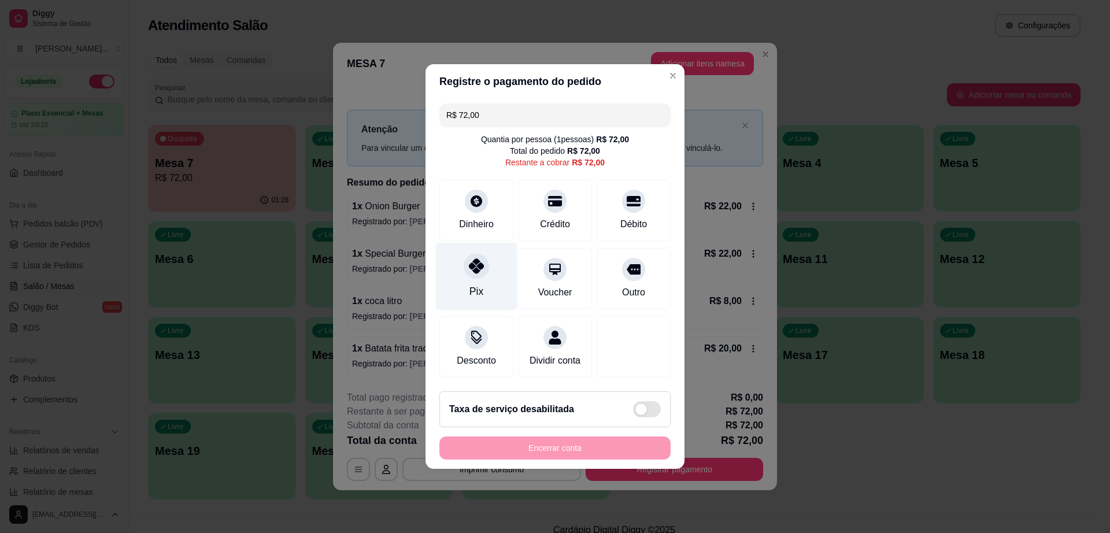
click at [497, 280] on div "Pix" at bounding box center [477, 277] width 82 height 68
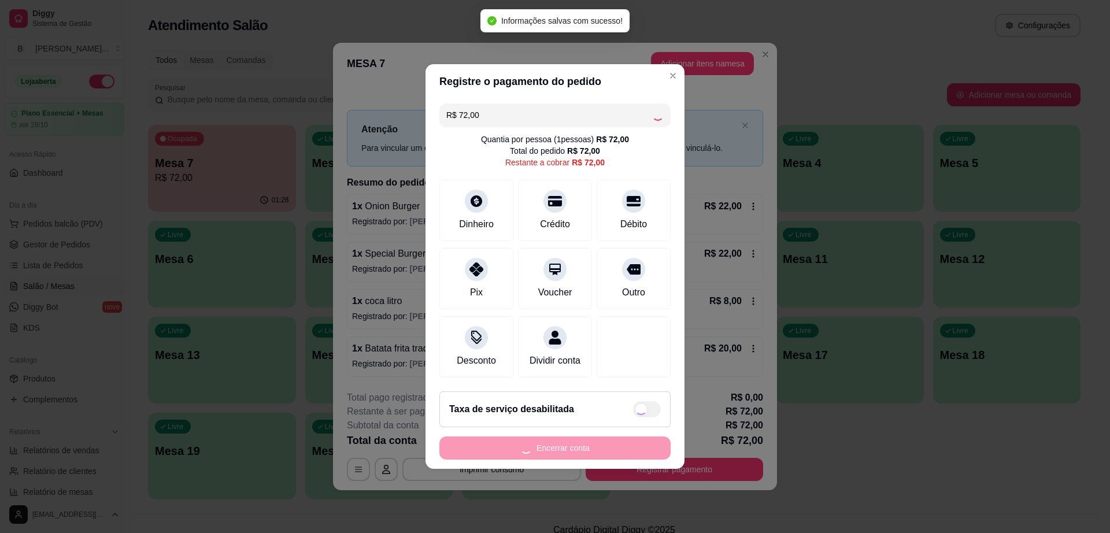
type input "R$ 0,00"
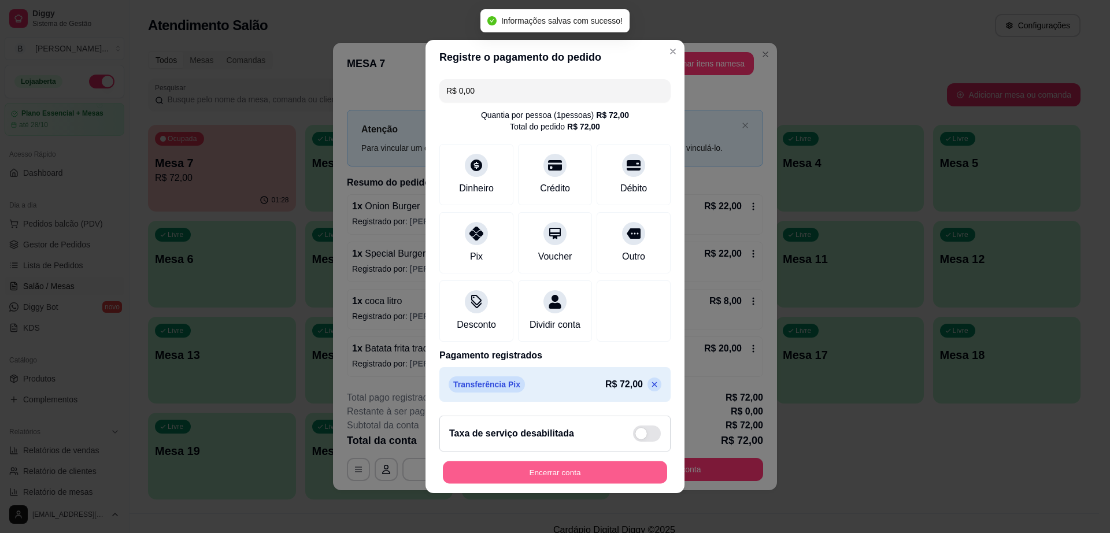
click at [540, 477] on button "Encerrar conta" at bounding box center [555, 472] width 224 height 23
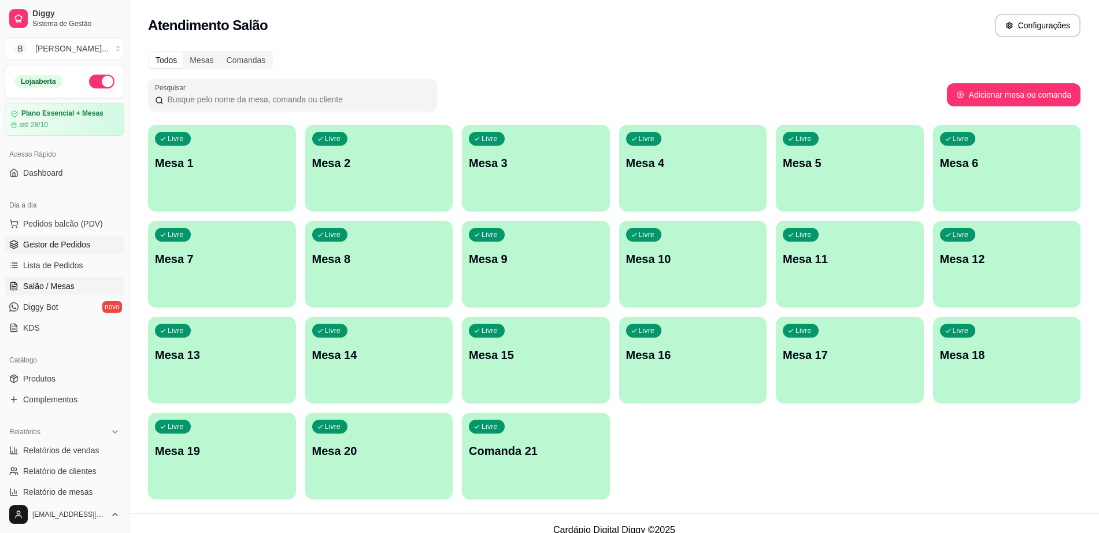
click at [89, 249] on link "Gestor de Pedidos" at bounding box center [65, 244] width 120 height 19
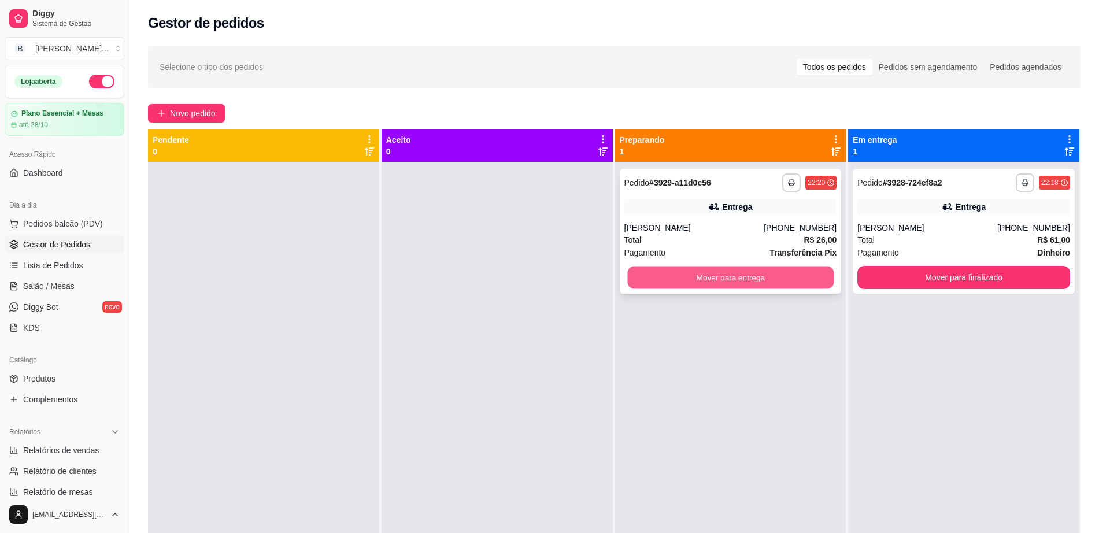
click at [702, 278] on button "Mover para entrega" at bounding box center [730, 278] width 206 height 23
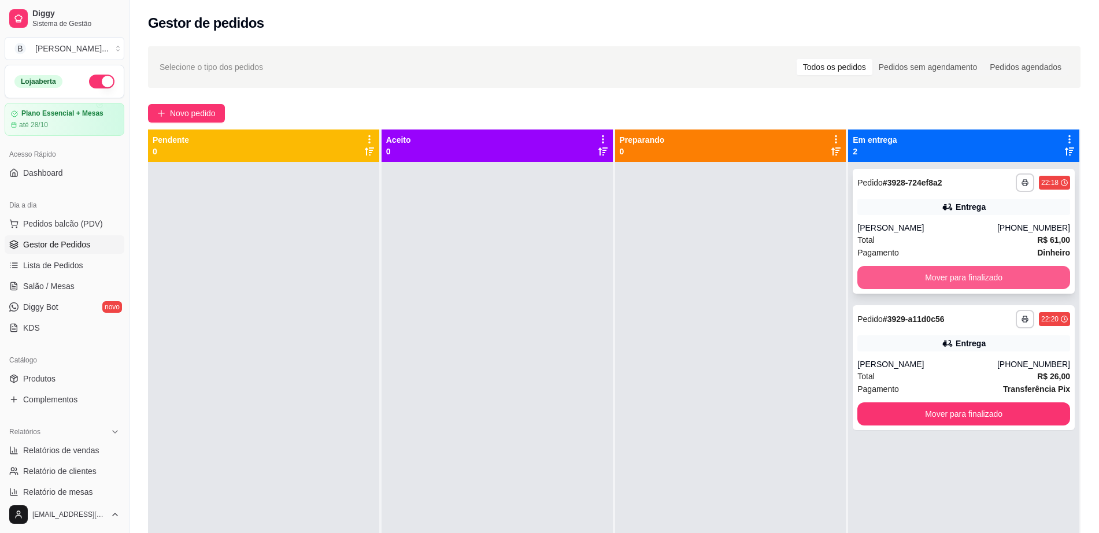
click at [874, 267] on button "Mover para finalizado" at bounding box center [964, 277] width 213 height 23
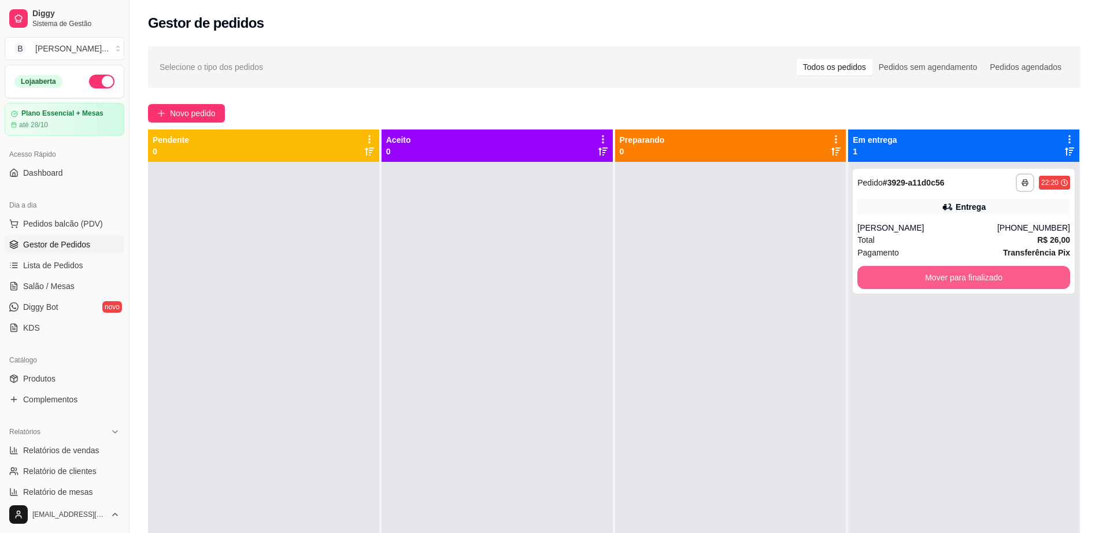
click at [874, 267] on button "Mover para finalizado" at bounding box center [964, 277] width 213 height 23
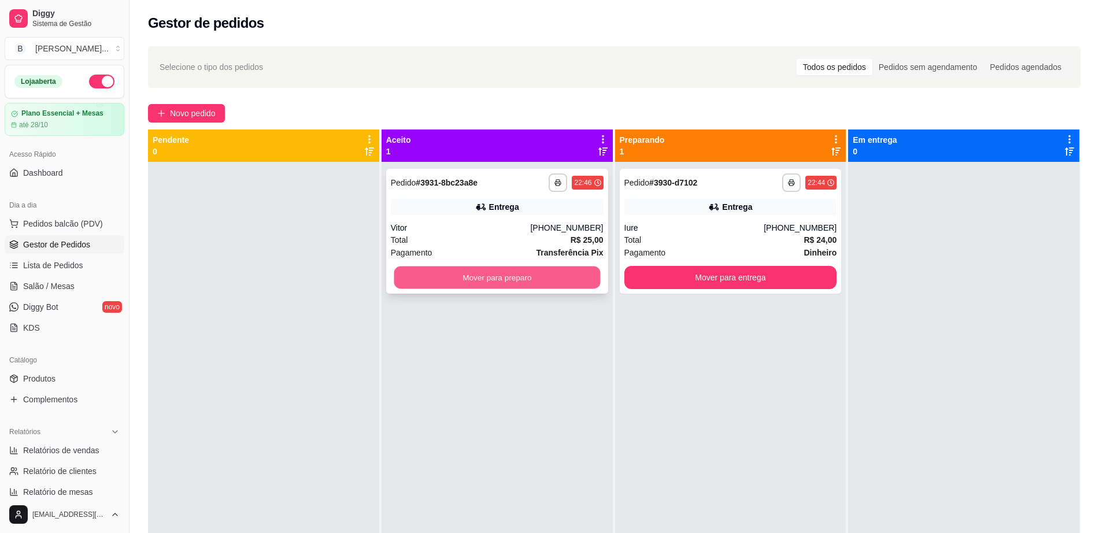
click at [529, 274] on button "Mover para preparo" at bounding box center [497, 278] width 206 height 23
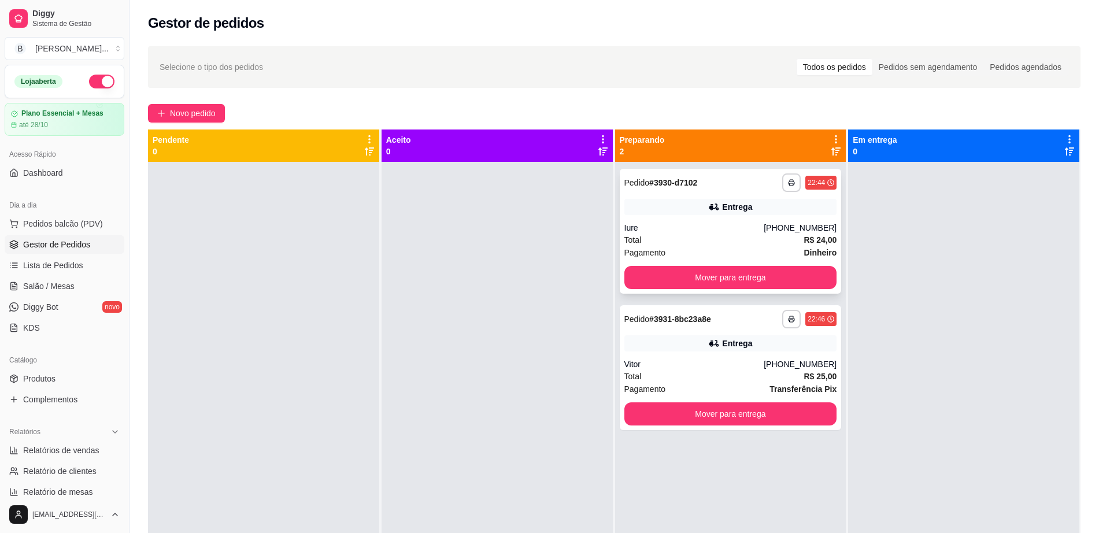
click at [791, 234] on div "Total R$ 24,00" at bounding box center [731, 240] width 213 height 13
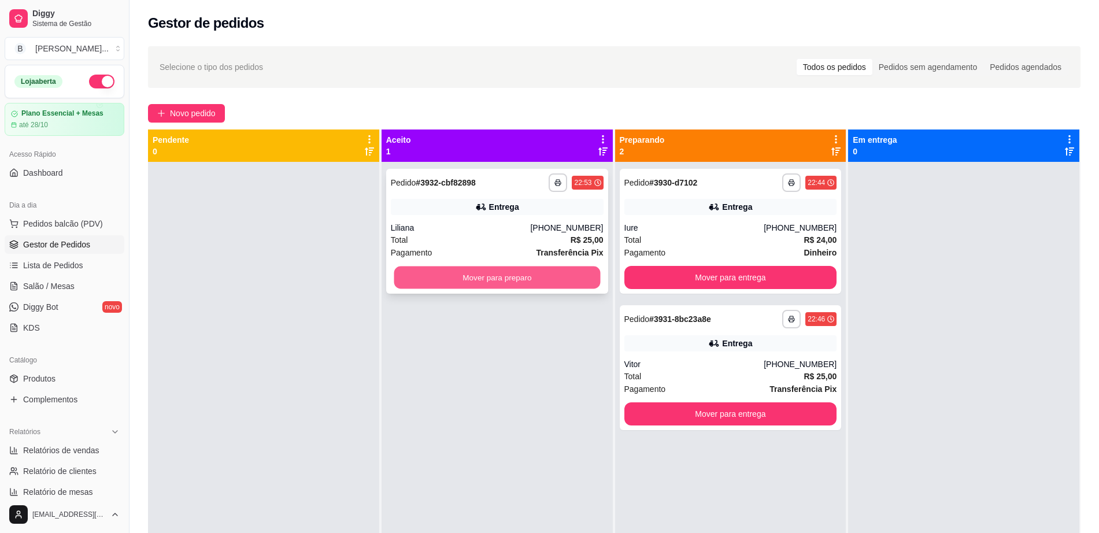
click at [520, 288] on button "Mover para preparo" at bounding box center [497, 278] width 206 height 23
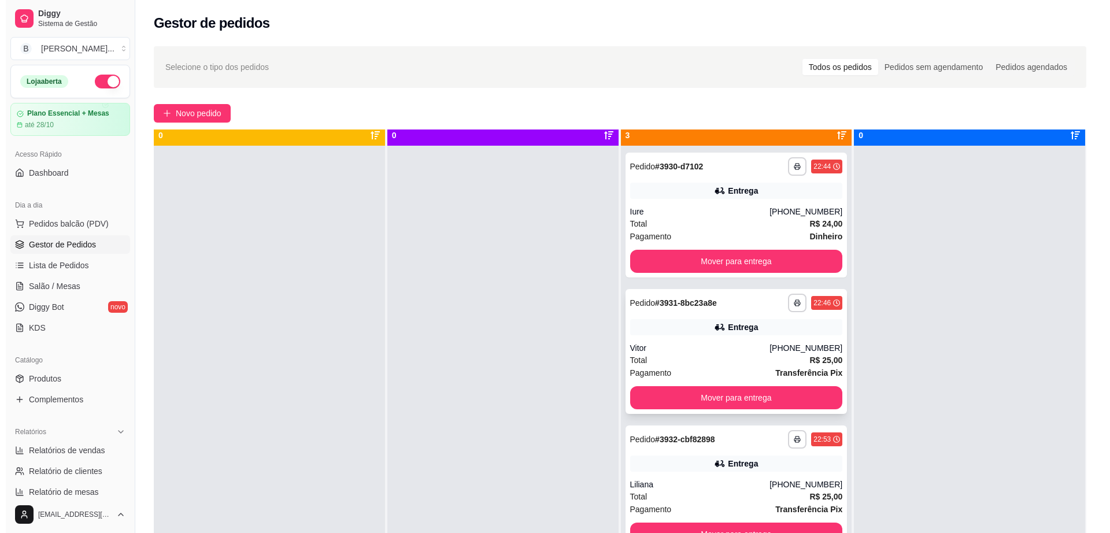
scroll to position [32, 0]
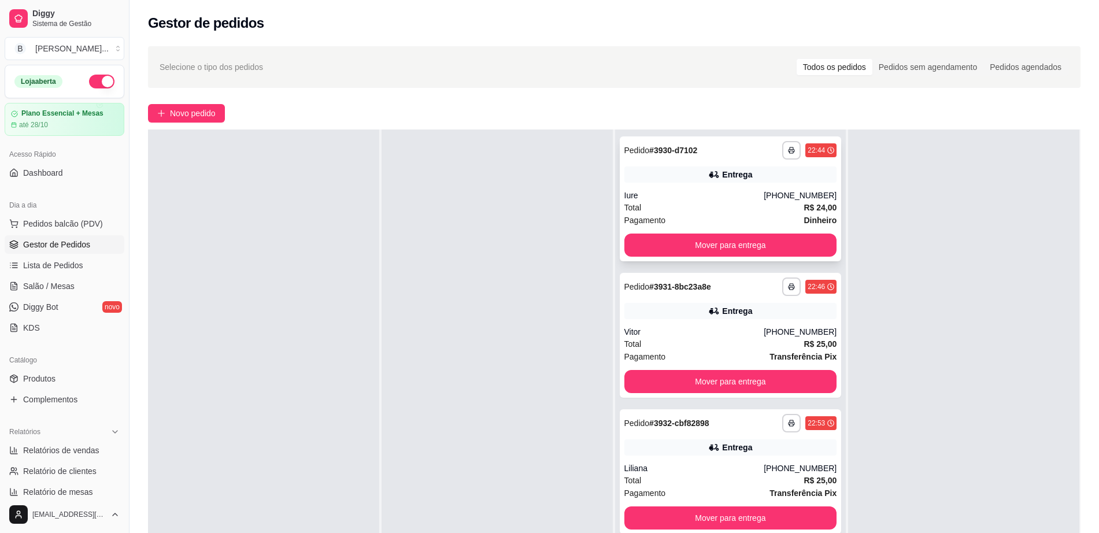
click at [742, 228] on div "**********" at bounding box center [731, 198] width 222 height 125
click at [741, 242] on button "Mover para entrega" at bounding box center [731, 245] width 213 height 23
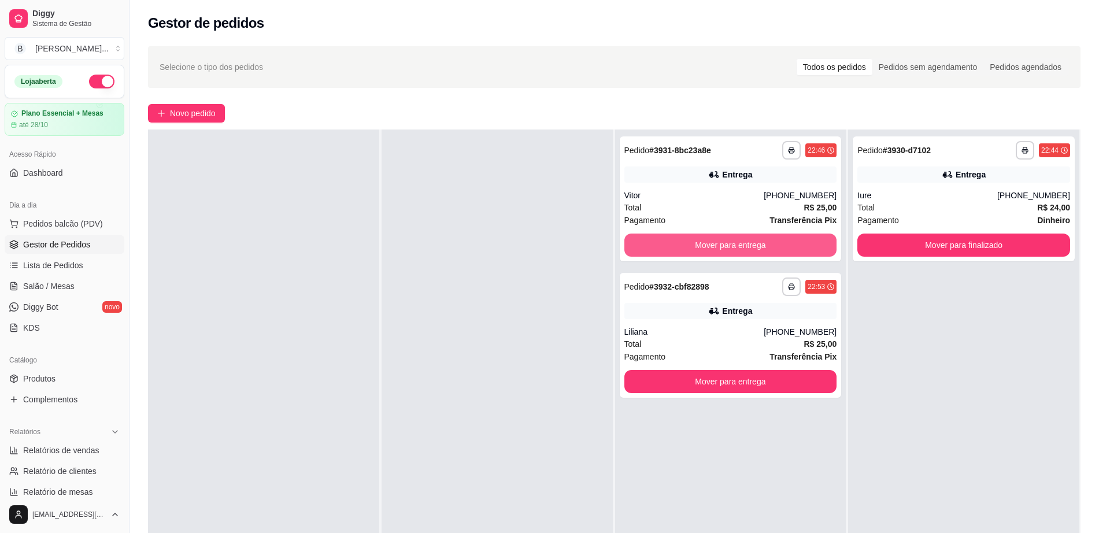
click at [741, 242] on button "Mover para entrega" at bounding box center [731, 245] width 213 height 23
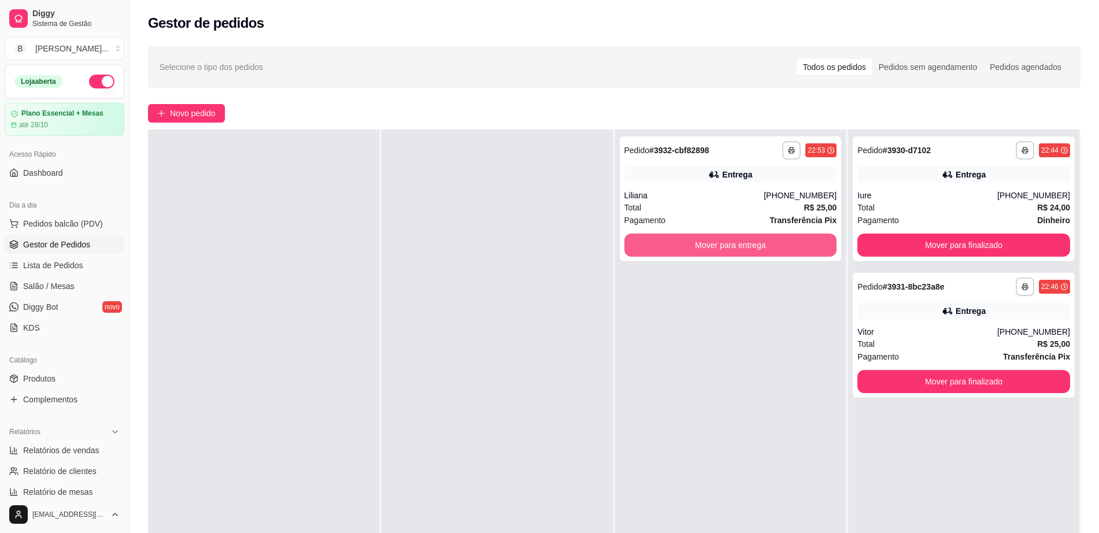
click at [741, 242] on button "Mover para entrega" at bounding box center [731, 245] width 213 height 23
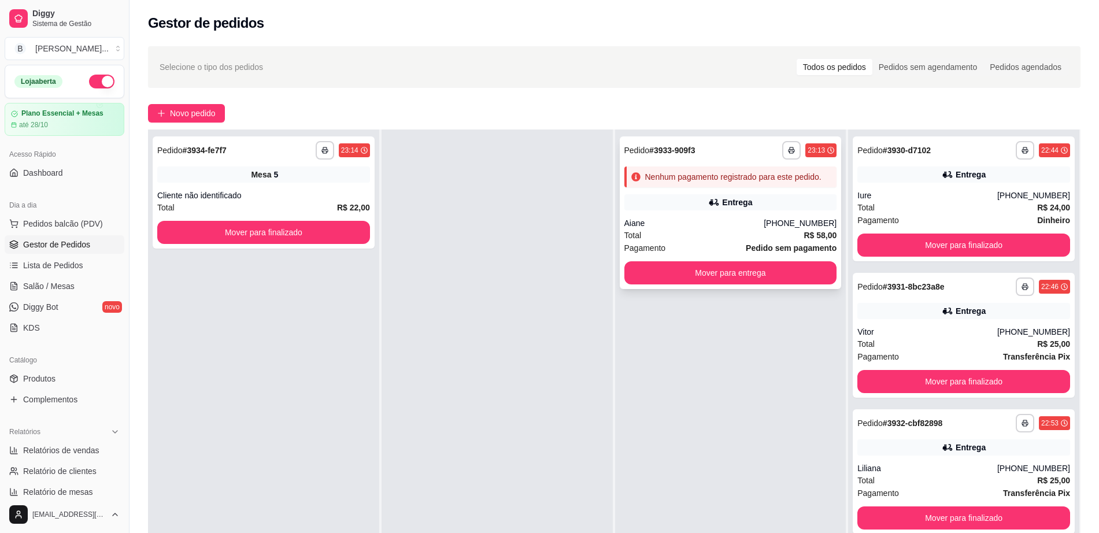
click at [711, 208] on div "Entrega" at bounding box center [731, 202] width 213 height 16
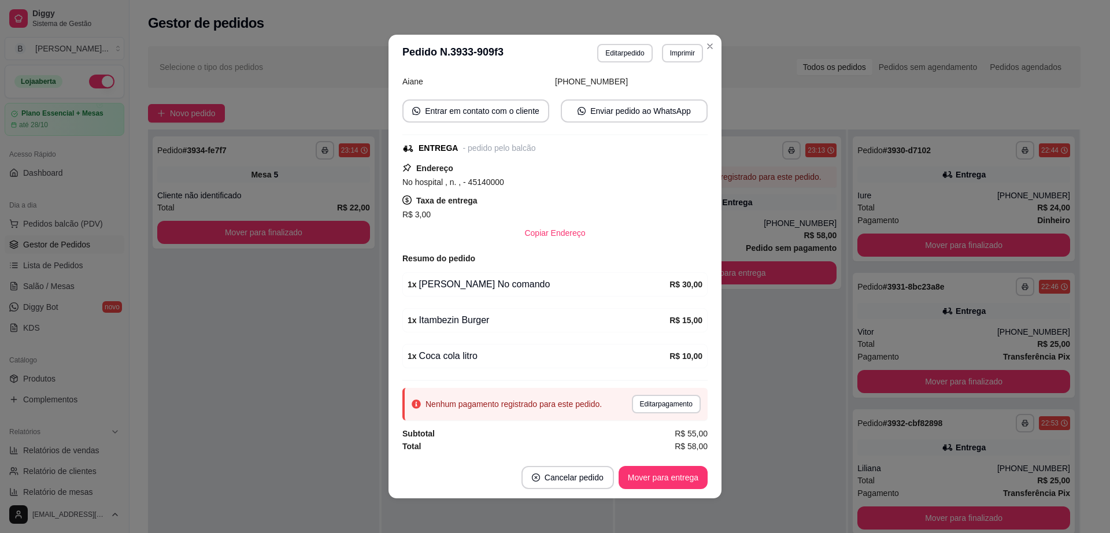
scroll to position [85, 0]
click at [619, 51] on button "Editar pedido" at bounding box center [626, 53] width 54 height 18
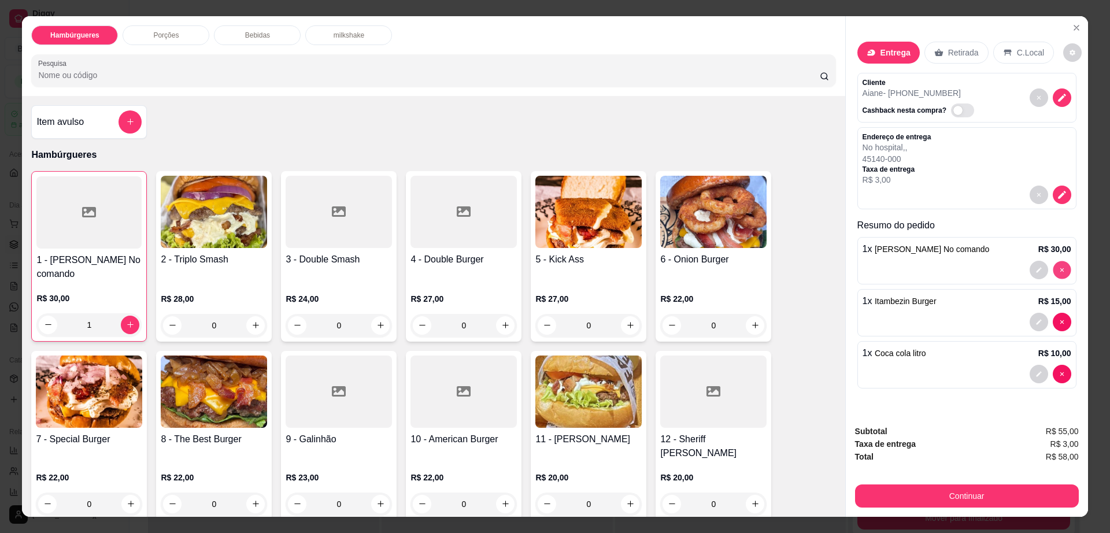
type input "0"
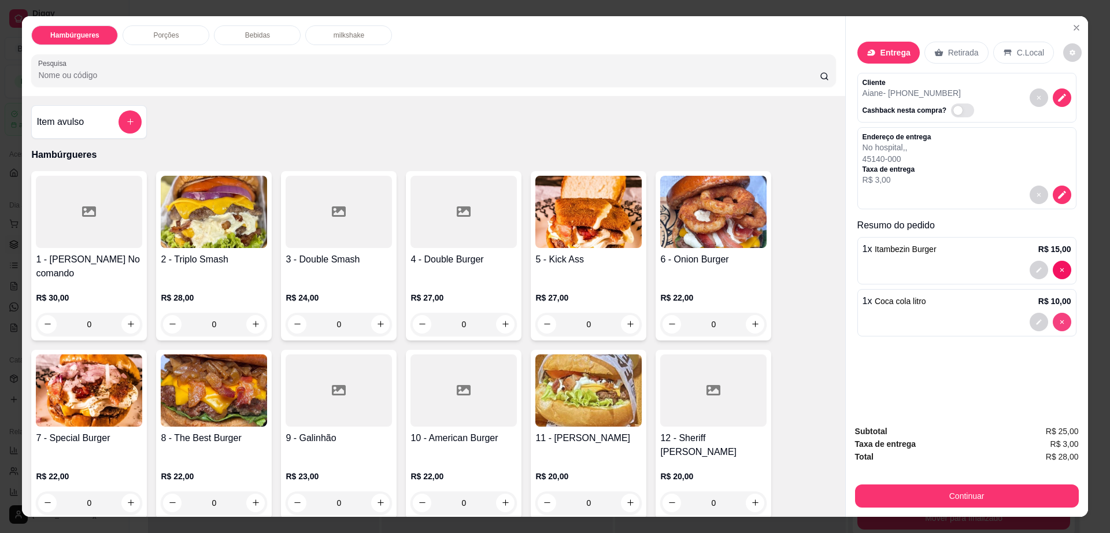
type input "0"
click at [254, 36] on p "Bebidas" at bounding box center [257, 35] width 25 height 9
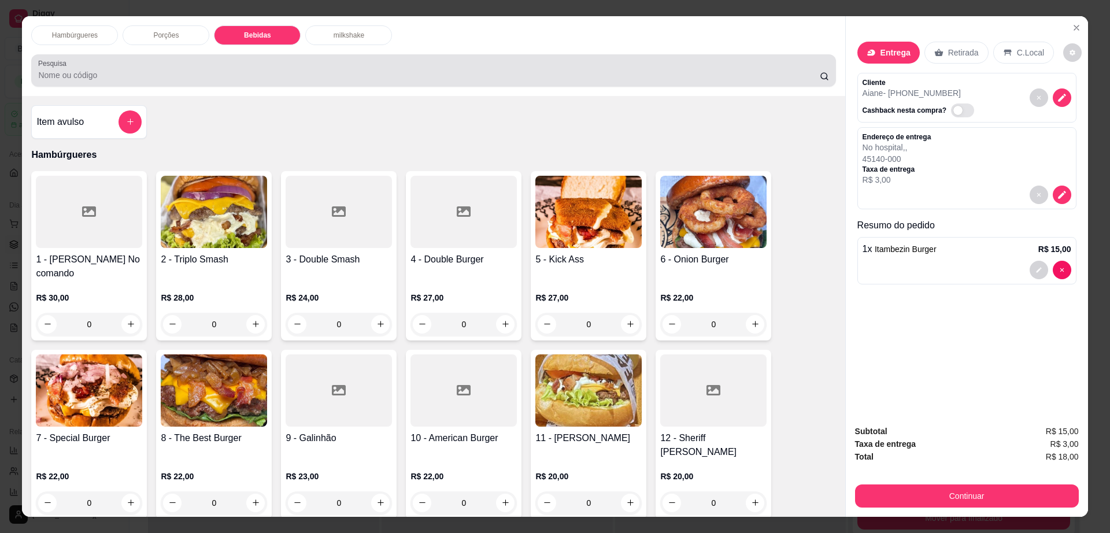
scroll to position [21, 0]
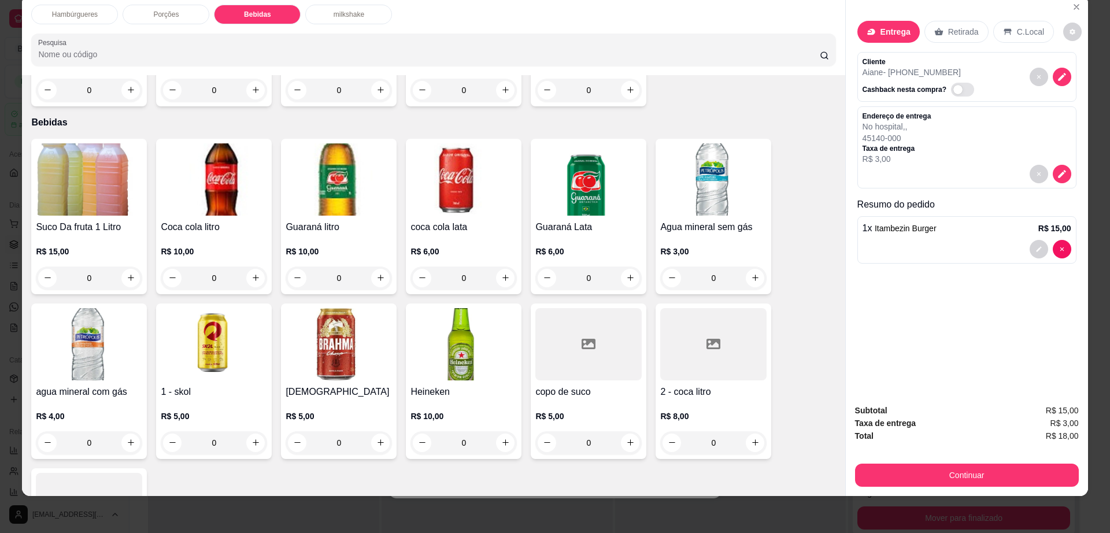
click at [471, 176] on div "coca cola lata R$ 6,00 0" at bounding box center [464, 217] width 116 height 156
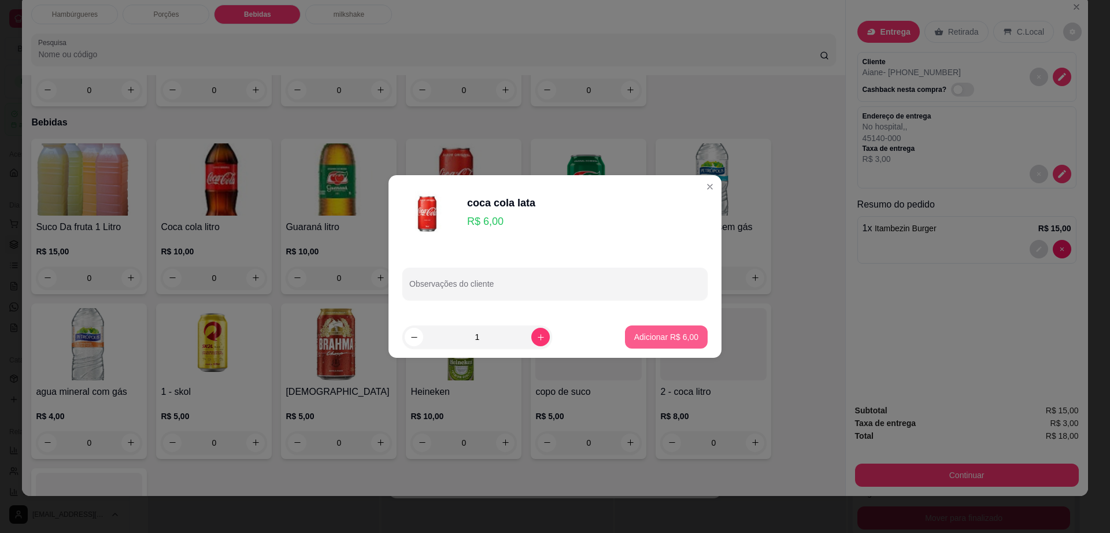
click at [658, 328] on button "Adicionar R$ 6,00" at bounding box center [666, 337] width 83 height 23
type input "1"
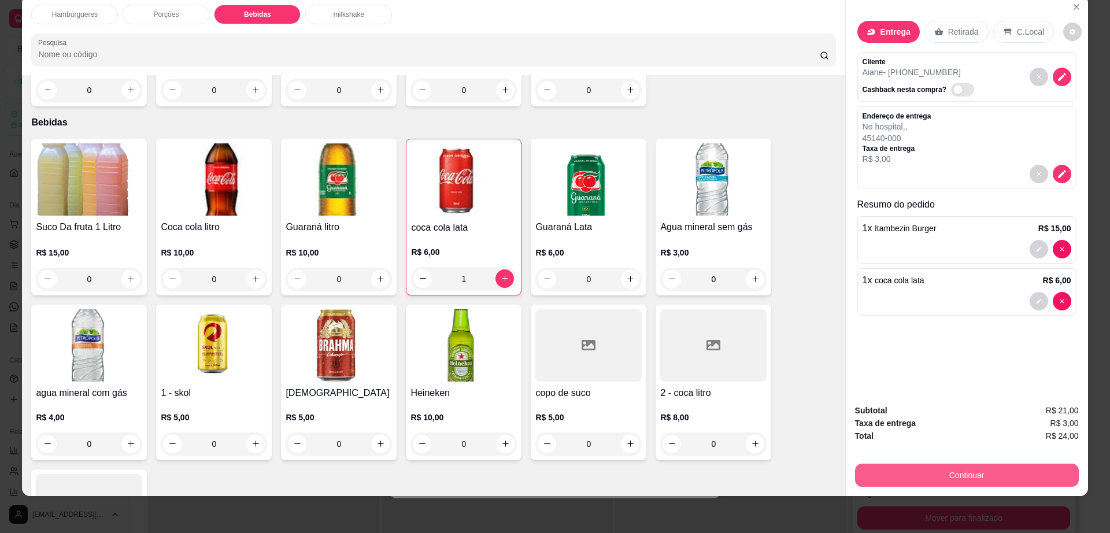
click at [965, 466] on button "Continuar" at bounding box center [967, 475] width 224 height 23
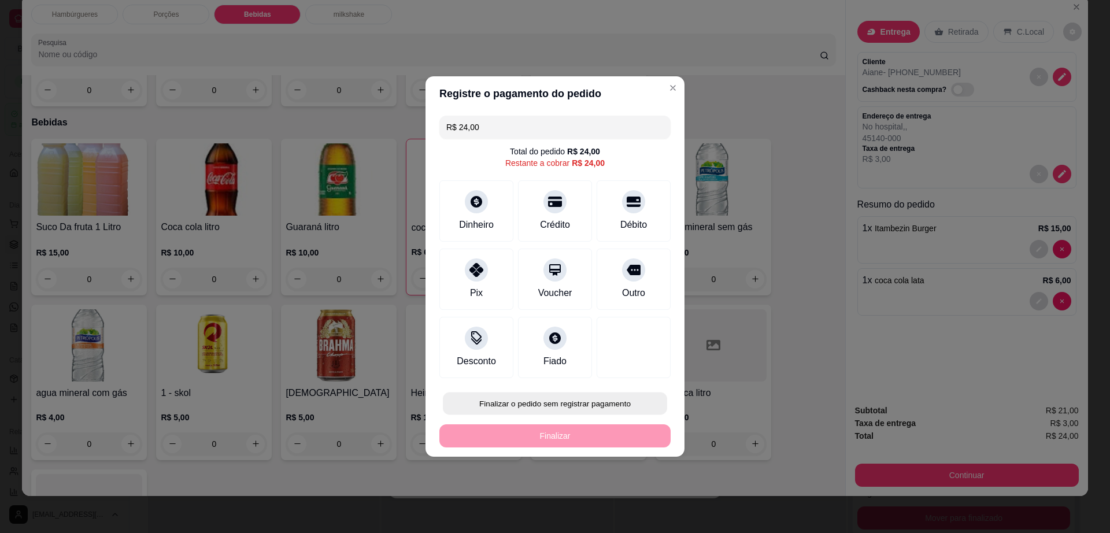
click at [596, 400] on button "Finalizar o pedido sem registrar pagamento" at bounding box center [555, 404] width 224 height 23
click at [635, 505] on button "Confirmar" at bounding box center [627, 499] width 43 height 18
type input "0"
type input "R$ 0,00"
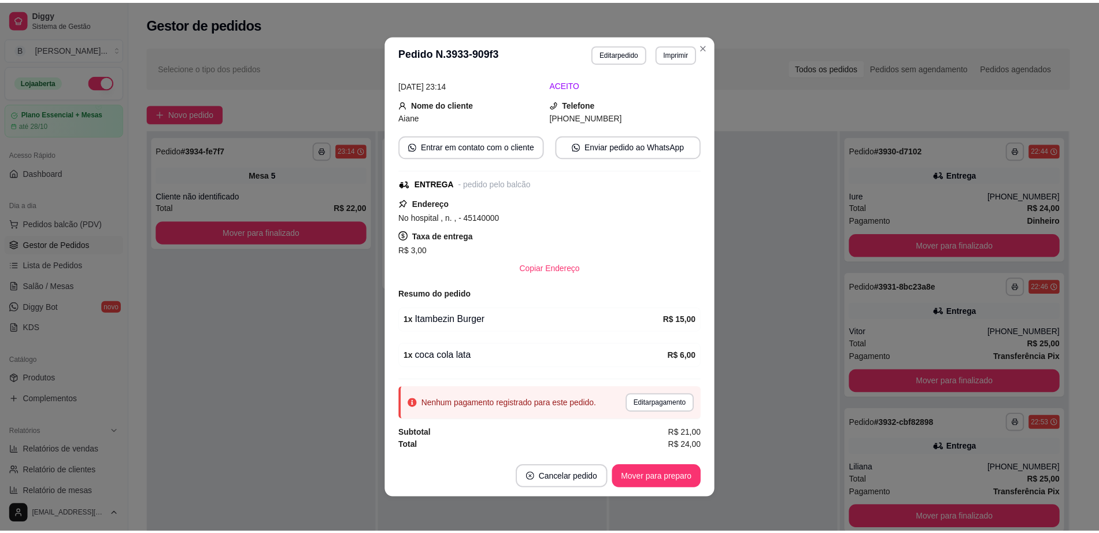
scroll to position [75, 0]
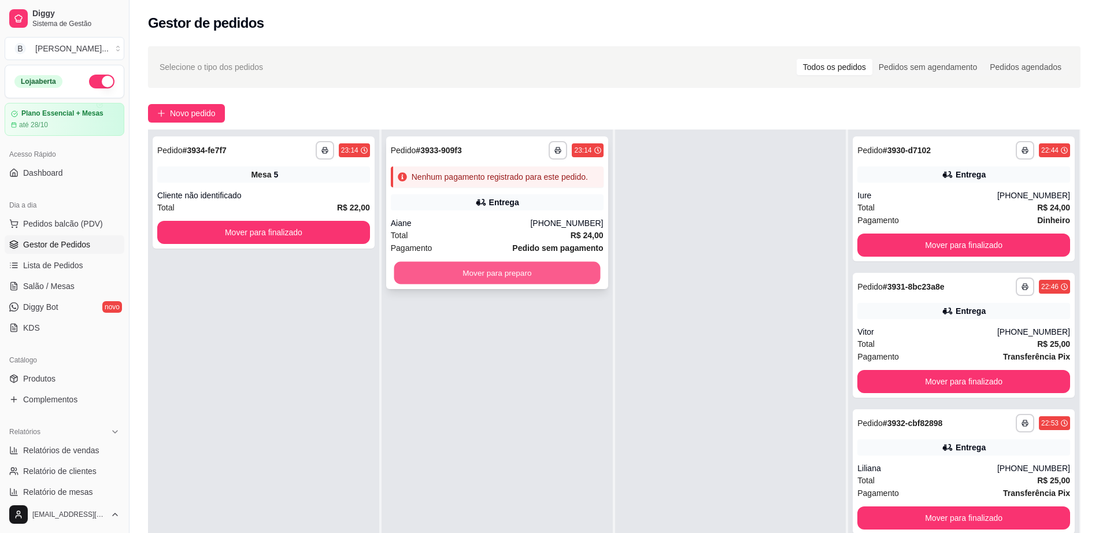
click at [488, 267] on button "Mover para preparo" at bounding box center [497, 273] width 206 height 23
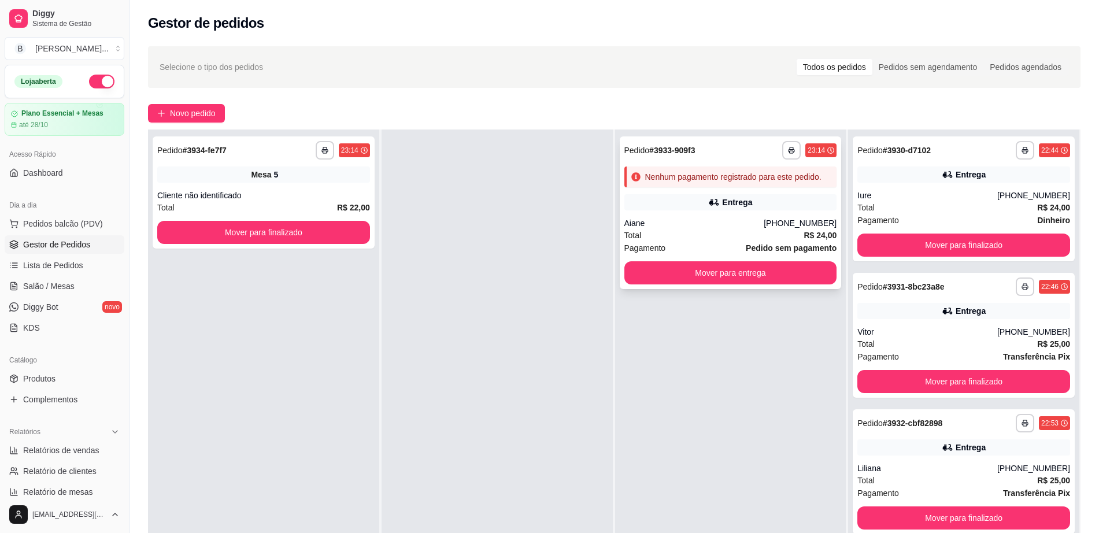
click at [756, 271] on button "Mover para entrega" at bounding box center [731, 272] width 213 height 23
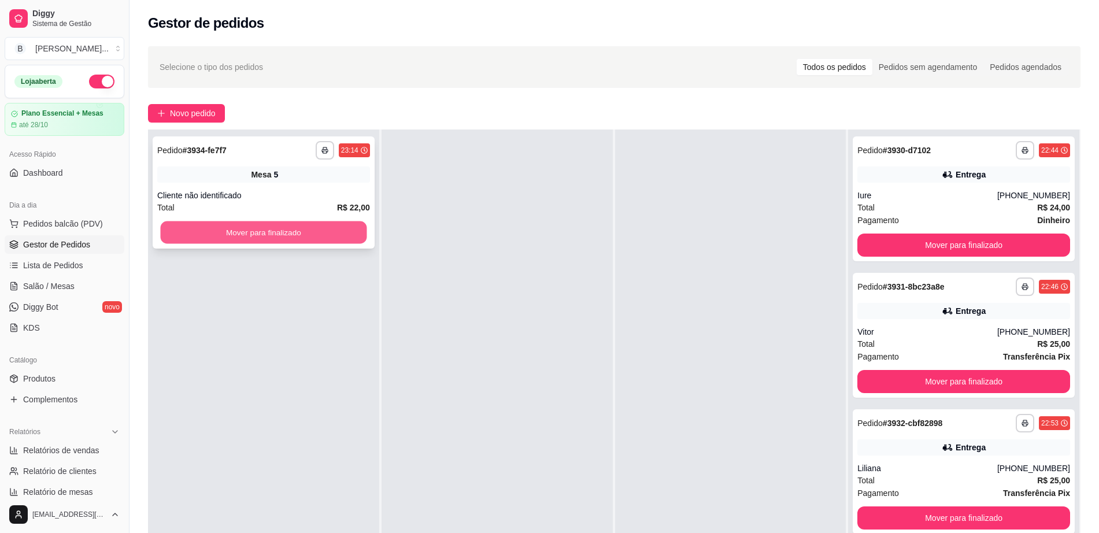
click at [342, 225] on button "Mover para finalizado" at bounding box center [264, 232] width 206 height 23
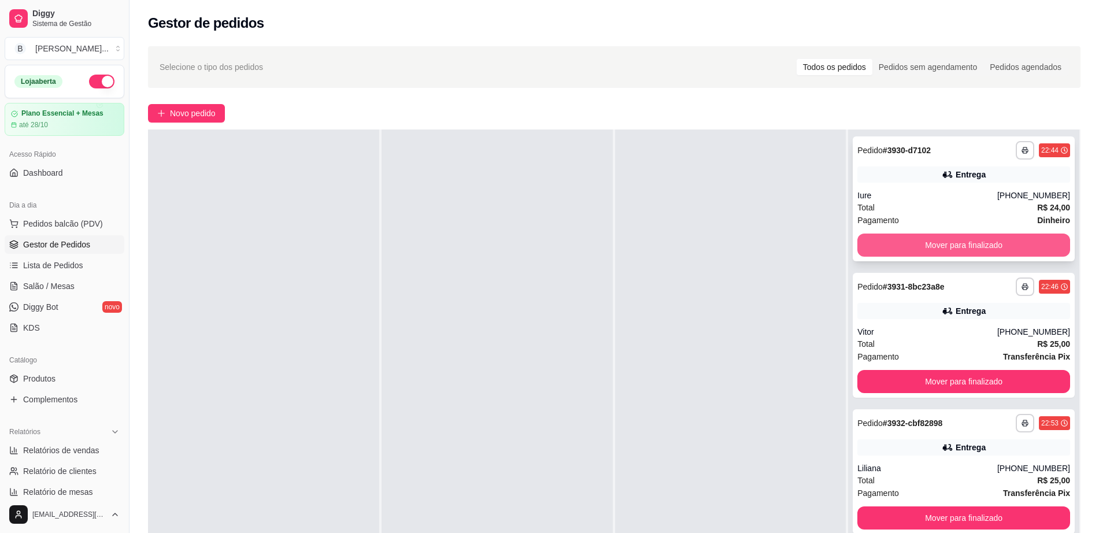
click at [915, 247] on button "Mover para finalizado" at bounding box center [964, 245] width 213 height 23
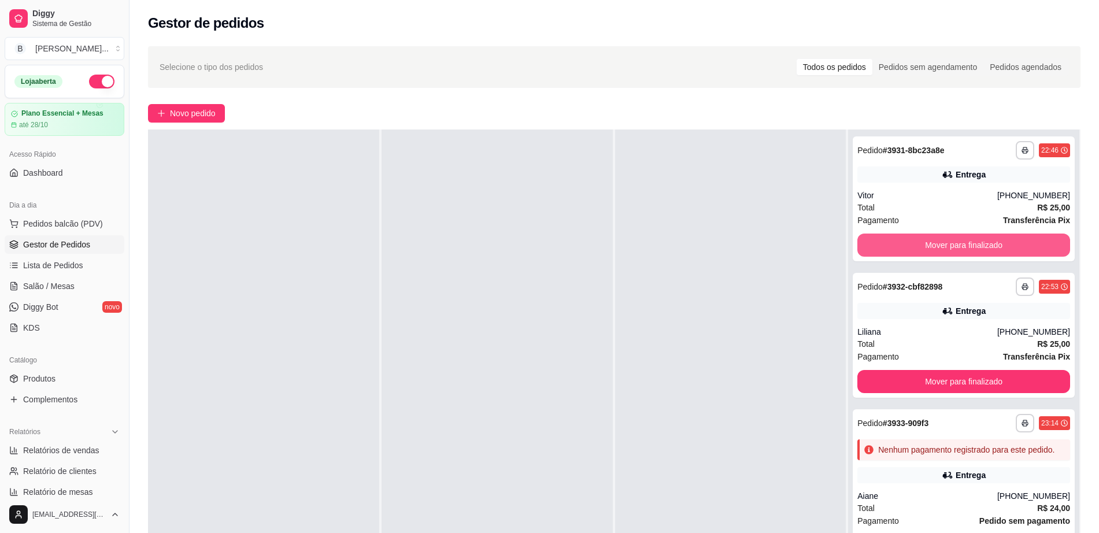
click at [915, 247] on button "Mover para finalizado" at bounding box center [964, 245] width 213 height 23
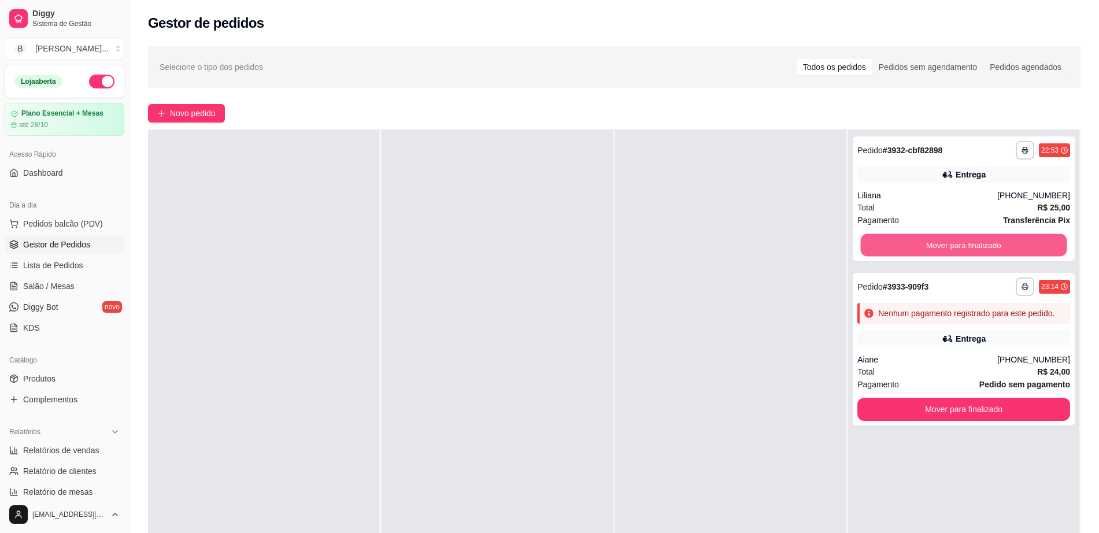
click at [915, 247] on button "Mover para finalizado" at bounding box center [964, 245] width 206 height 23
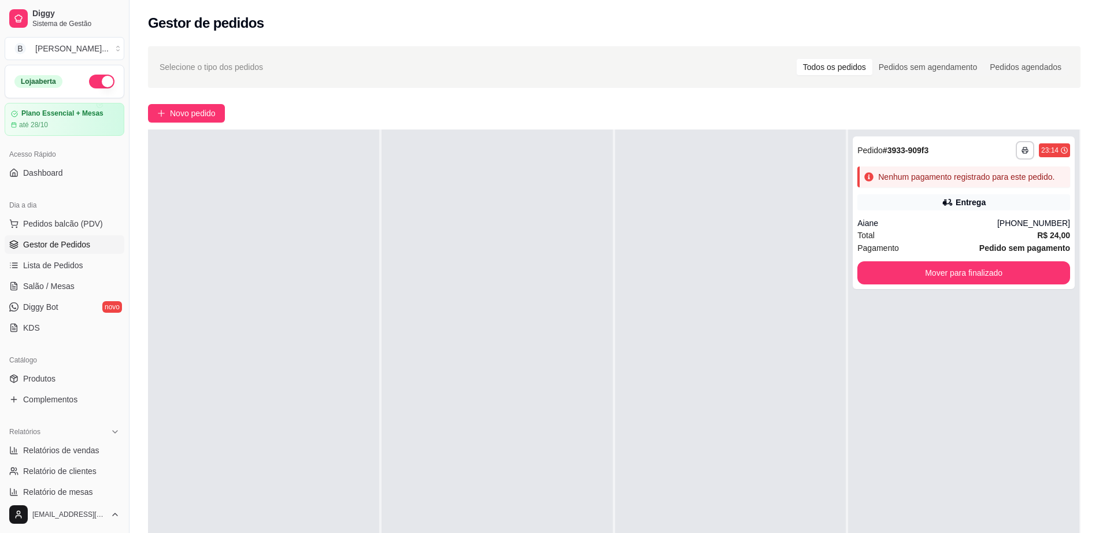
click at [915, 247] on div "Pagamento Pedido sem pagamento" at bounding box center [964, 248] width 213 height 13
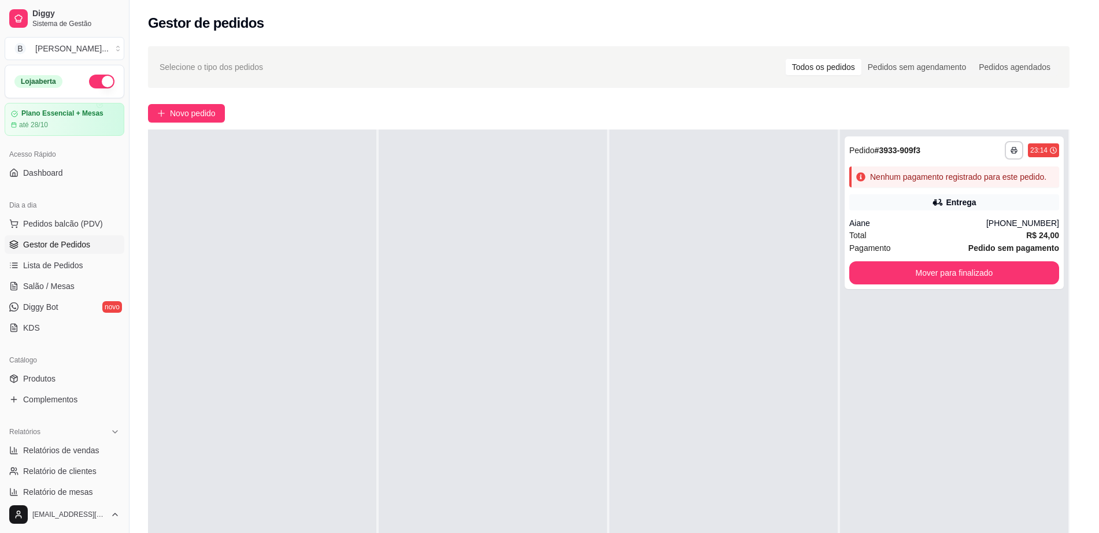
click at [921, 273] on button "Mover para finalizado" at bounding box center [955, 272] width 210 height 23
